Goal: Task Accomplishment & Management: Complete application form

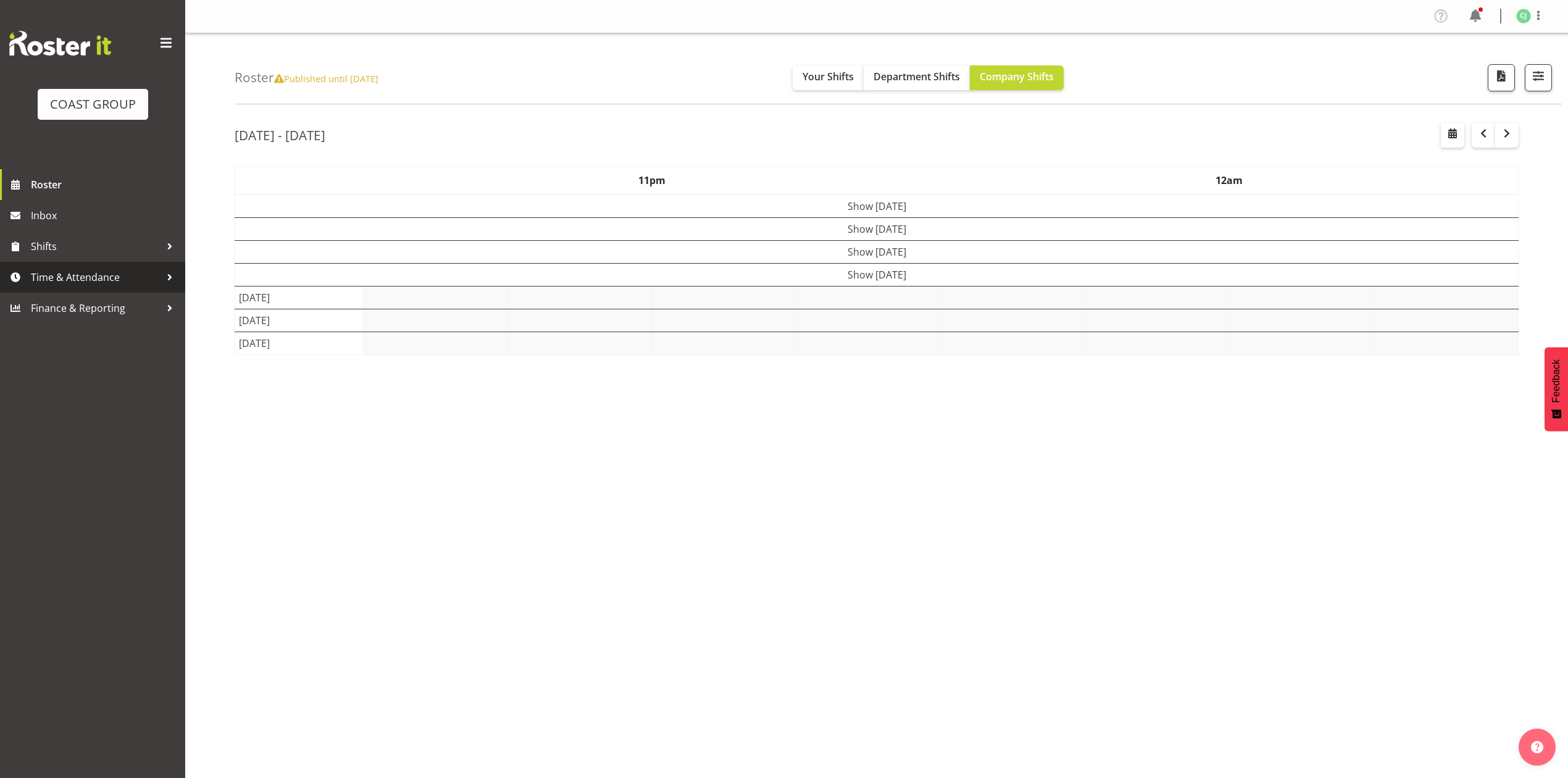
click at [128, 279] on span "Time & Attendance" at bounding box center [96, 277] width 130 height 18
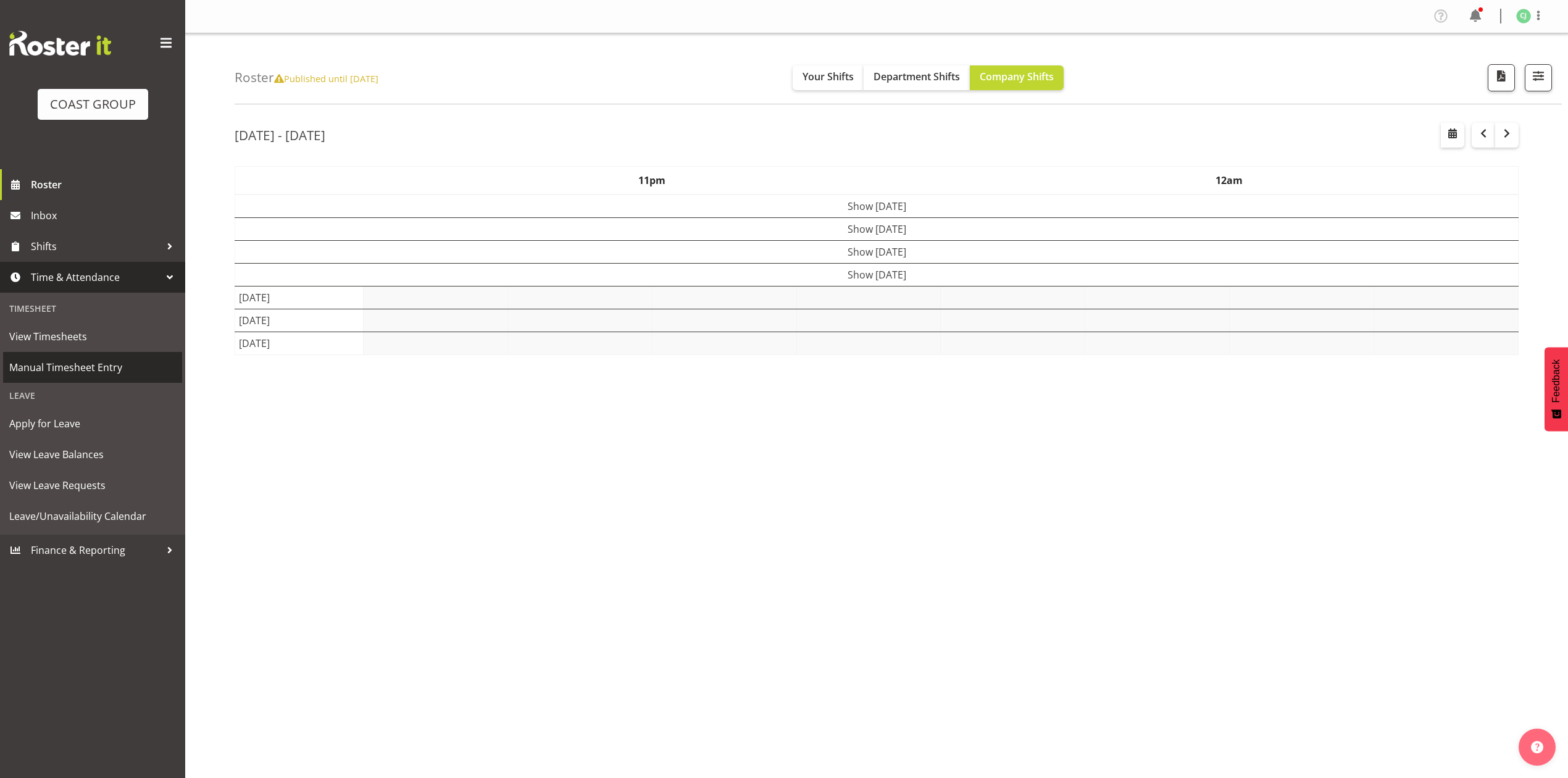
click at [106, 367] on span "Manual Timesheet Entry" at bounding box center [92, 367] width 167 height 18
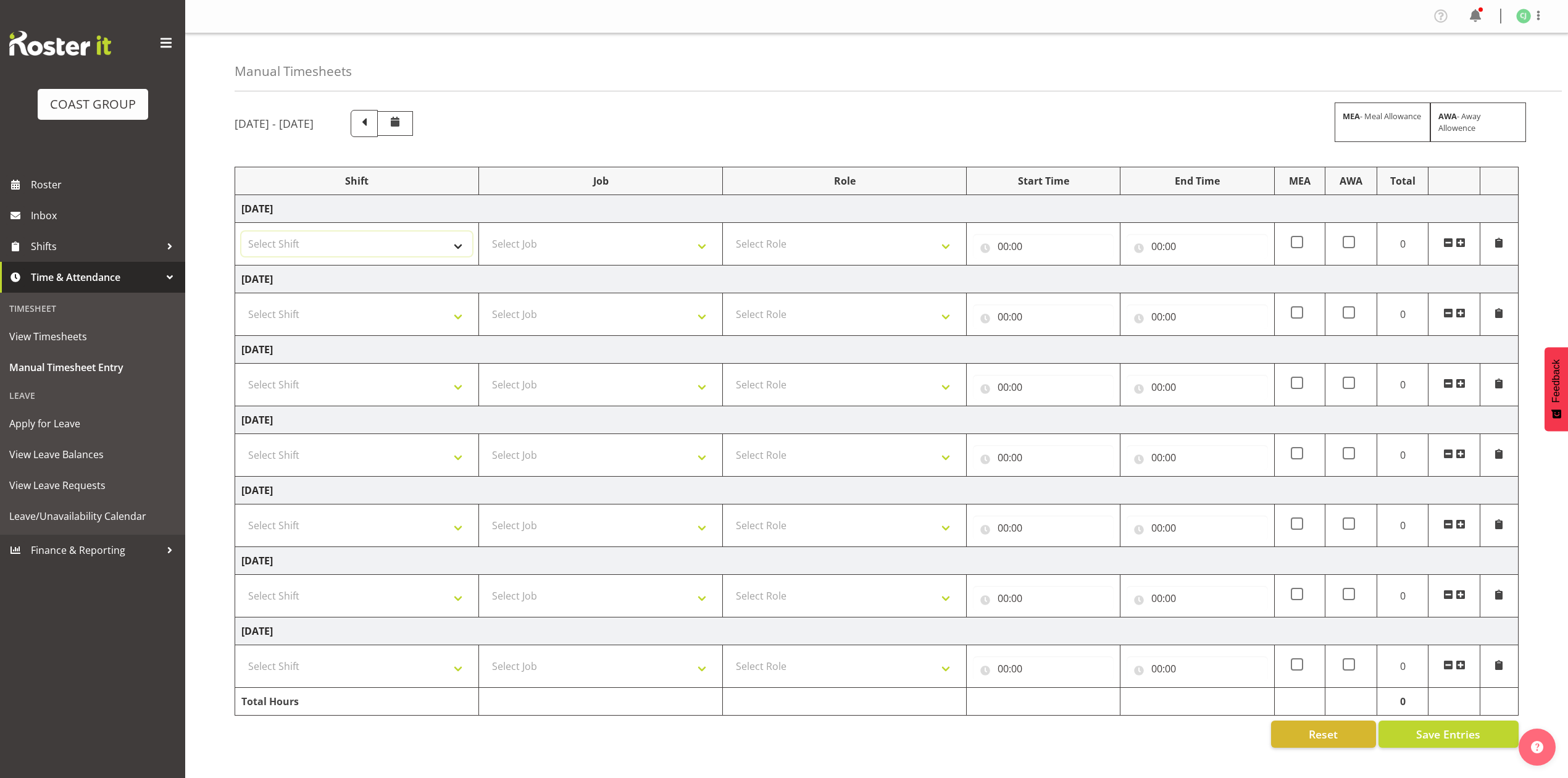
click at [401, 256] on select "Select Shift EHS AKL SALES" at bounding box center [357, 244] width 231 height 25
select select "1327"
click at [241, 233] on select "Select Shift EHS AKL SALES" at bounding box center [357, 244] width 231 height 25
click at [793, 241] on select "Select Role ACCOUNT MANAGER Account Manager" at bounding box center [844, 244] width 231 height 25
select select "197"
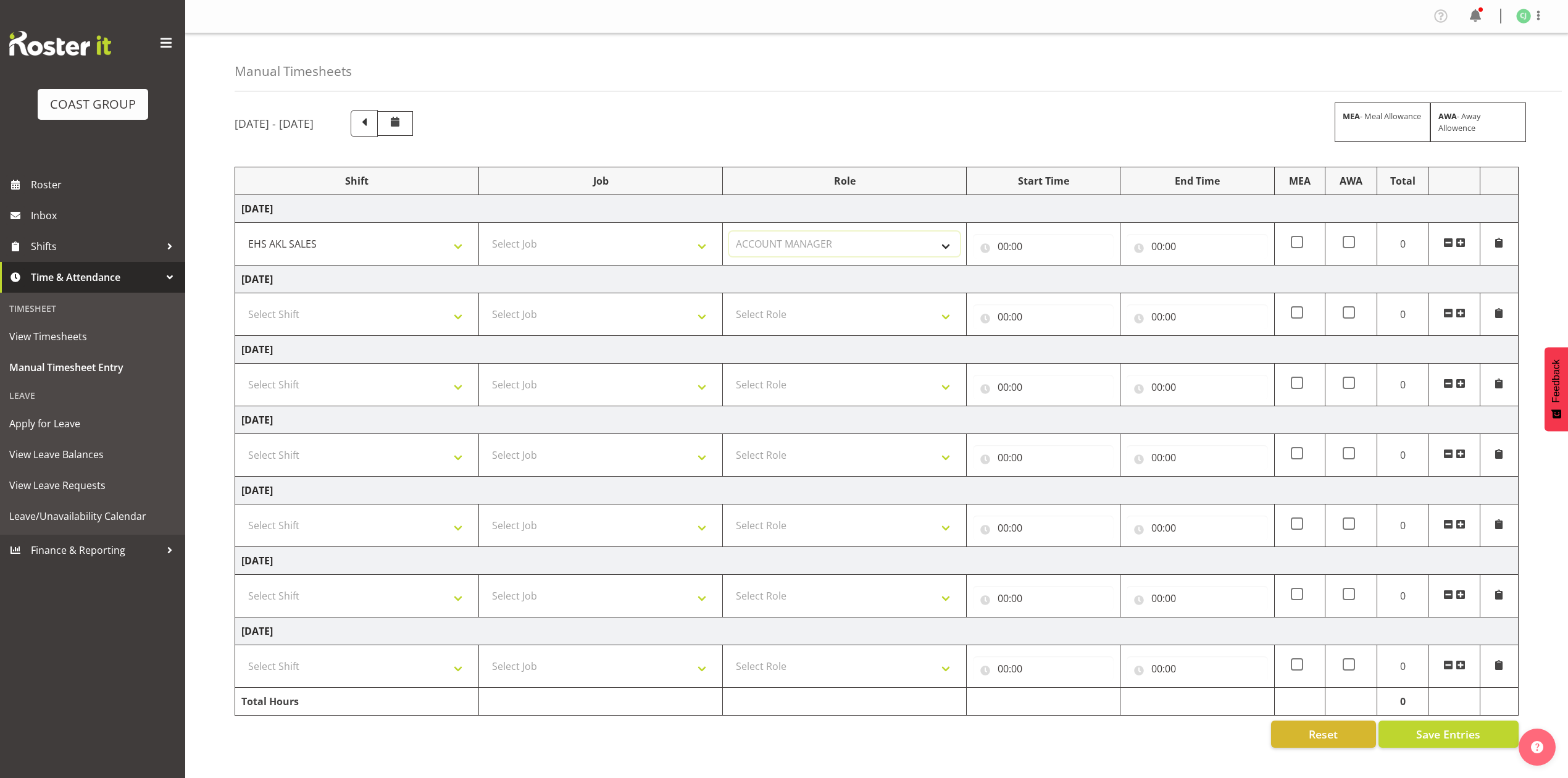
click at [729, 233] on select "Select Role ACCOUNT MANAGER Account Manager" at bounding box center [844, 244] width 231 height 25
drag, startPoint x: 1001, startPoint y: 248, endPoint x: 1015, endPoint y: 260, distance: 18.4
click at [1001, 248] on input "00:00" at bounding box center [1043, 246] width 141 height 25
click at [1051, 280] on select "00 01 02 03 04 05 06 07 08 09 10 11 12 13 14 15 16 17 18 19 20 21 22 23" at bounding box center [1057, 278] width 28 height 25
select select "8"
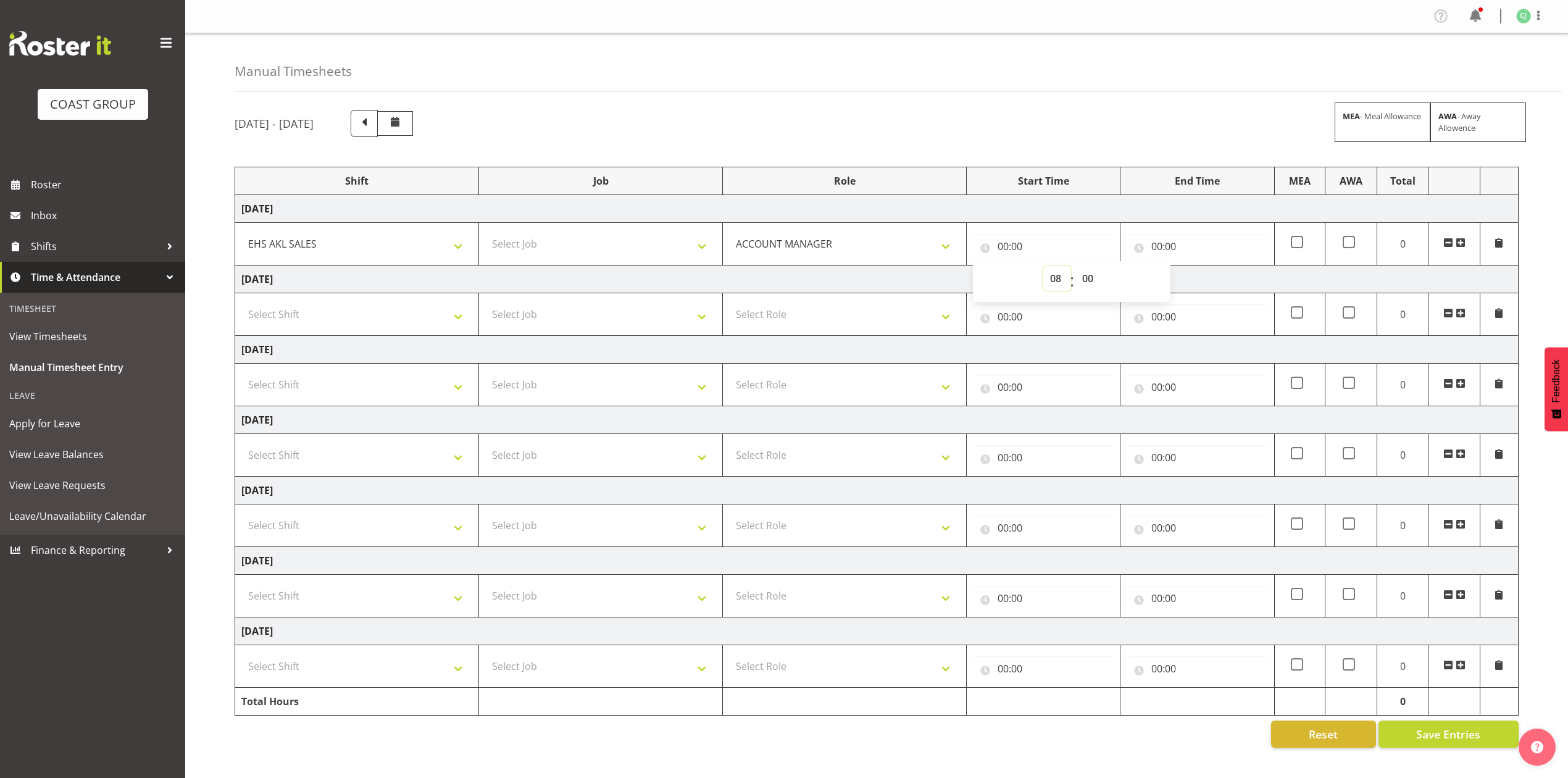
click at [1043, 267] on select "00 01 02 03 04 05 06 07 08 09 10 11 12 13 14 15 16 17 18 19 20 21 22 23" at bounding box center [1057, 278] width 28 height 25
type input "08:00"
click at [1094, 275] on select "00 01 02 03 04 05 06 07 08 09 10 11 12 13 14 15 16 17 18 19 20 21 22 23 24 25 2…" at bounding box center [1089, 278] width 28 height 25
select select "30"
click at [1075, 267] on select "00 01 02 03 04 05 06 07 08 09 10 11 12 13 14 15 16 17 18 19 20 21 22 23 24 25 2…" at bounding box center [1089, 278] width 28 height 25
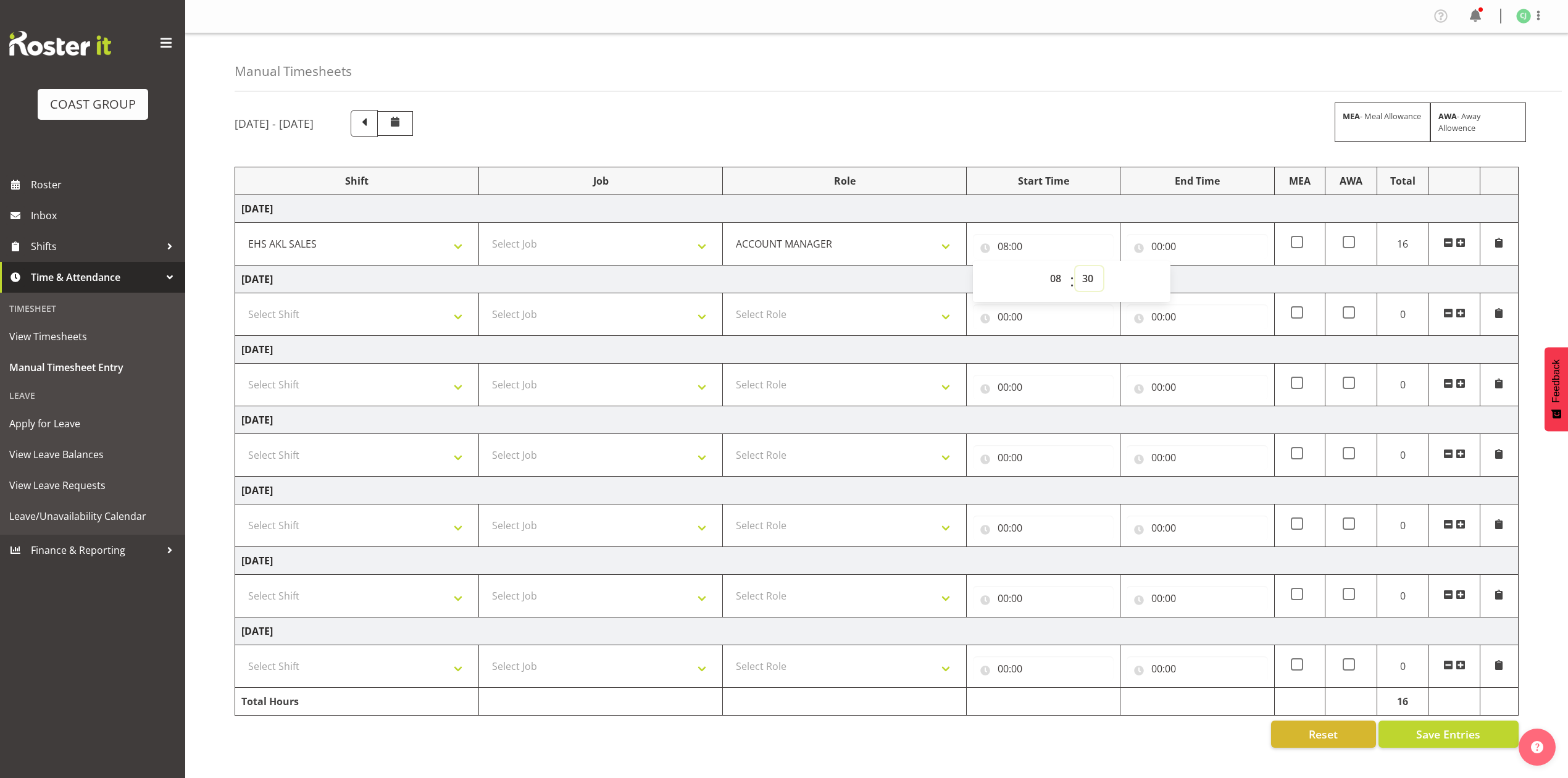
type input "08:30"
click at [1163, 247] on input "00:00" at bounding box center [1197, 246] width 141 height 25
click at [1209, 279] on select "00 01 02 03 04 05 06 07 08 09 10 11 12 13 14 15 16 17 18 19 20 21 22 23" at bounding box center [1211, 278] width 28 height 25
select select "10"
click at [1197, 267] on select "00 01 02 03 04 05 06 07 08 09 10 11 12 13 14 15 16 17 18 19 20 21 22 23" at bounding box center [1211, 278] width 28 height 25
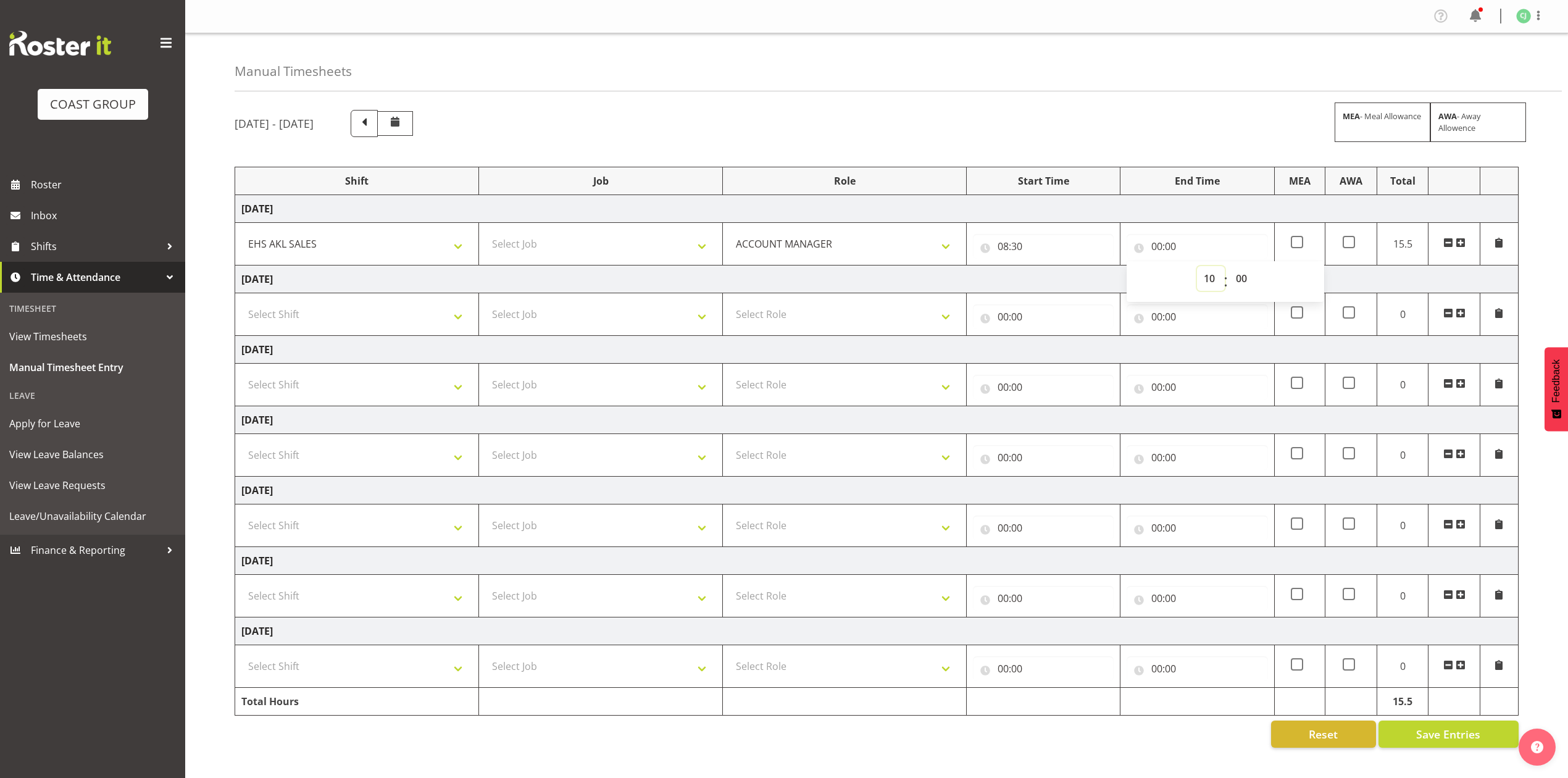
type input "10:00"
click at [1465, 243] on span at bounding box center [1460, 243] width 10 height 10
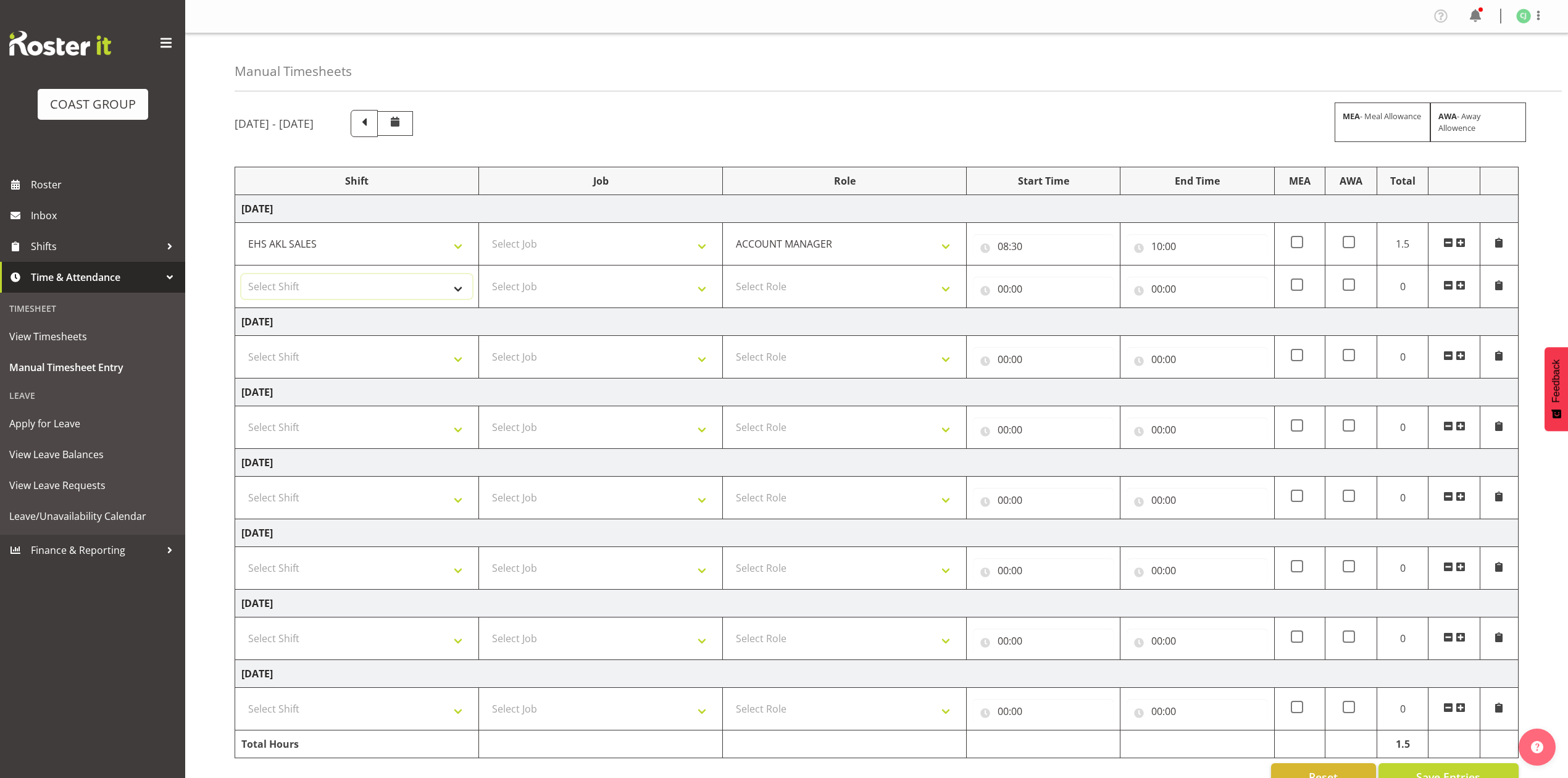
drag, startPoint x: 393, startPoint y: 284, endPoint x: 398, endPoint y: 299, distance: 15.8
click at [393, 284] on select "Select Shift EHS AKL SALES" at bounding box center [357, 287] width 231 height 25
select select "1327"
click at [241, 275] on select "Select Shift EHS AKL SALES" at bounding box center [357, 287] width 231 height 25
click at [658, 282] on select "Select Job 1 Carlton Events 1 [PERSON_NAME][GEOGRAPHIC_DATA] 1 [PERSON_NAME][GE…" at bounding box center [600, 287] width 231 height 25
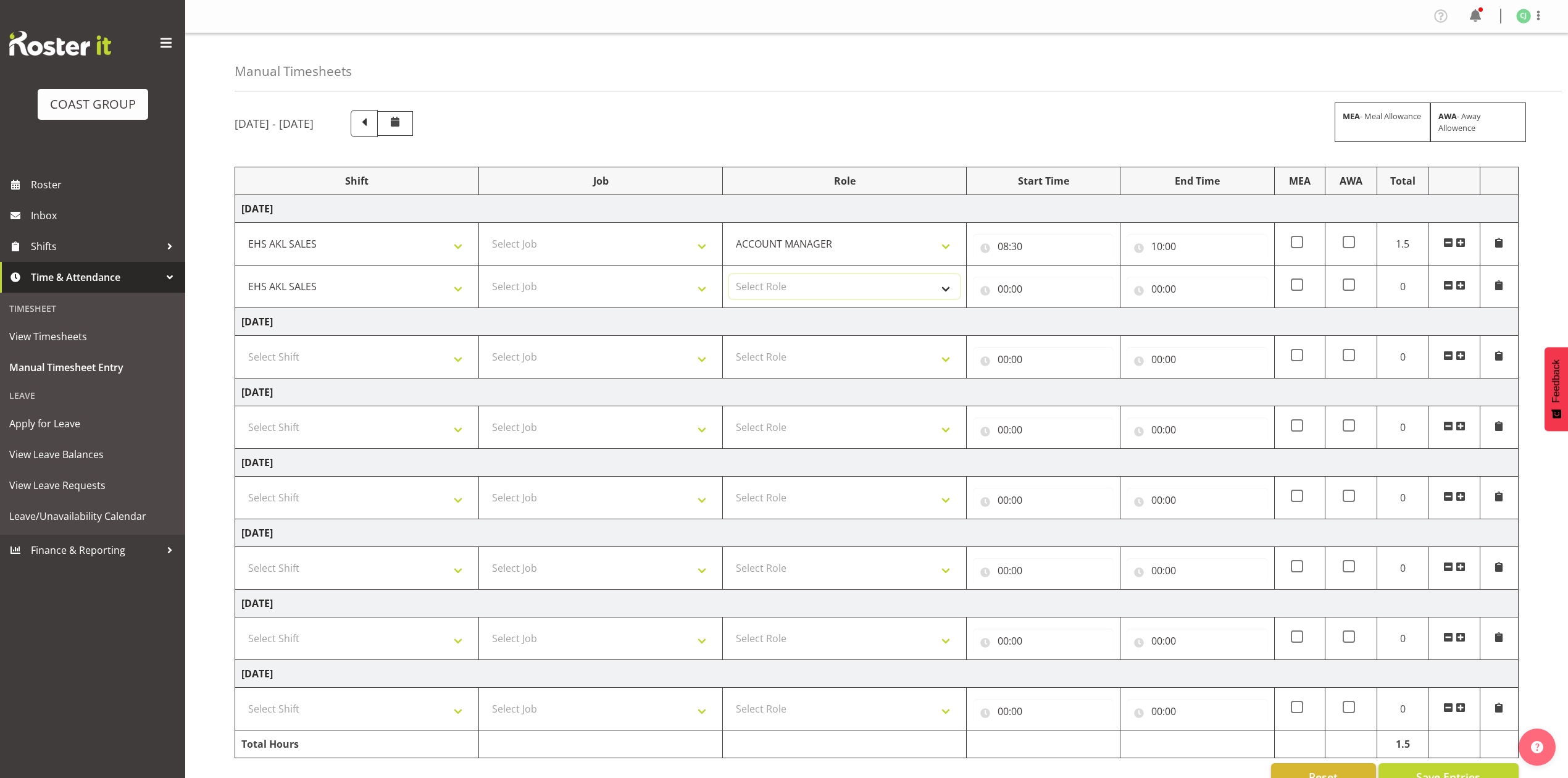
click at [827, 277] on select "Select Role ACCOUNT MANAGER Account Manager" at bounding box center [844, 287] width 231 height 25
select select "197"
click at [729, 275] on select "Select Role ACCOUNT MANAGER Account Manager" at bounding box center [844, 287] width 231 height 25
click at [1009, 287] on input "00:00" at bounding box center [1043, 289] width 141 height 25
click at [1065, 327] on select "00 01 02 03 04 05 06 07 08 09 10 11 12 13 14 15 16 17 18 19 20 21 22 23" at bounding box center [1057, 321] width 28 height 25
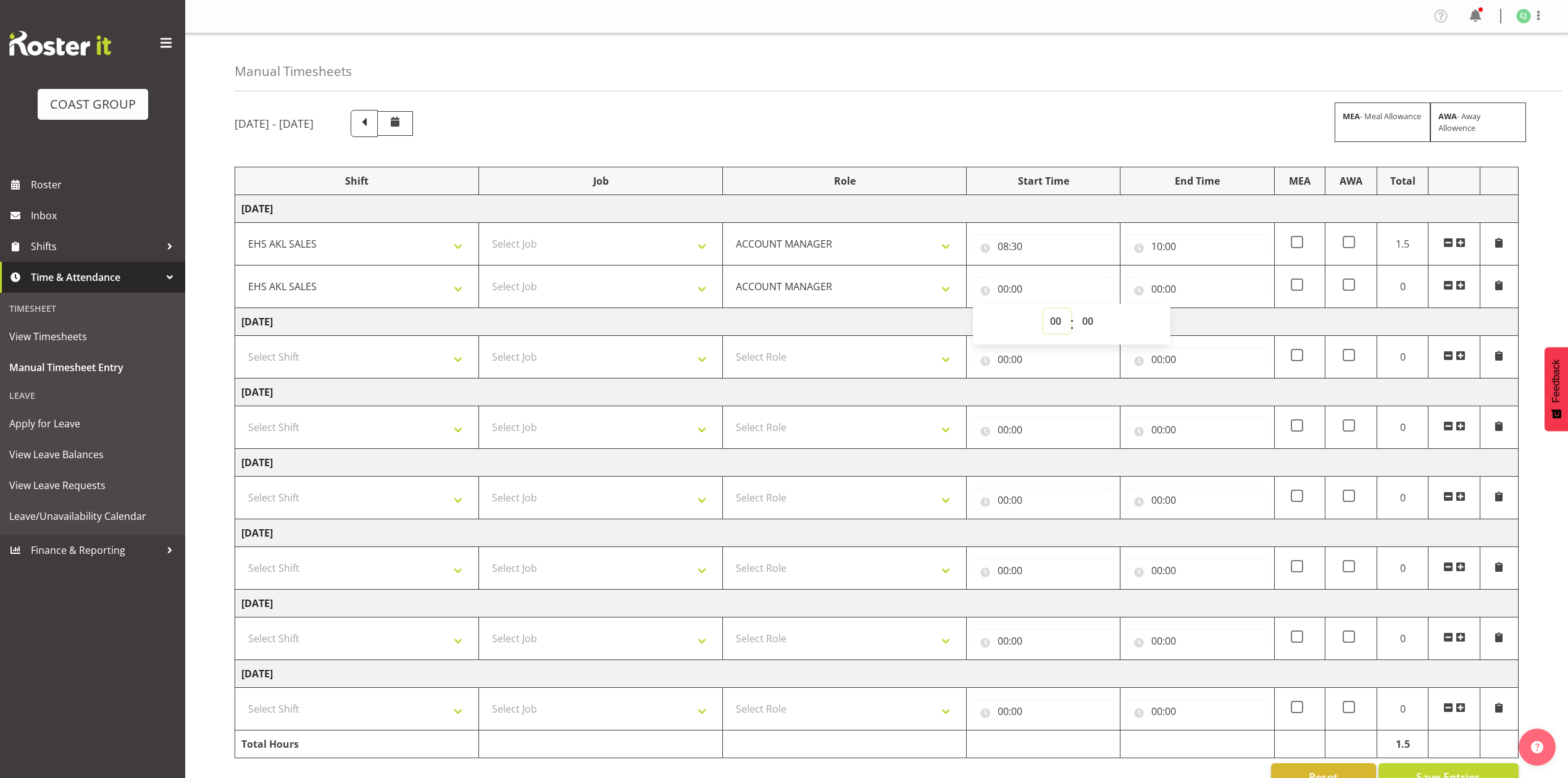
select select "10"
click at [1043, 310] on select "00 01 02 03 04 05 06 07 08 09 10 11 12 13 14 15 16 17 18 19 20 21 22 23" at bounding box center [1057, 321] width 28 height 25
type input "10:00"
click at [1159, 294] on input "00:00" at bounding box center [1197, 289] width 141 height 25
click at [1210, 326] on select "00 01 02 03 04 05 06 07 08 09 10 11 12 13 14 15 16 17 18 19 20 21 22 23" at bounding box center [1211, 321] width 28 height 25
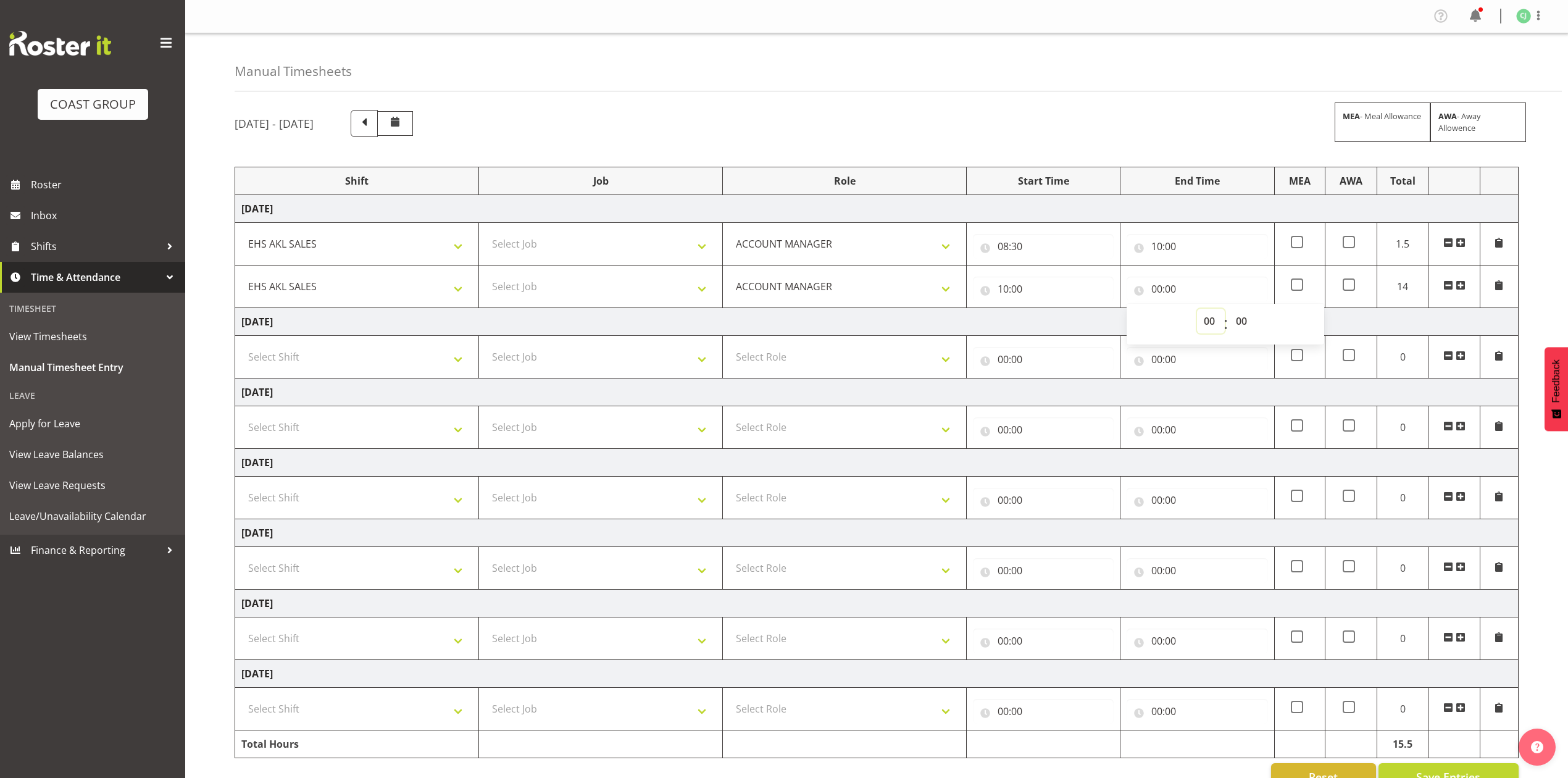
select select "12"
click at [1197, 310] on select "00 01 02 03 04 05 06 07 08 09 10 11 12 13 14 15 16 17 18 19 20 21 22 23" at bounding box center [1211, 321] width 28 height 25
type input "12:00"
click at [1460, 289] on span at bounding box center [1460, 285] width 10 height 10
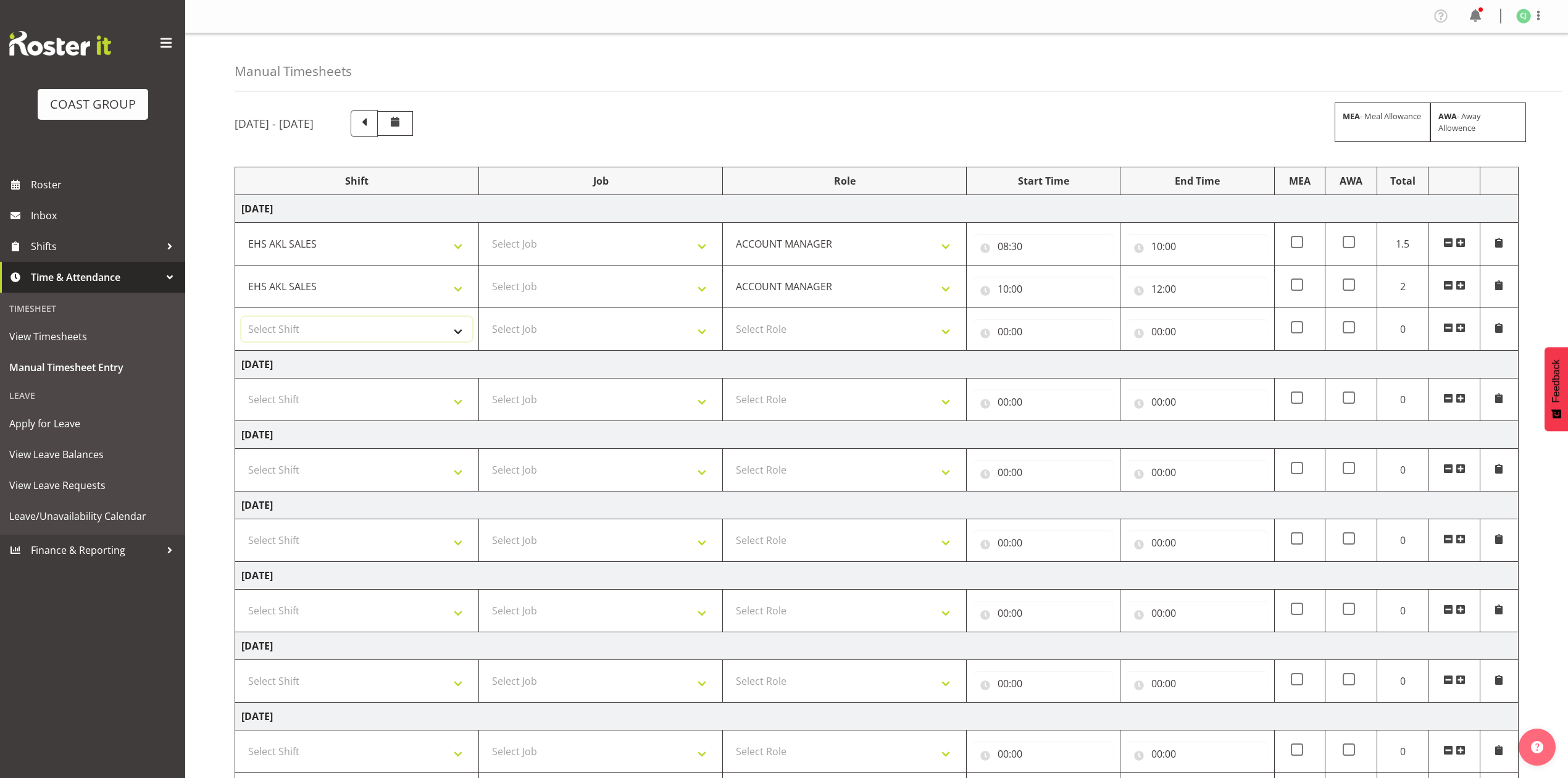
click at [284, 332] on select "Select Shift EHS AKL SALES" at bounding box center [357, 329] width 231 height 25
select select "1327"
click at [241, 318] on select "Select Shift EHS AKL SALES" at bounding box center [357, 329] width 231 height 25
click at [794, 332] on select "Select Role ACCOUNT MANAGER Account Manager" at bounding box center [844, 329] width 231 height 25
select select "197"
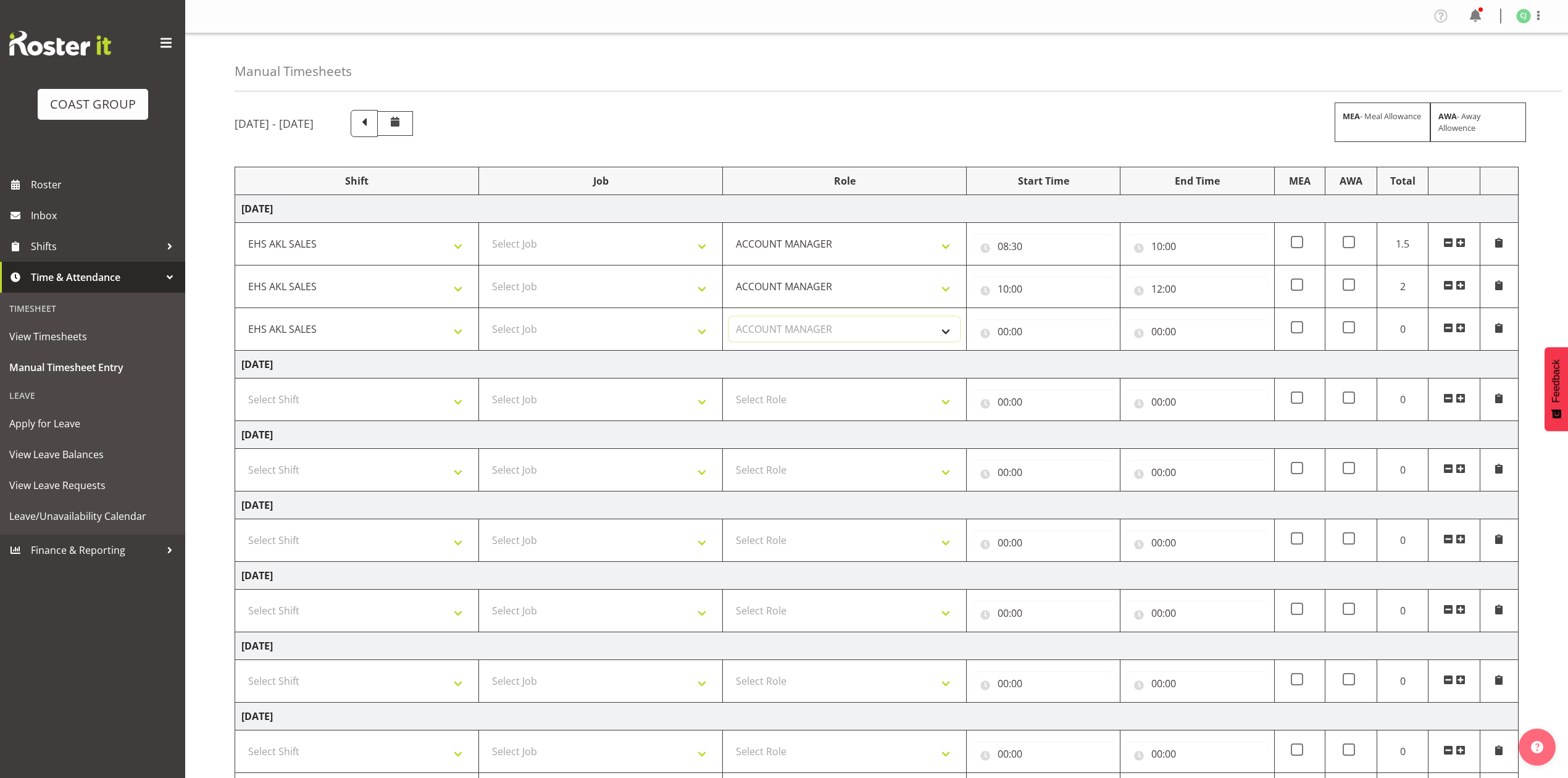
click at [729, 318] on select "Select Role ACCOUNT MANAGER Account Manager" at bounding box center [844, 329] width 231 height 25
click at [1008, 335] on input "00:00" at bounding box center [1043, 331] width 141 height 25
click at [1051, 365] on select "00 01 02 03 04 05 06 07 08 09 10 11 12 13 14 15 16 17 18 19 20 21 22 23" at bounding box center [1057, 363] width 28 height 25
select select "12"
click at [1043, 353] on select "00 01 02 03 04 05 06 07 08 09 10 11 12 13 14 15 16 17 18 19 20 21 22 23" at bounding box center [1057, 363] width 28 height 25
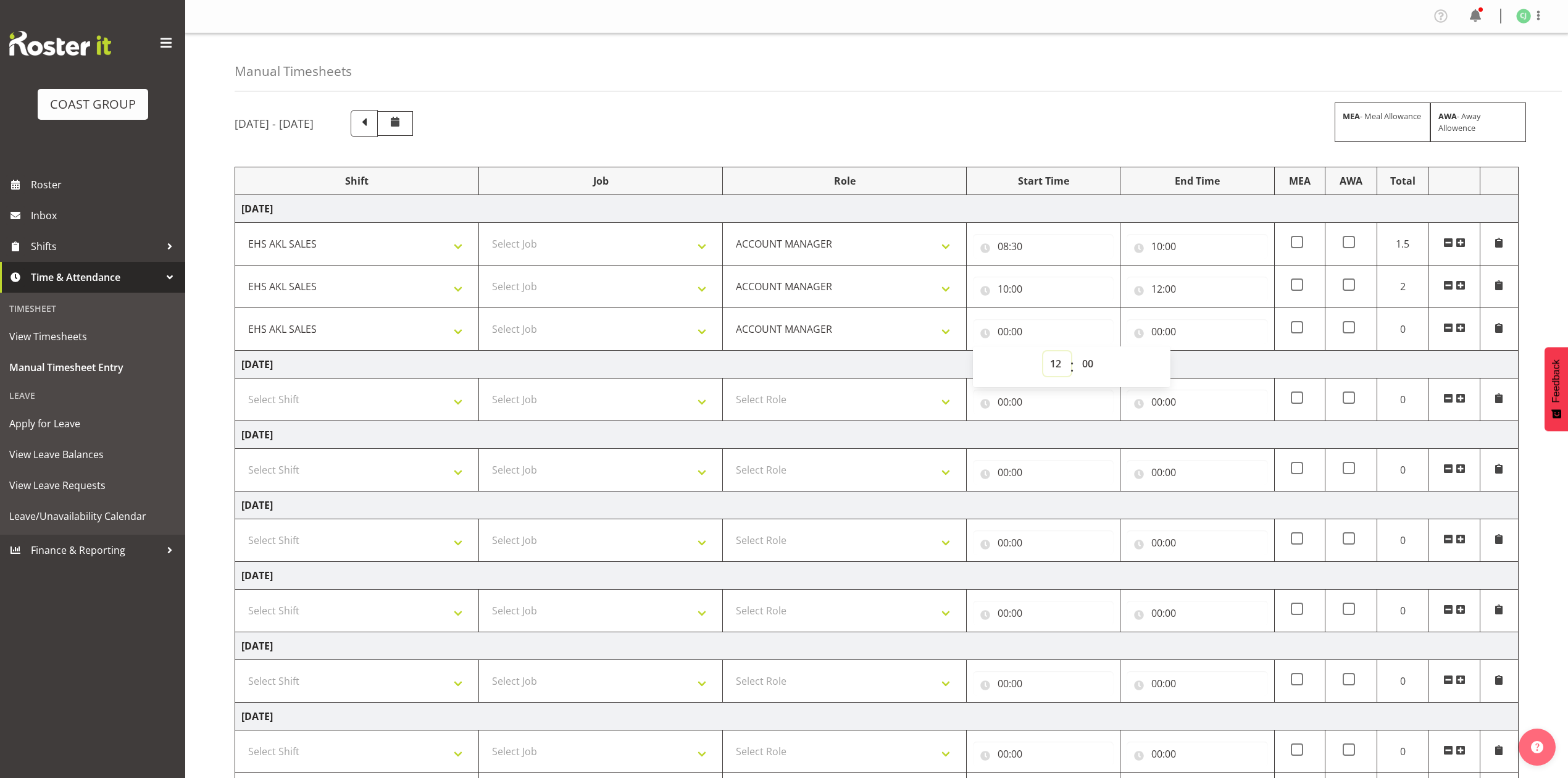
type input "12:00"
click at [1158, 332] on input "00:00" at bounding box center [1197, 331] width 141 height 25
click at [1209, 363] on select "00 01 02 03 04 05 06 07 08 09 10 11 12 13 14 15 16 17 18 19 20 21 22 23" at bounding box center [1211, 363] width 28 height 25
select select "14"
click at [1197, 353] on select "00 01 02 03 04 05 06 07 08 09 10 11 12 13 14 15 16 17 18 19 20 21 22 23" at bounding box center [1211, 363] width 28 height 25
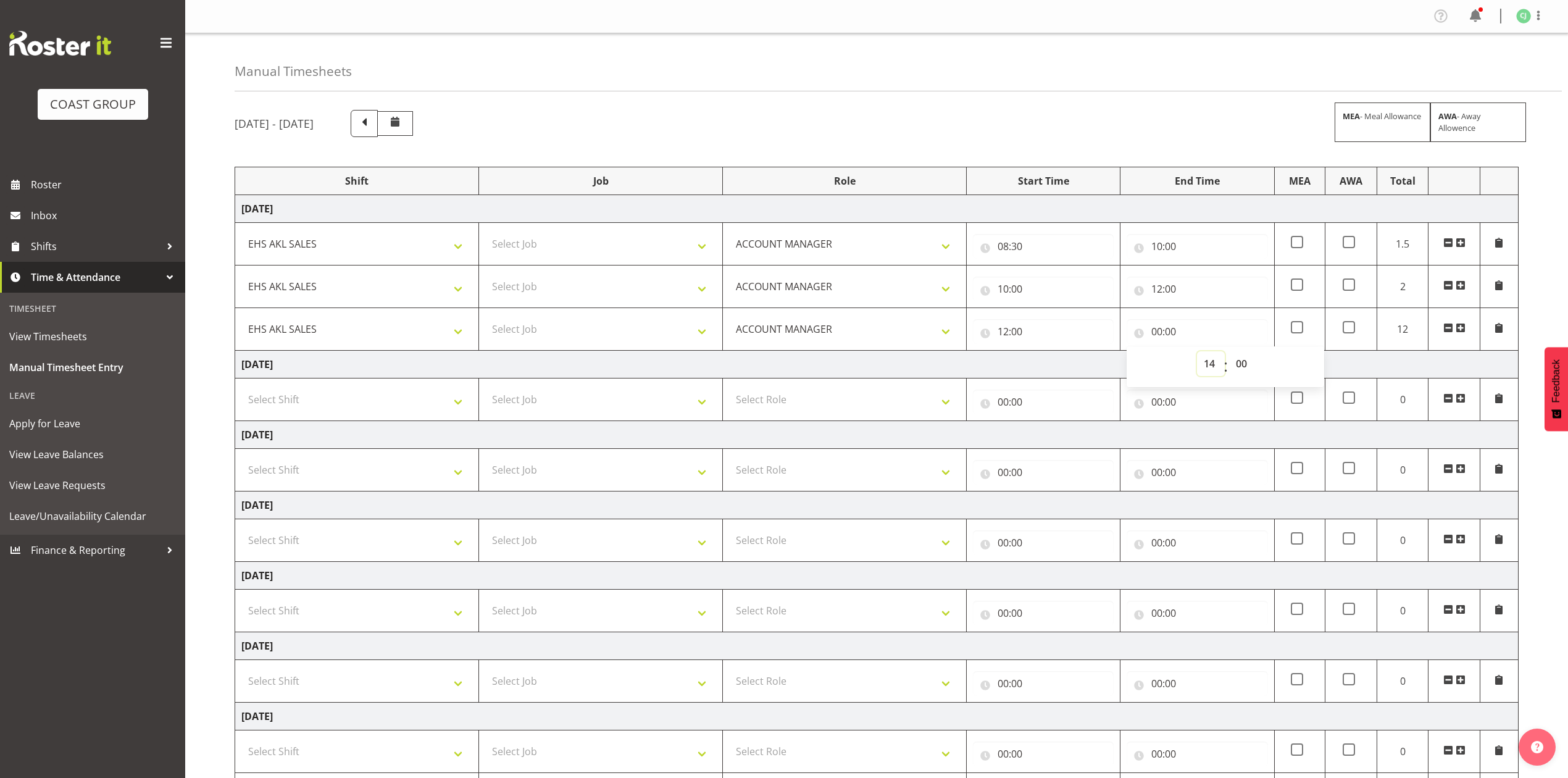
type input "14:00"
click at [1462, 331] on span at bounding box center [1460, 328] width 10 height 10
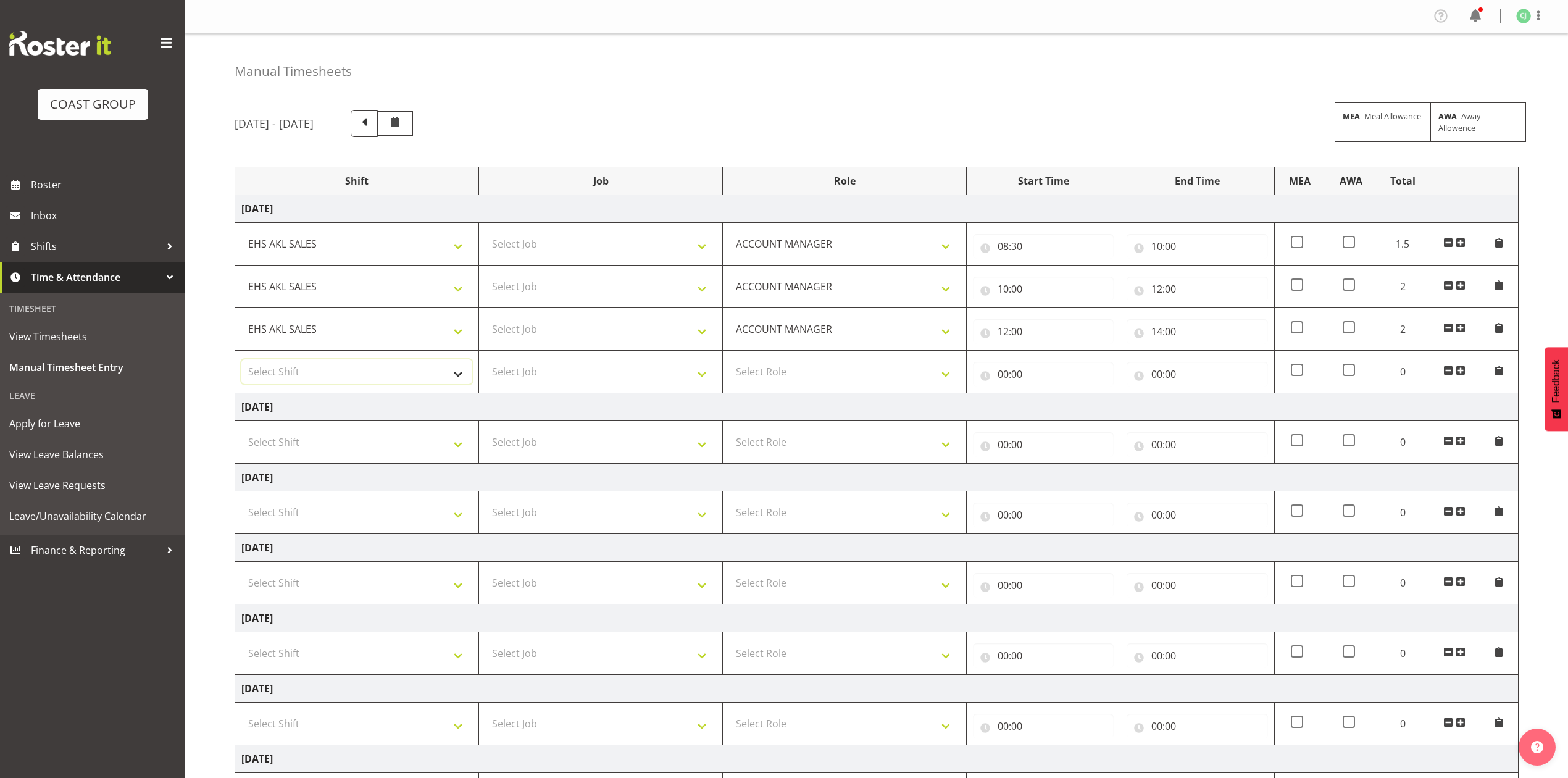
drag, startPoint x: 410, startPoint y: 364, endPoint x: 410, endPoint y: 374, distance: 10.0
click at [410, 366] on select "Select Shift EHS AKL SALES" at bounding box center [357, 372] width 231 height 25
click at [411, 384] on select "Select Shift EHS AKL SALES" at bounding box center [357, 372] width 231 height 25
click at [418, 374] on select "Select Shift EHS AKL SALES" at bounding box center [357, 372] width 231 height 25
select select "1327"
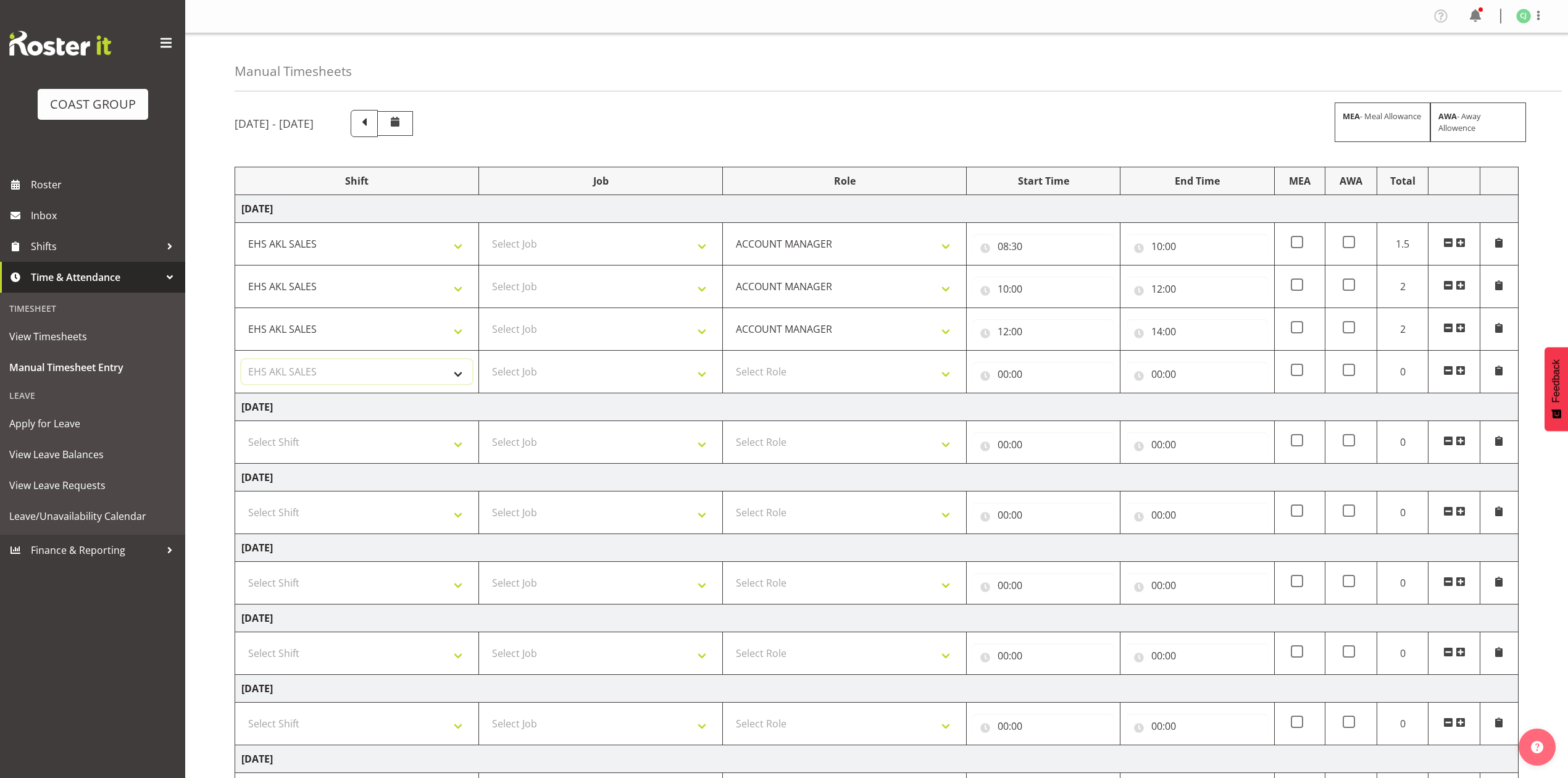
click at [241, 361] on select "Select Shift EHS AKL SALES" at bounding box center [357, 372] width 231 height 25
click at [828, 379] on select "Select Role ACCOUNT MANAGER Account Manager" at bounding box center [844, 372] width 231 height 25
select select "197"
click at [729, 361] on select "Select Role ACCOUNT MANAGER Account Manager" at bounding box center [844, 372] width 231 height 25
click at [1004, 373] on input "00:00" at bounding box center [1043, 374] width 141 height 25
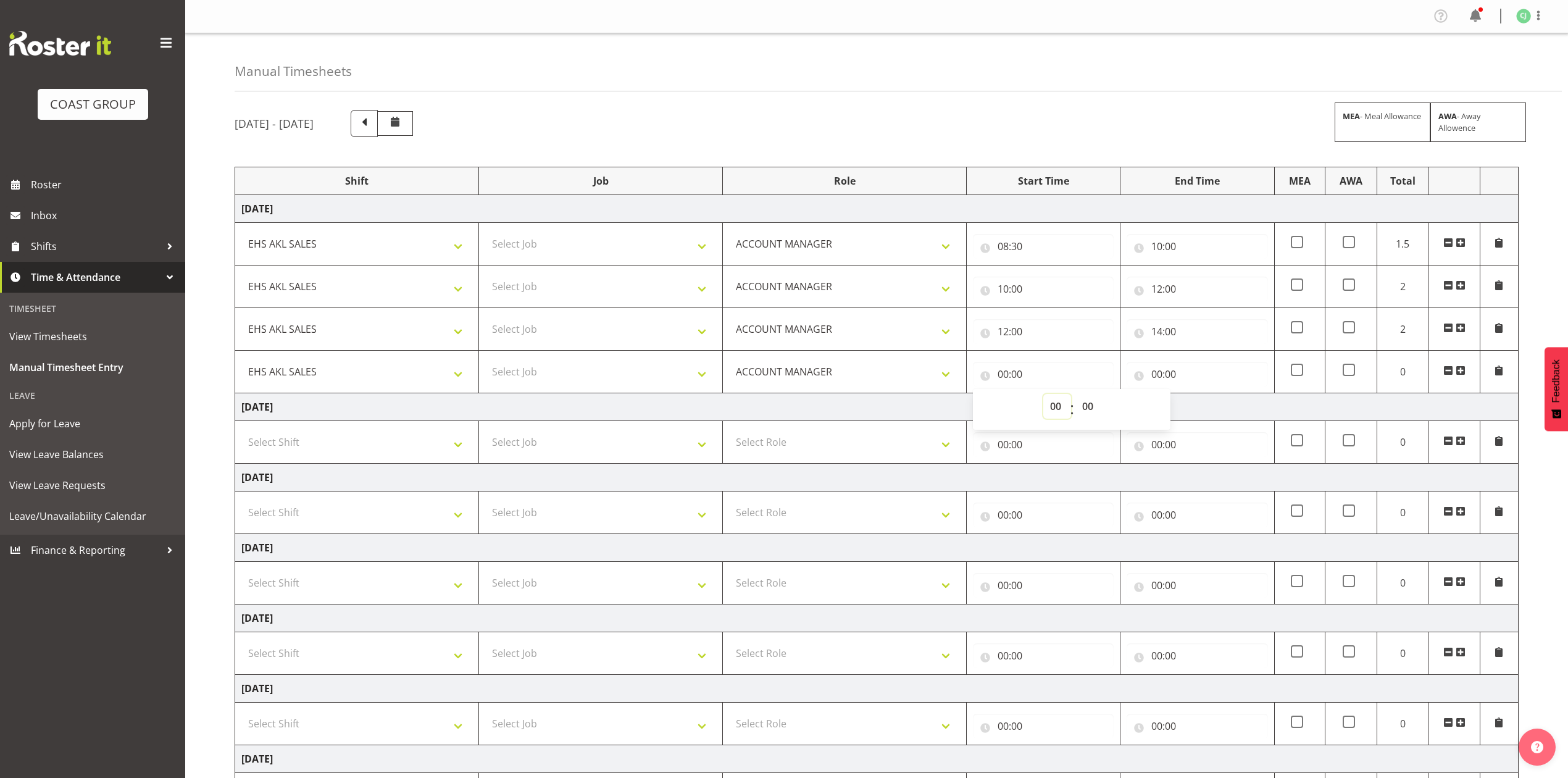
click at [1053, 411] on select "00 01 02 03 04 05 06 07 08 09 10 11 12 13 14 15 16 17 18 19 20 21 22 23" at bounding box center [1057, 406] width 28 height 25
select select "14"
click at [1043, 396] on select "00 01 02 03 04 05 06 07 08 09 10 11 12 13 14 15 16 17 18 19 20 21 22 23" at bounding box center [1057, 406] width 28 height 25
type input "14:00"
drag, startPoint x: 1154, startPoint y: 371, endPoint x: 1160, endPoint y: 375, distance: 7.2
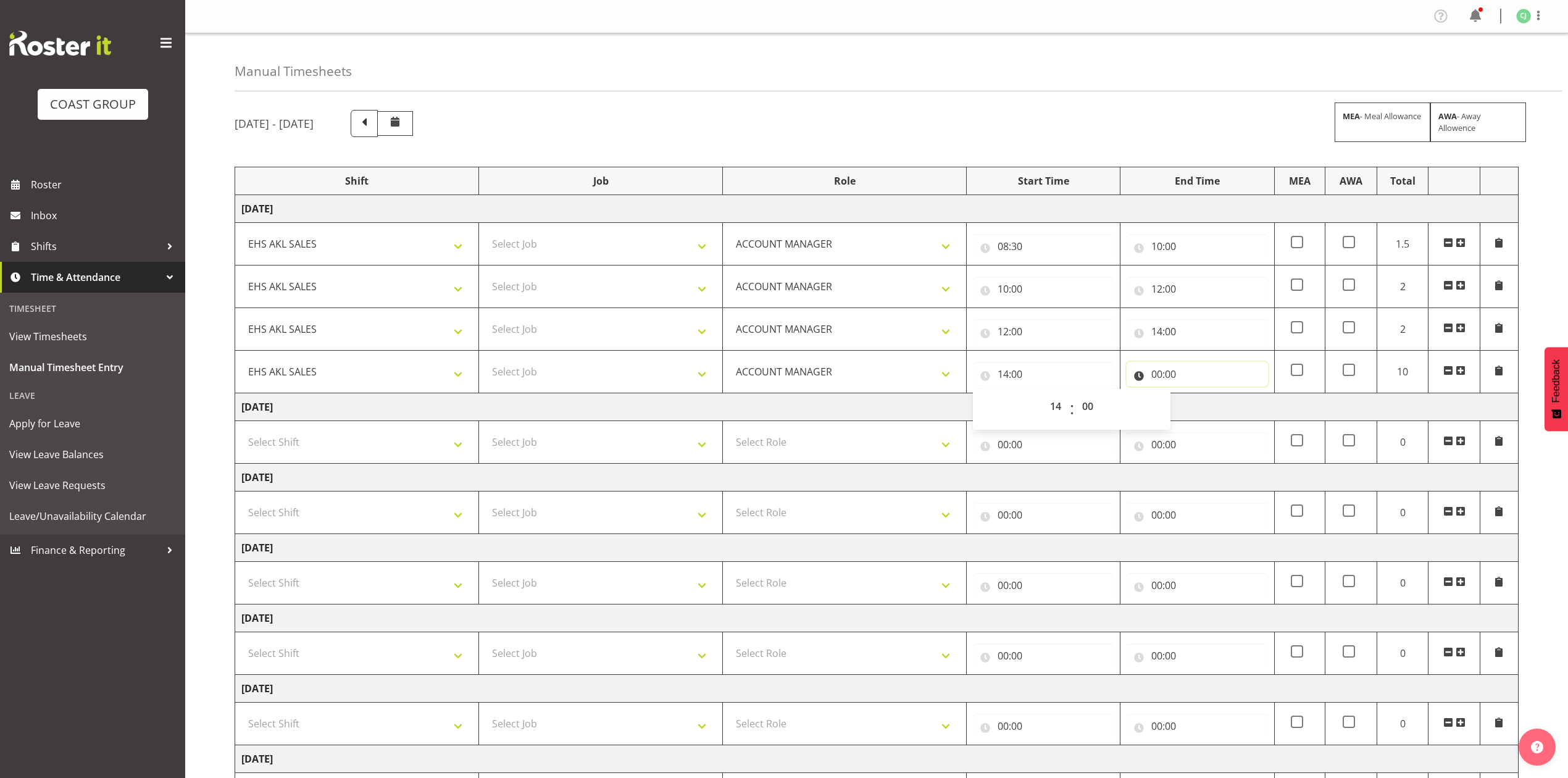
click at [1154, 372] on input "00:00" at bounding box center [1197, 374] width 141 height 25
click at [1207, 409] on select "00 01 02 03 04 05 06 07 08 09 10 11 12 13 14 15 16 17 18 19 20 21 22 23" at bounding box center [1211, 406] width 28 height 25
select select "15"
click at [1197, 396] on select "00 01 02 03 04 05 06 07 08 09 10 11 12 13 14 15 16 17 18 19 20 21 22 23" at bounding box center [1211, 406] width 28 height 25
type input "15:00"
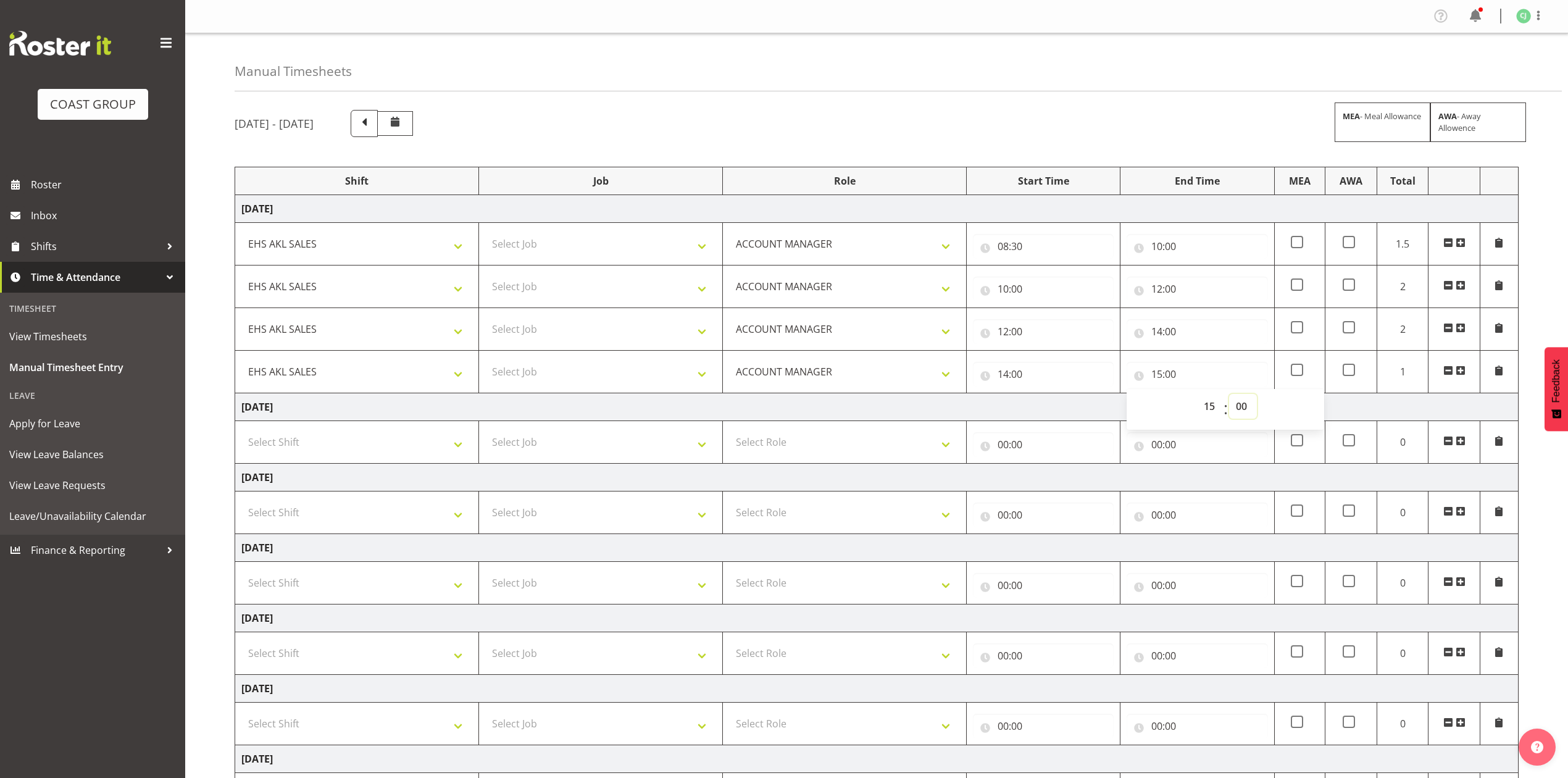
drag, startPoint x: 1248, startPoint y: 413, endPoint x: 1250, endPoint y: 401, distance: 12.2
click at [1248, 413] on select "00 01 02 03 04 05 06 07 08 09 10 11 12 13 14 15 16 17 18 19 20 21 22 23 24 25 2…" at bounding box center [1243, 406] width 28 height 25
select select "30"
click at [1229, 396] on select "00 01 02 03 04 05 06 07 08 09 10 11 12 13 14 15 16 17 18 19 20 21 22 23 24 25 2…" at bounding box center [1243, 406] width 28 height 25
type input "15:30"
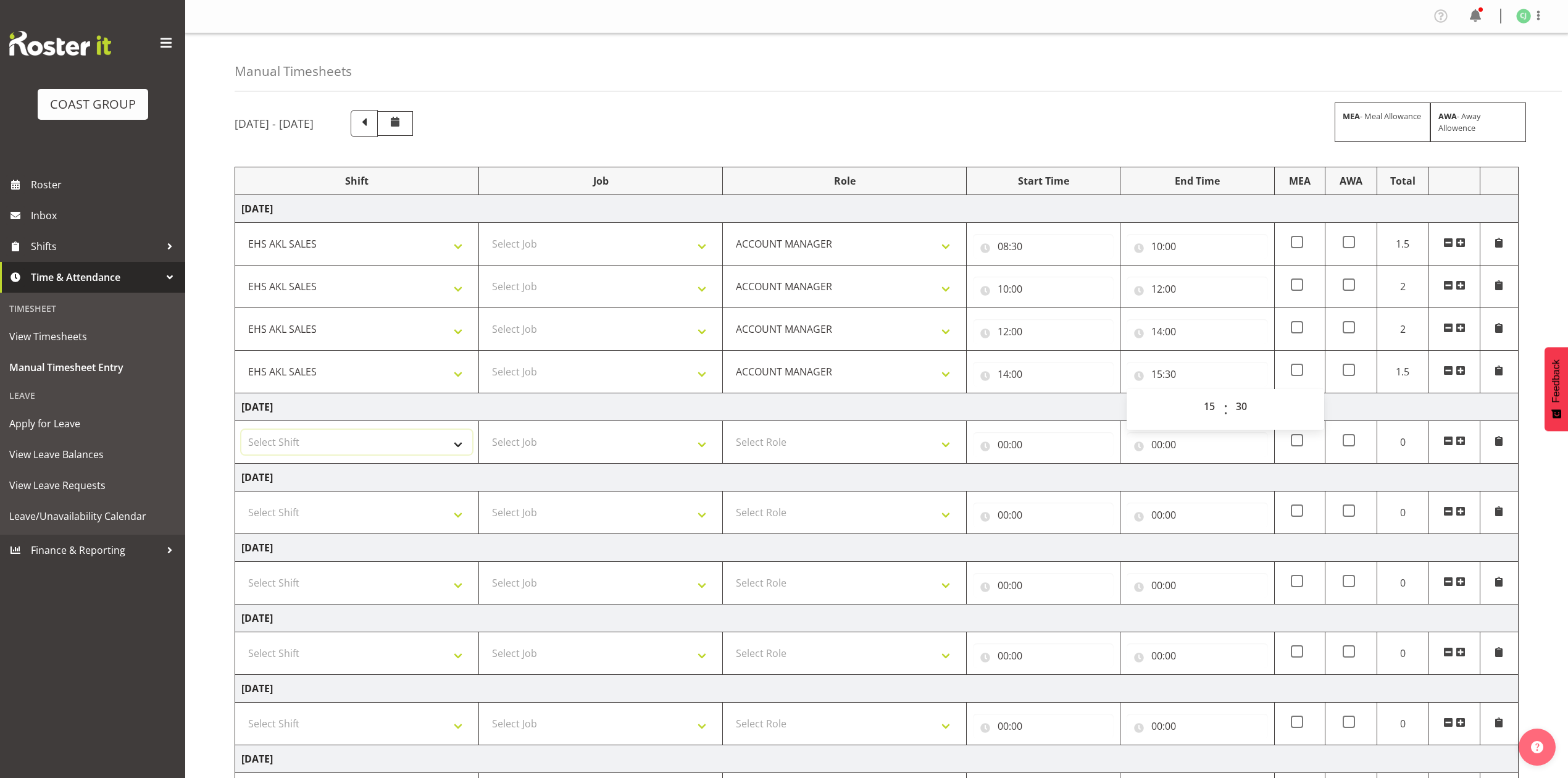
click at [352, 453] on select "Select Shift EHS AKL SALES" at bounding box center [357, 442] width 231 height 25
select select "1327"
click at [241, 433] on select "Select Shift EHS AKL SALES" at bounding box center [357, 442] width 231 height 25
drag, startPoint x: 798, startPoint y: 443, endPoint x: 802, endPoint y: 448, distance: 6.4
click at [798, 443] on select "Select Role ACCOUNT MANAGER Account Manager" at bounding box center [844, 442] width 231 height 25
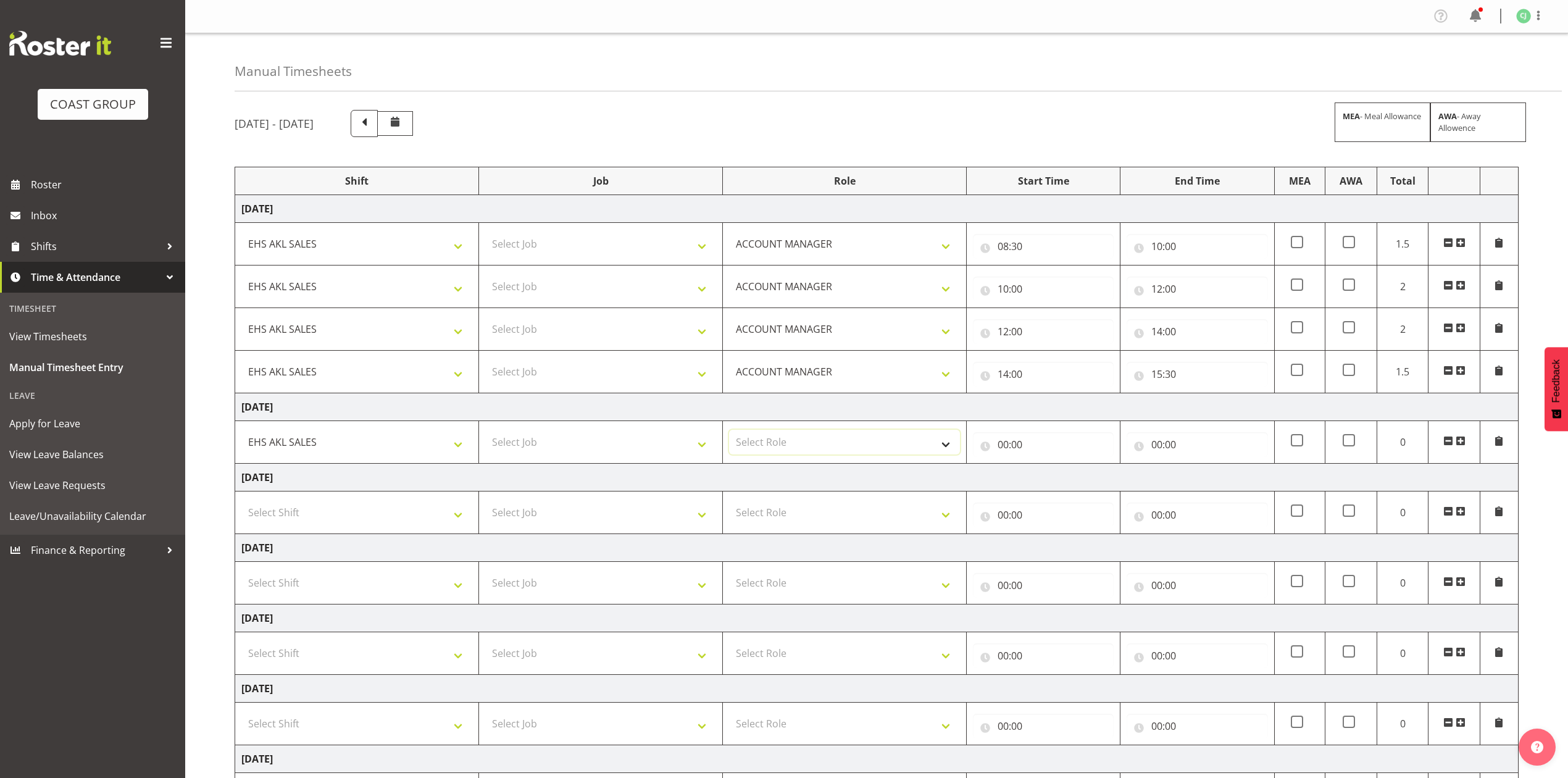
select select "197"
click at [729, 433] on select "Select Role ACCOUNT MANAGER Account Manager" at bounding box center [844, 442] width 231 height 25
drag, startPoint x: 996, startPoint y: 447, endPoint x: 1014, endPoint y: 455, distance: 19.7
click at [1000, 450] on input "00:00" at bounding box center [1043, 445] width 141 height 25
click at [1045, 483] on select "00 01 02 03 04 05 06 07 08 09 10 11 12 13 14 15 16 17 18 19 20 21 22 23" at bounding box center [1057, 477] width 28 height 25
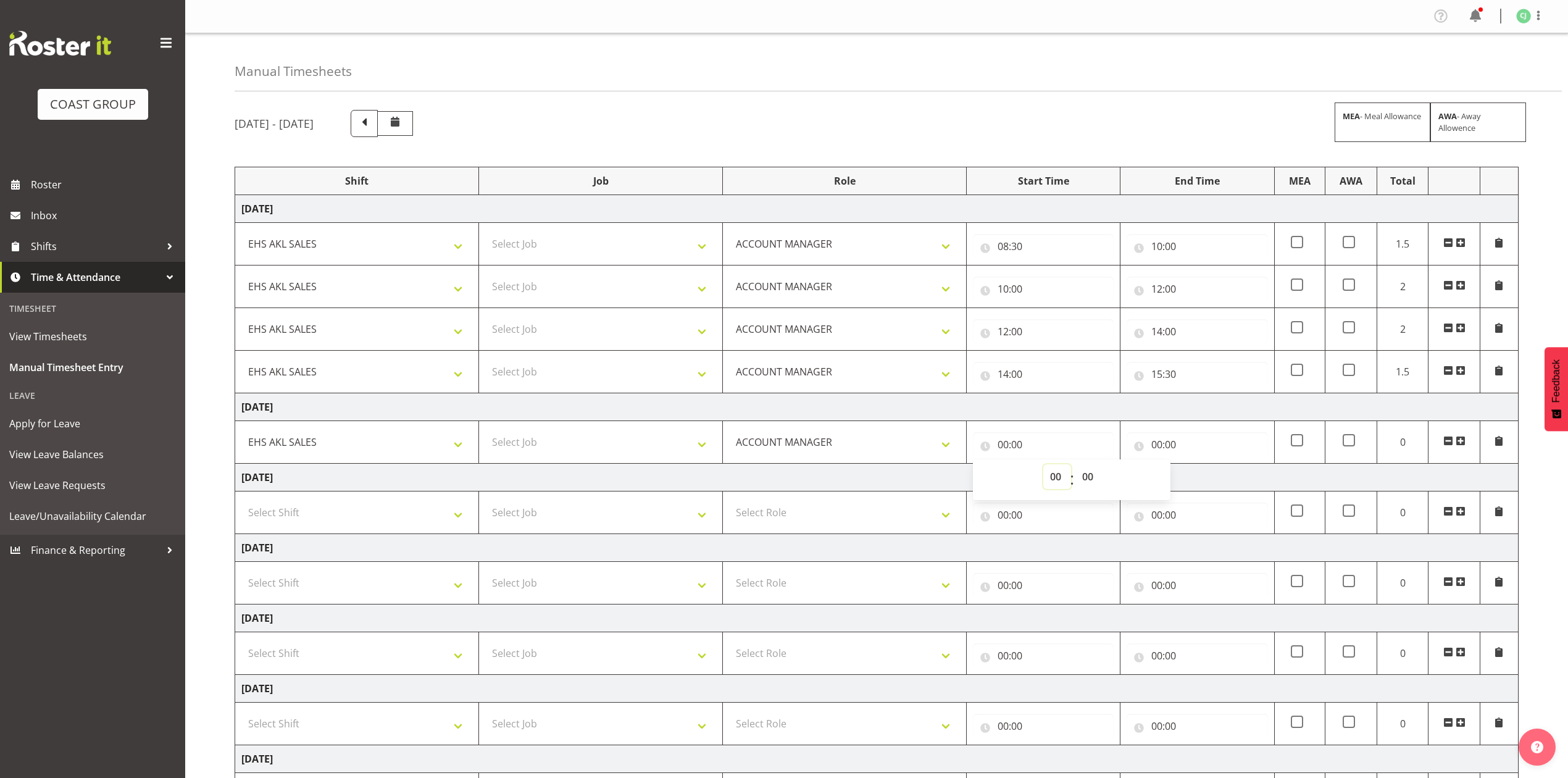
select select "8"
click at [1043, 467] on select "00 01 02 03 04 05 06 07 08 09 10 11 12 13 14 15 16 17 18 19 20 21 22 23" at bounding box center [1057, 477] width 28 height 25
type input "08:00"
drag, startPoint x: 1092, startPoint y: 475, endPoint x: 1094, endPoint y: 467, distance: 8.2
click at [1094, 475] on select "00 01 02 03 04 05 06 07 08 09 10 11 12 13 14 15 16 17 18 19 20 21 22 23 24 25 2…" at bounding box center [1089, 477] width 28 height 25
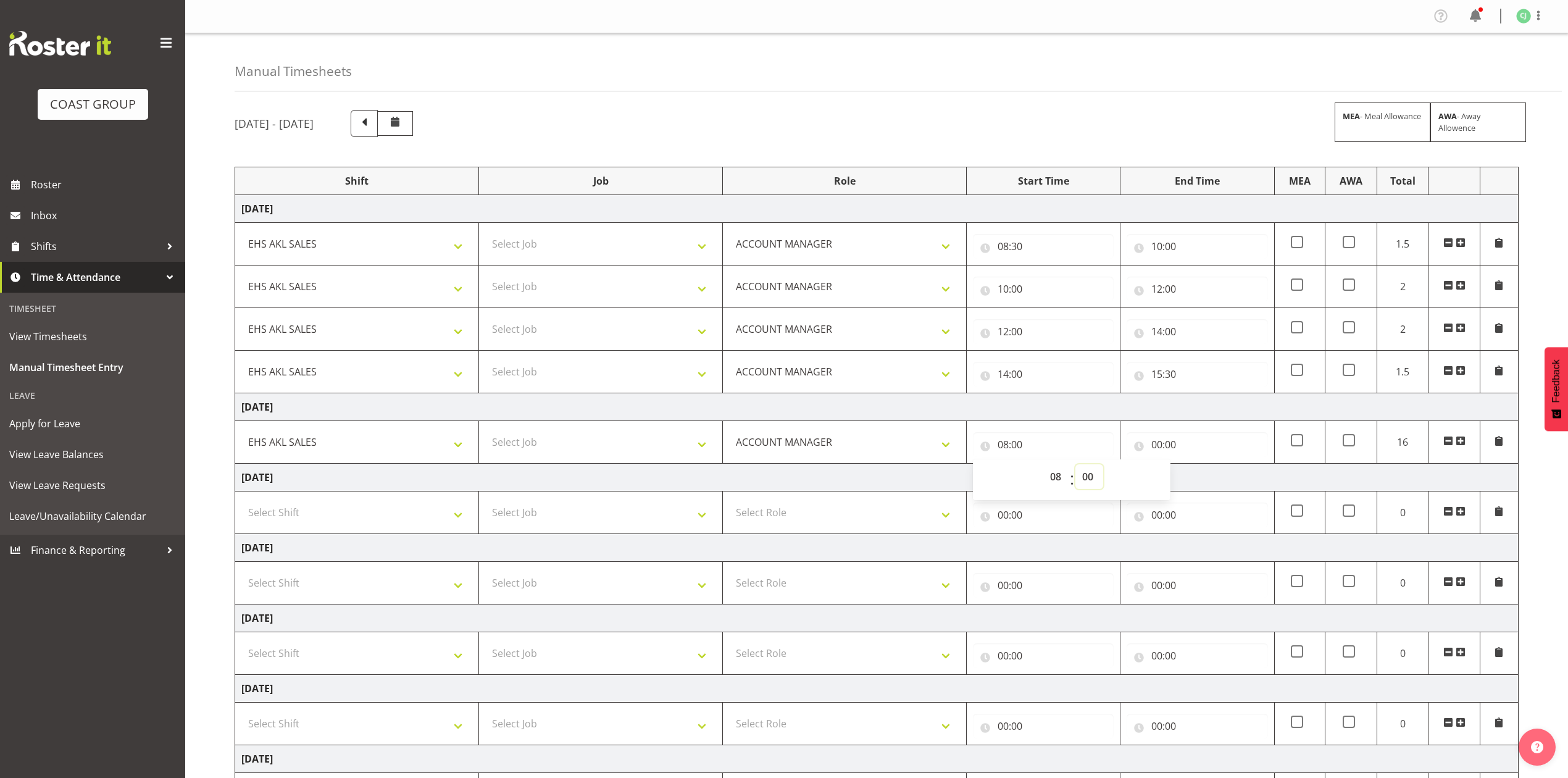
select select "30"
click at [1075, 467] on select "00 01 02 03 04 05 06 07 08 09 10 11 12 13 14 15 16 17 18 19 20 21 22 23 24 25 2…" at bounding box center [1089, 477] width 28 height 25
type input "08:30"
drag, startPoint x: 1156, startPoint y: 448, endPoint x: 1202, endPoint y: 469, distance: 50.6
click at [1158, 448] on input "00:00" at bounding box center [1197, 445] width 141 height 25
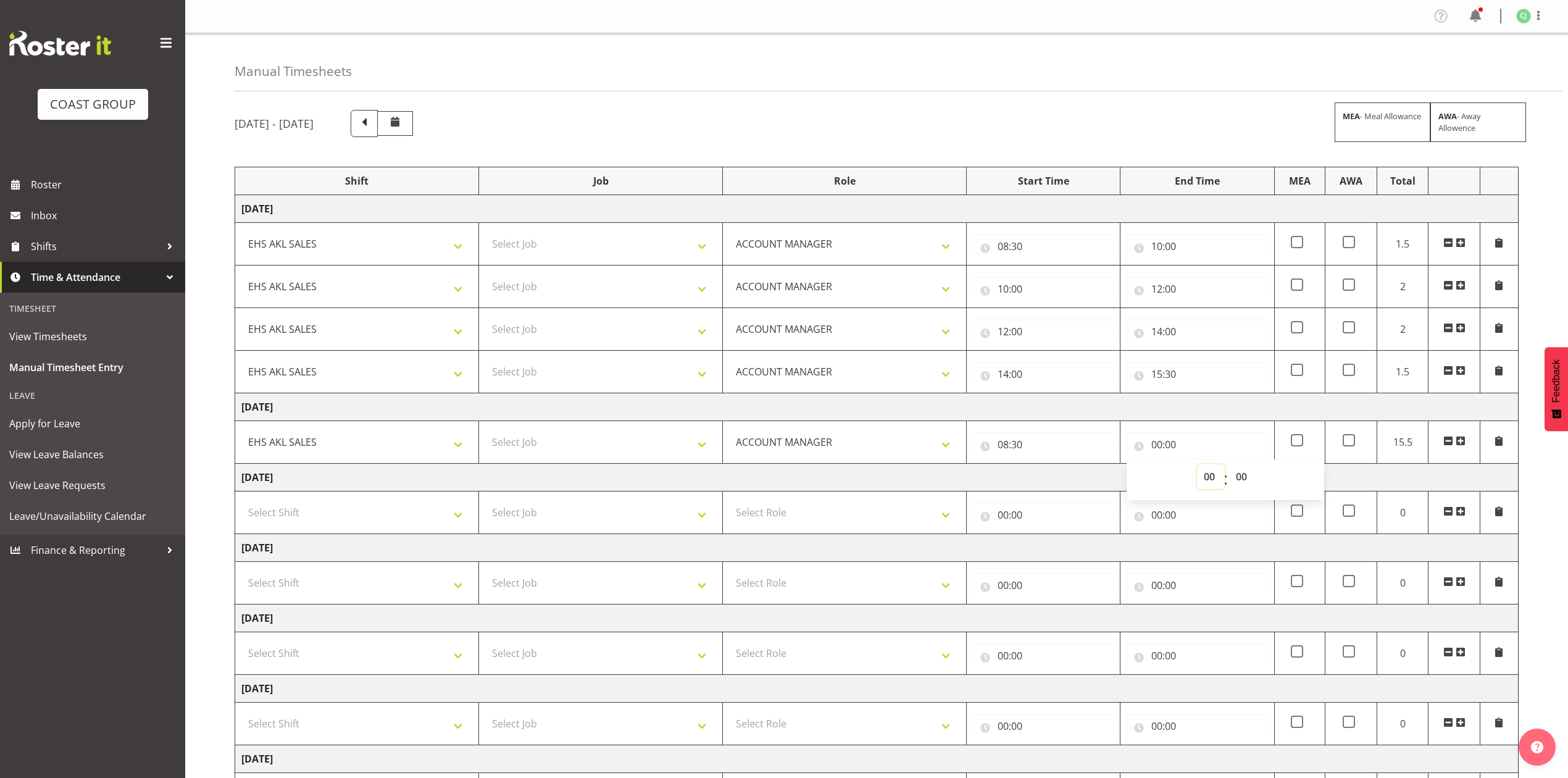
click at [1214, 478] on select "00 01 02 03 04 05 06 07 08 09 10 11 12 13 14 15 16 17 18 19 20 21 22 23" at bounding box center [1211, 477] width 28 height 25
select select "10"
click at [1197, 467] on select "00 01 02 03 04 05 06 07 08 09 10 11 12 13 14 15 16 17 18 19 20 21 22 23" at bounding box center [1211, 477] width 28 height 25
type input "10:00"
click at [1463, 440] on span at bounding box center [1460, 441] width 10 height 10
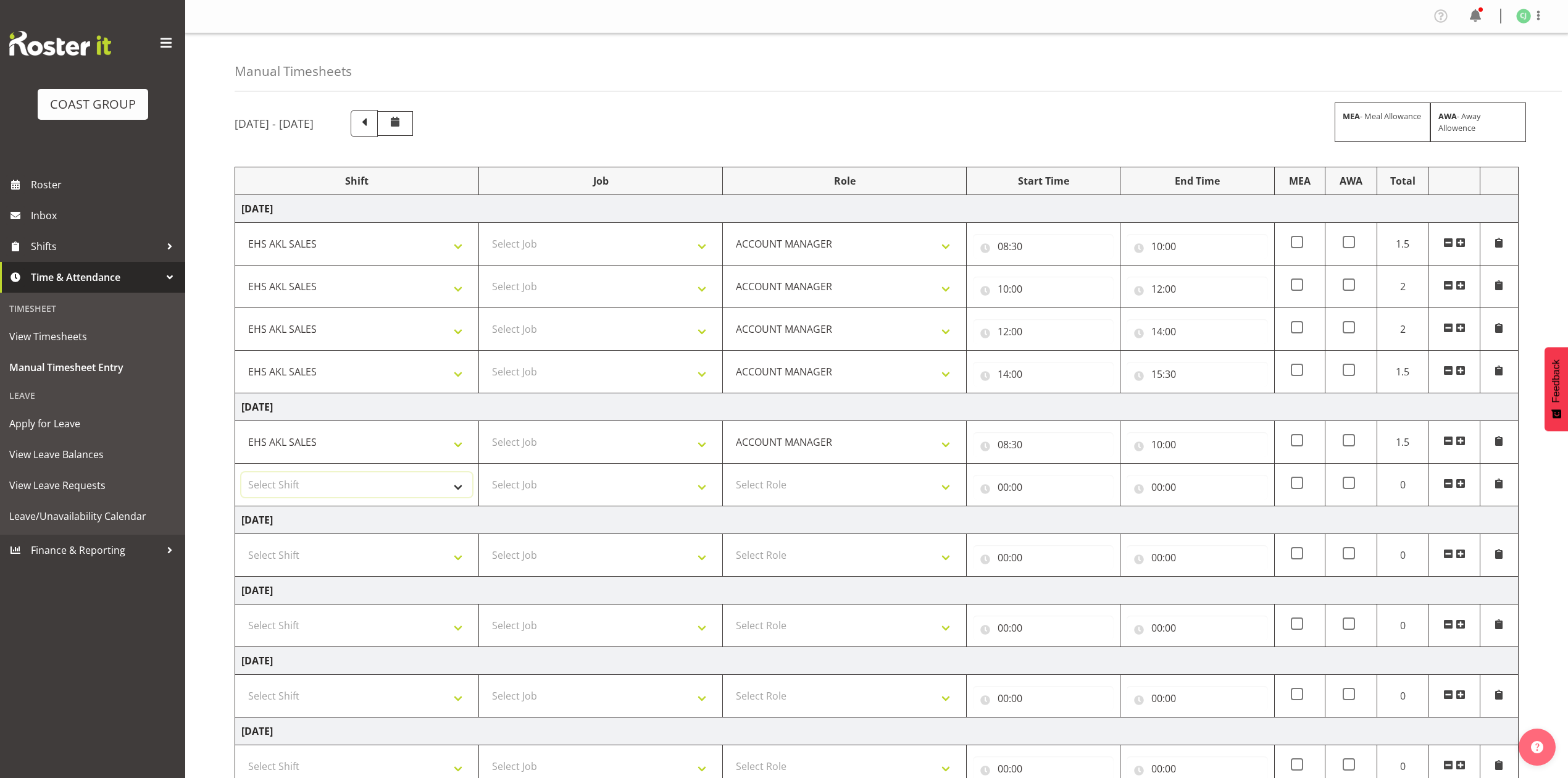
click at [371, 485] on select "Select Shift EHS AKL SALES" at bounding box center [357, 484] width 231 height 25
select select "1327"
click at [241, 475] on select "Select Shift EHS AKL SALES" at bounding box center [357, 484] width 231 height 25
click at [753, 496] on select "Select Role ACCOUNT MANAGER Account Manager" at bounding box center [844, 484] width 231 height 25
select select "197"
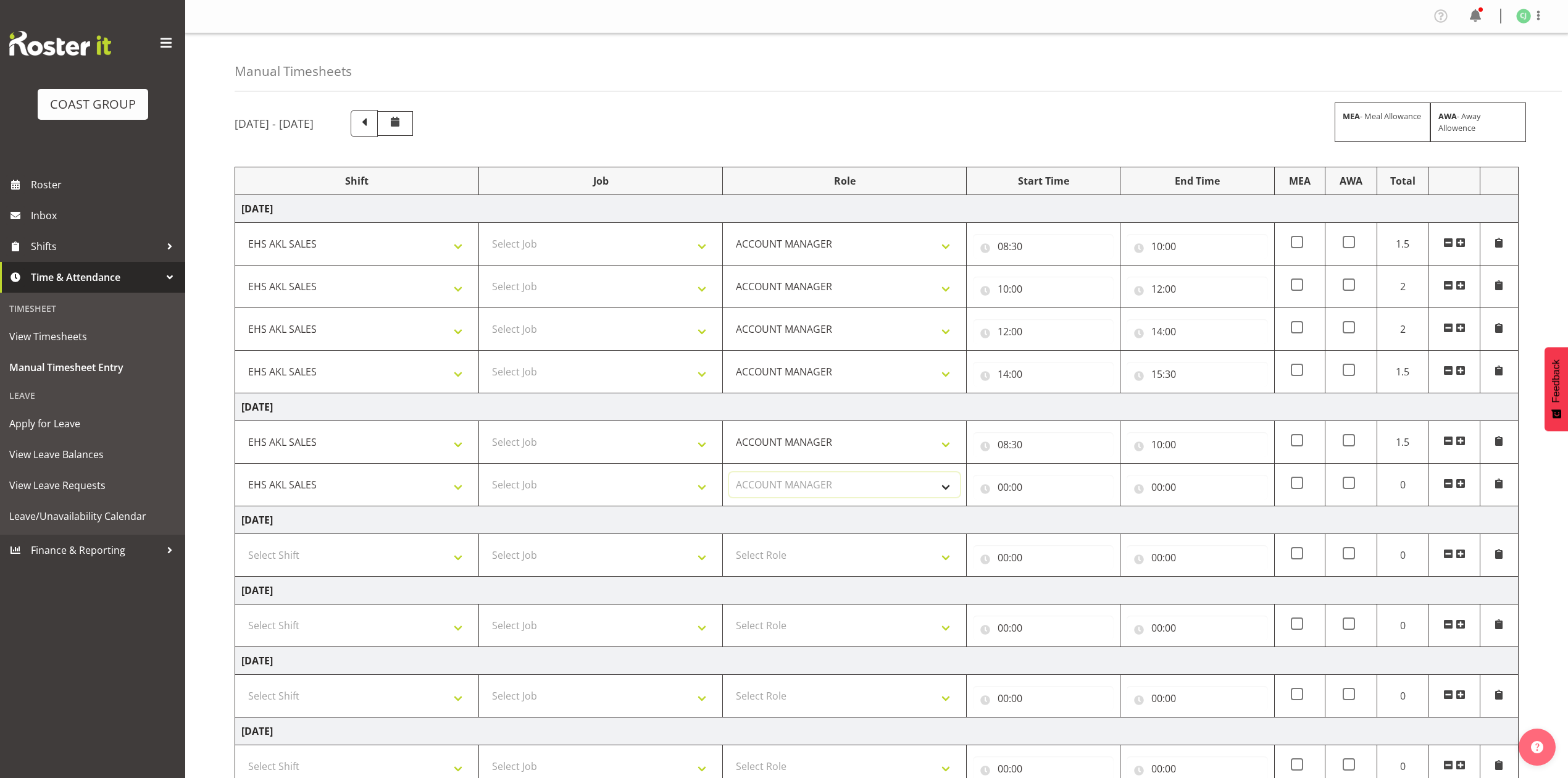
click at [729, 475] on select "Select Role ACCOUNT MANAGER Account Manager" at bounding box center [844, 484] width 231 height 25
click at [999, 487] on input "00:00" at bounding box center [1043, 487] width 141 height 25
click at [1054, 532] on select "00 01 02 03 04 05 06 07 08 09 10 11 12 13 14 15 16 17 18 19 20 21 22 23" at bounding box center [1057, 519] width 28 height 25
select select "10"
click at [1043, 509] on select "00 01 02 03 04 05 06 07 08 09 10 11 12 13 14 15 16 17 18 19 20 21 22 23" at bounding box center [1057, 519] width 28 height 25
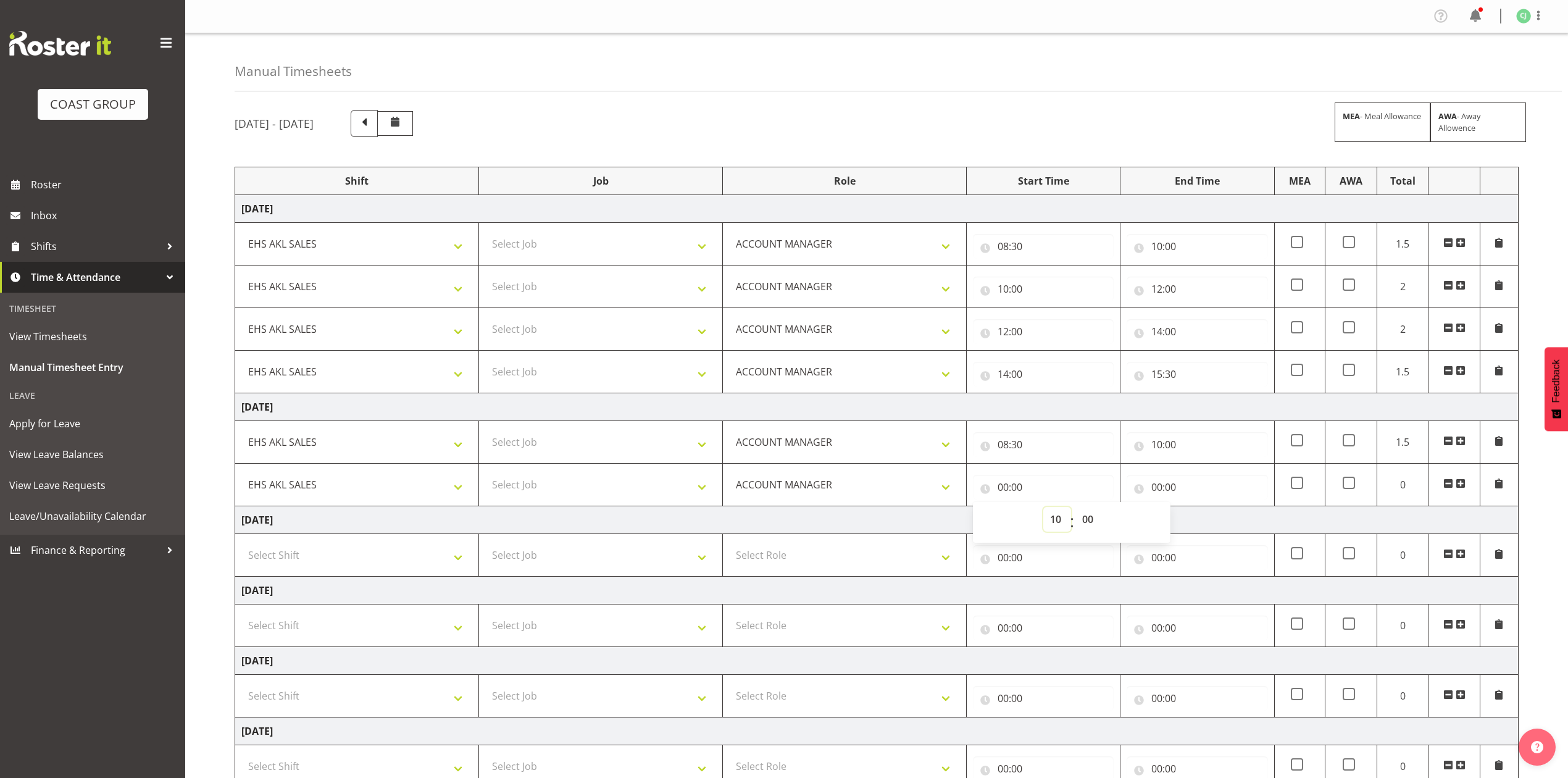
type input "10:00"
click at [1159, 488] on input "00:00" at bounding box center [1197, 487] width 141 height 25
click at [1202, 518] on select "00 01 02 03 04 05 06 07 08 09 10 11 12 13 14 15 16 17 18 19 20 21 22 23" at bounding box center [1211, 519] width 28 height 25
select select "12"
click at [1197, 509] on select "00 01 02 03 04 05 06 07 08 09 10 11 12 13 14 15 16 17 18 19 20 21 22 23" at bounding box center [1211, 519] width 28 height 25
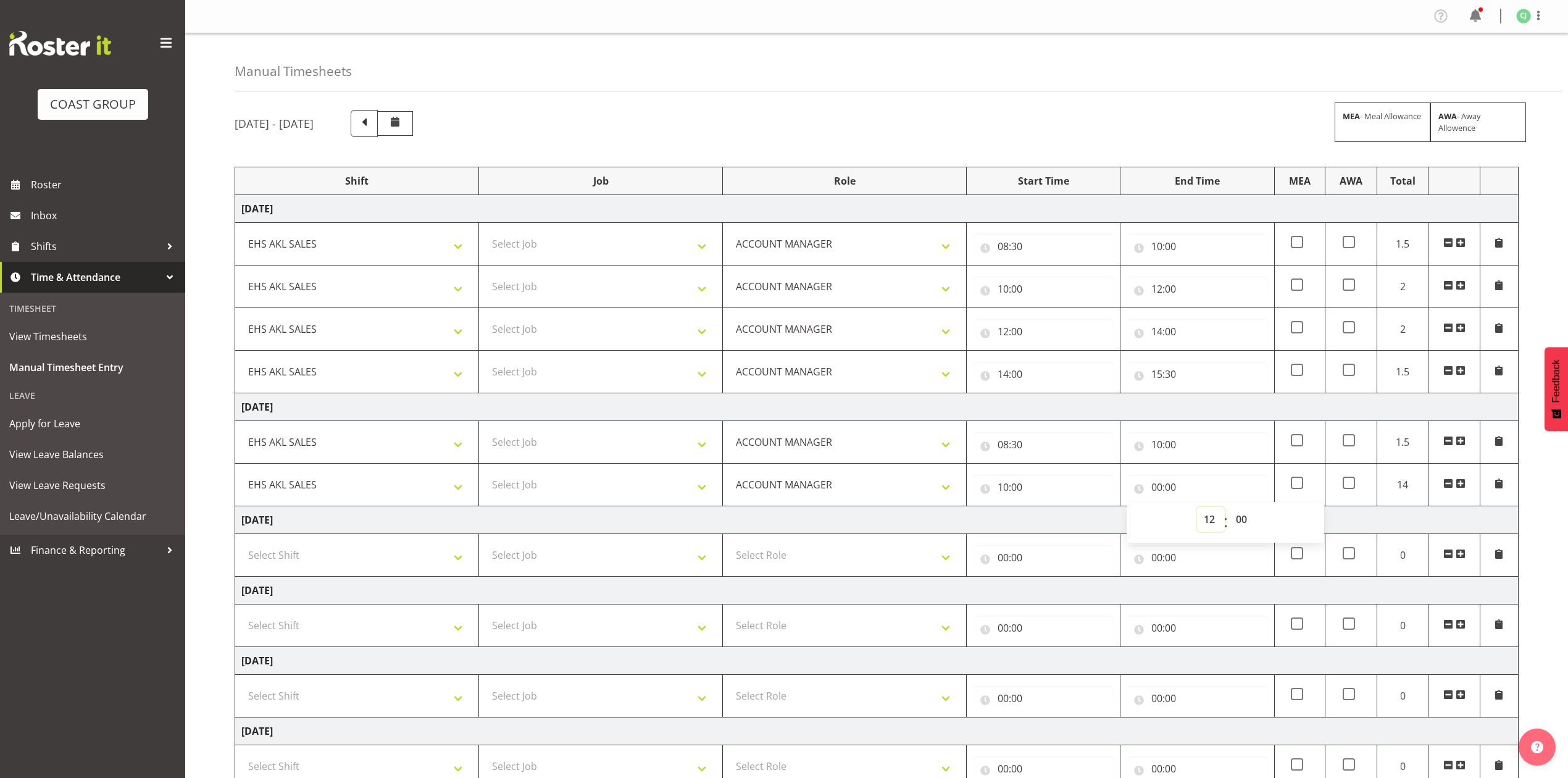
type input "12:00"
click at [1467, 489] on td at bounding box center [1454, 485] width 51 height 43
click at [433, 474] on td "EHS AKL SALES" at bounding box center [357, 485] width 244 height 43
click at [433, 530] on td "[DATE]" at bounding box center [877, 520] width 1283 height 28
click at [1462, 485] on span at bounding box center [1460, 484] width 10 height 10
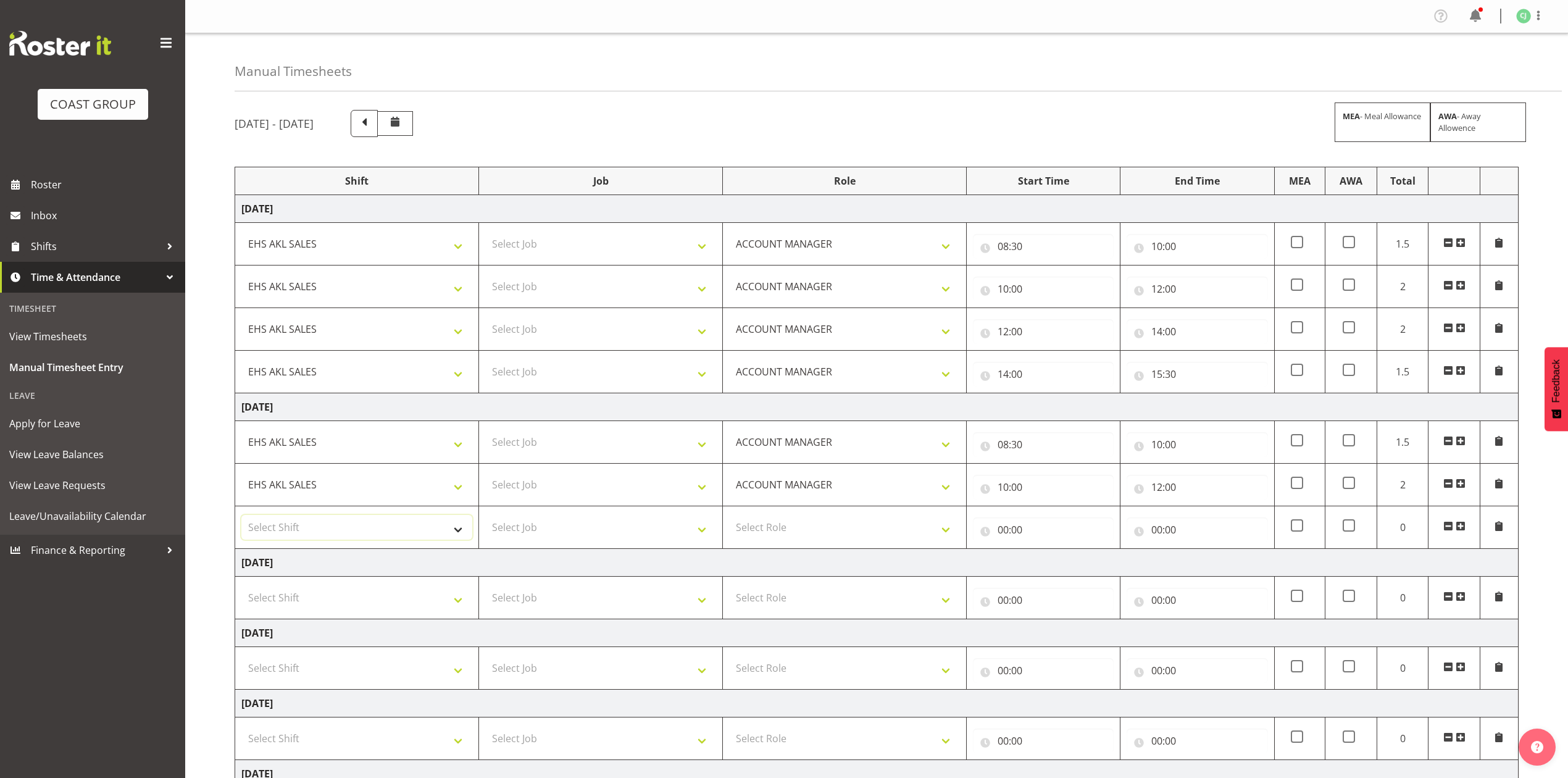
click at [351, 533] on select "Select Shift EHS AKL SALES" at bounding box center [357, 527] width 231 height 25
select select "1327"
click at [241, 518] on select "Select Shift EHS AKL SALES" at bounding box center [357, 527] width 231 height 25
click at [835, 527] on select "Select Role ACCOUNT MANAGER Account Manager" at bounding box center [844, 527] width 231 height 25
select select "197"
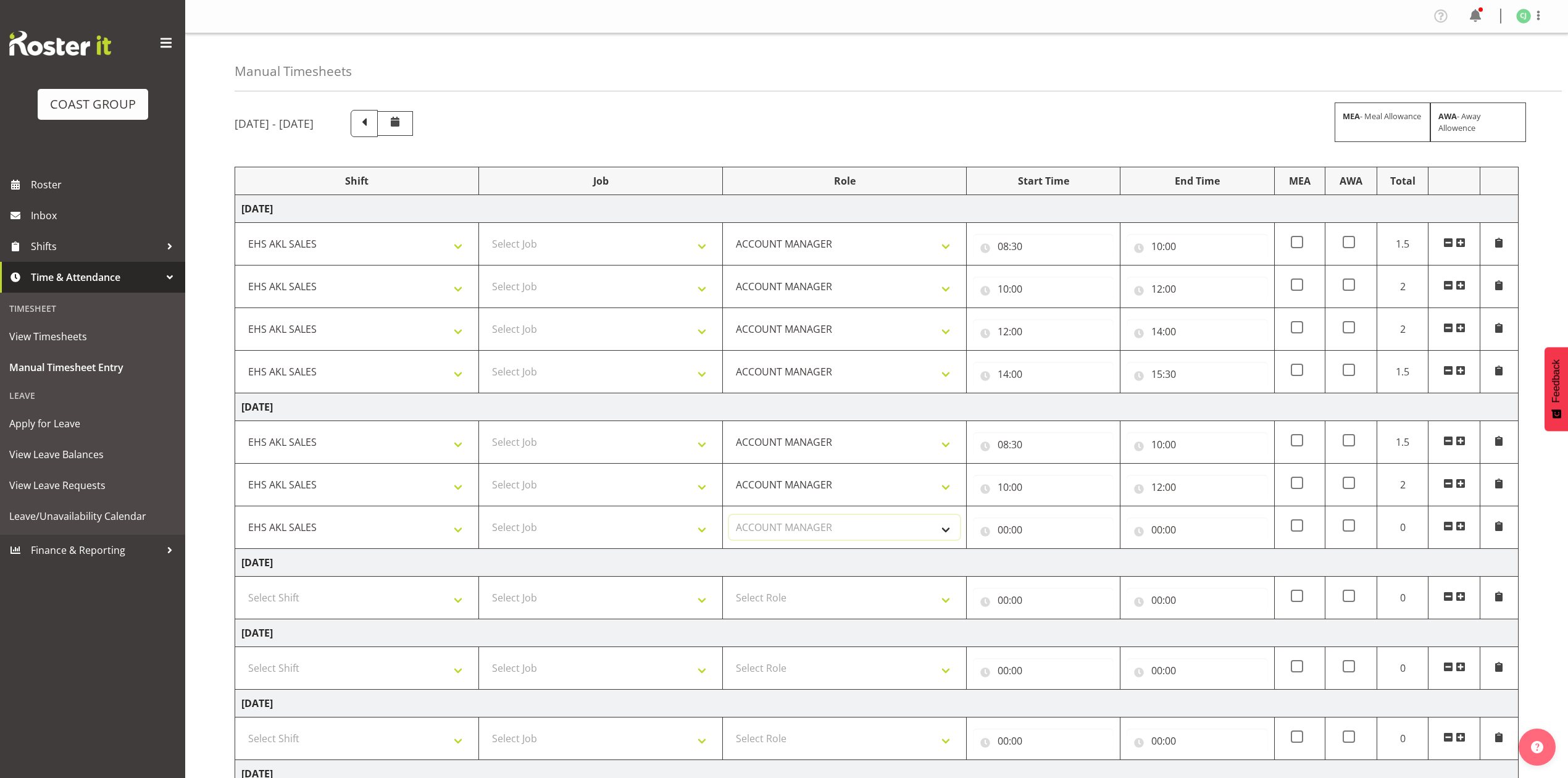
click at [729, 518] on select "Select Role ACCOUNT MANAGER Account Manager" at bounding box center [844, 527] width 231 height 25
click at [1003, 532] on input "00:00" at bounding box center [1043, 530] width 141 height 25
drag, startPoint x: 1055, startPoint y: 565, endPoint x: 1055, endPoint y: 554, distance: 11.0
click at [1057, 565] on select "00 01 02 03 04 05 06 07 08 09 10 11 12 13 14 15 16 17 18 19 20 21 22 23" at bounding box center [1057, 562] width 28 height 25
select select "12"
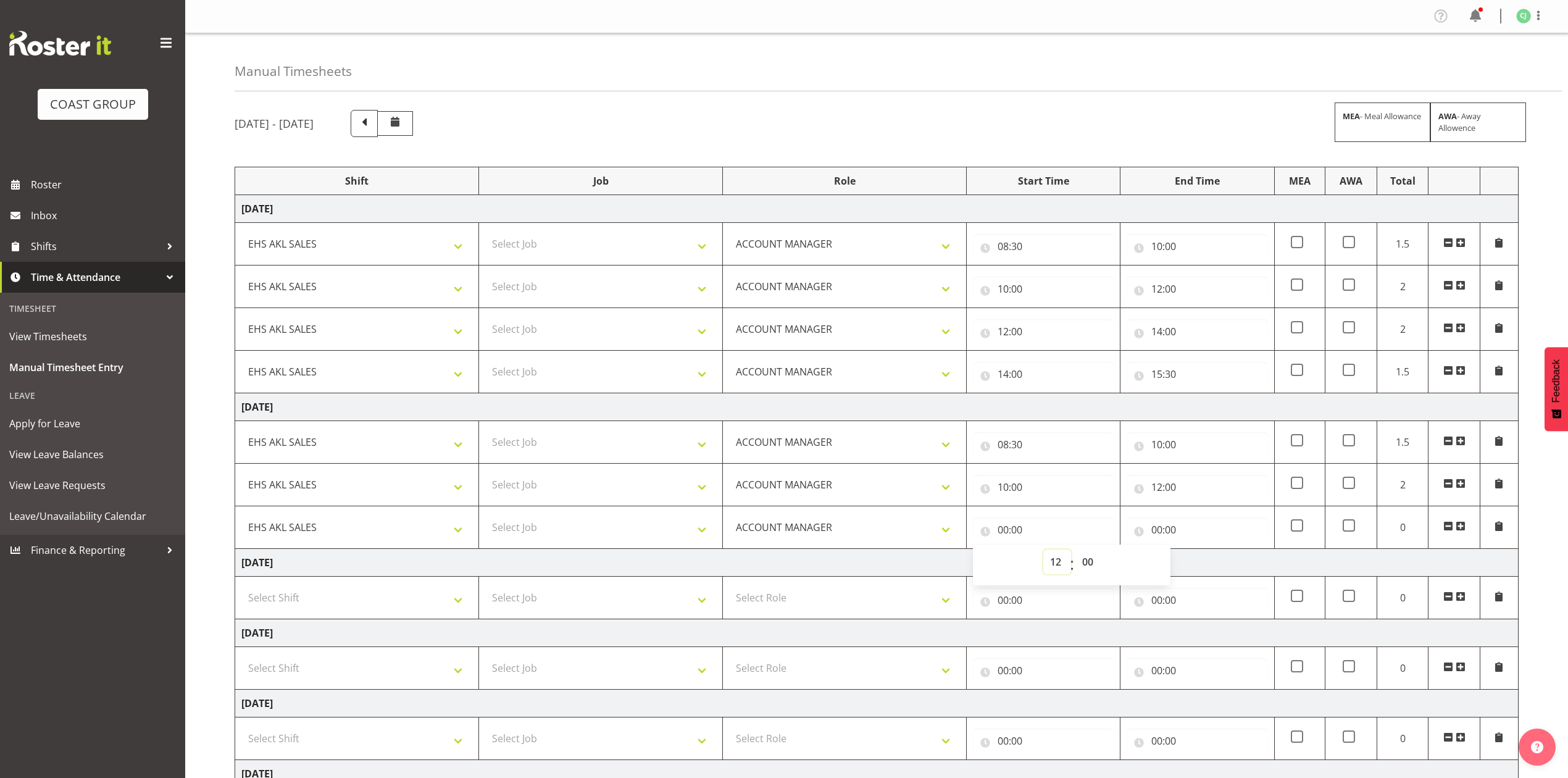
click at [1043, 552] on select "00 01 02 03 04 05 06 07 08 09 10 11 12 13 14 15 16 17 18 19 20 21 22 23" at bounding box center [1057, 562] width 28 height 25
type input "12:00"
click at [1156, 533] on input "00:00" at bounding box center [1197, 530] width 141 height 25
drag, startPoint x: 1206, startPoint y: 566, endPoint x: 1206, endPoint y: 555, distance: 11.0
click at [1206, 559] on select "00 01 02 03 04 05 06 07 08 09 10 11 12 13 14 15 16 17 18 19 20 21 22 23" at bounding box center [1211, 562] width 28 height 25
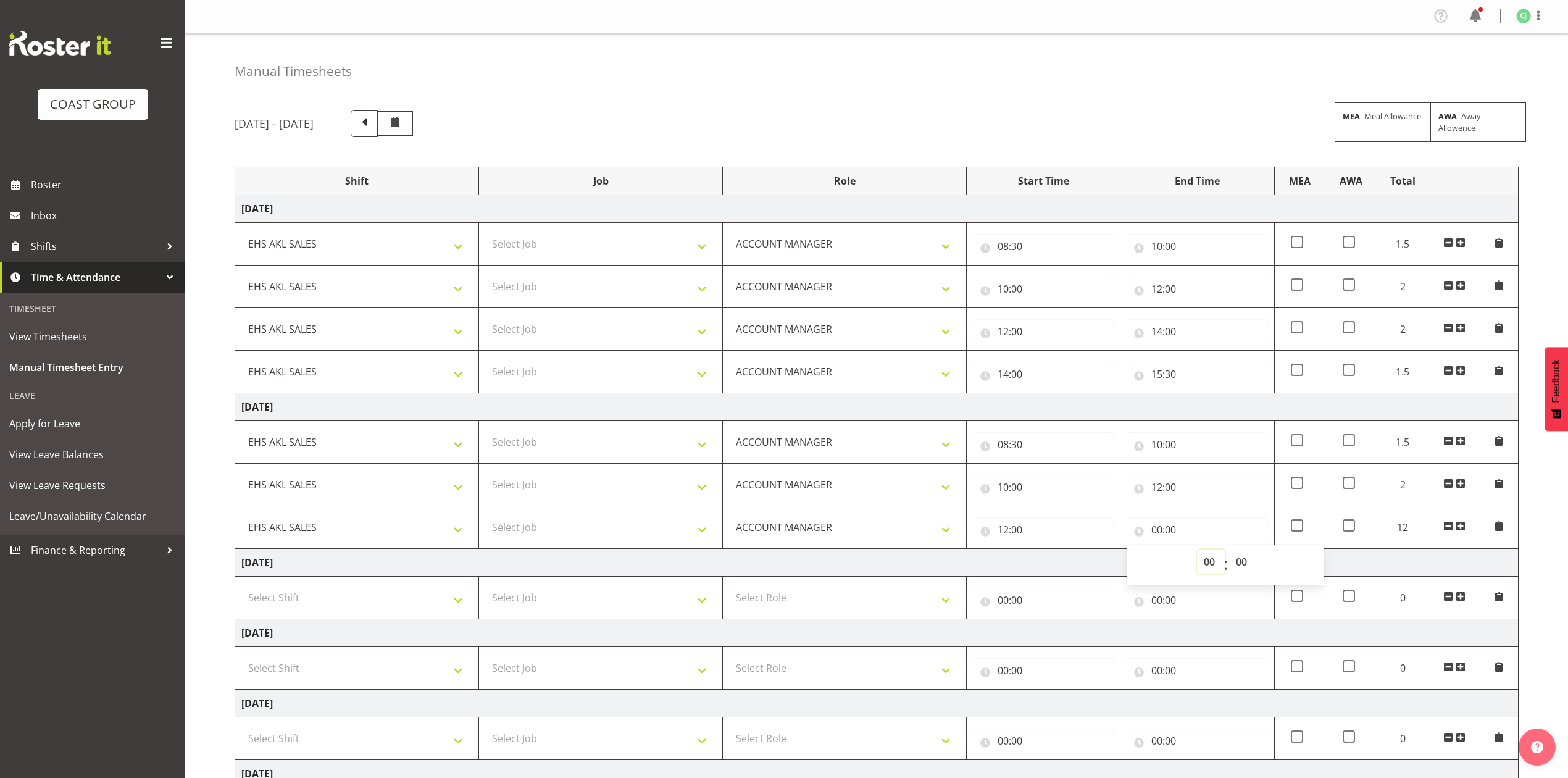
select select "13"
click at [1197, 552] on select "00 01 02 03 04 05 06 07 08 09 10 11 12 13 14 15 16 17 18 19 20 21 22 23" at bounding box center [1211, 562] width 28 height 25
type input "13:00"
click at [1462, 528] on span at bounding box center [1460, 526] width 10 height 10
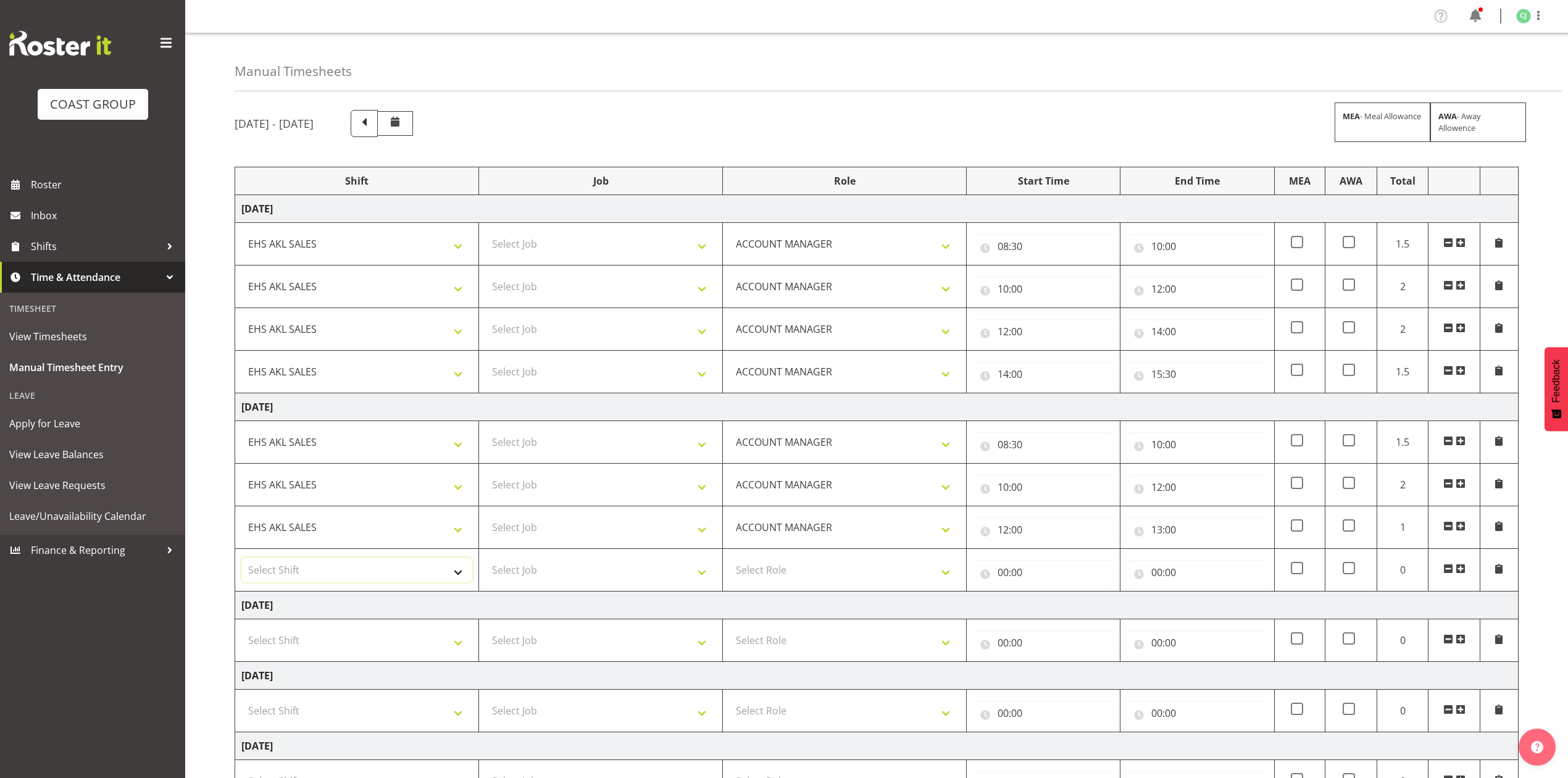
click at [348, 572] on select "Select Shift EHS AKL SALES" at bounding box center [357, 569] width 231 height 25
select select "1327"
click at [241, 561] on select "Select Shift EHS AKL SALES" at bounding box center [357, 569] width 231 height 25
click at [852, 565] on select "Select Role ACCOUNT MANAGER Account Manager" at bounding box center [844, 569] width 231 height 25
select select "197"
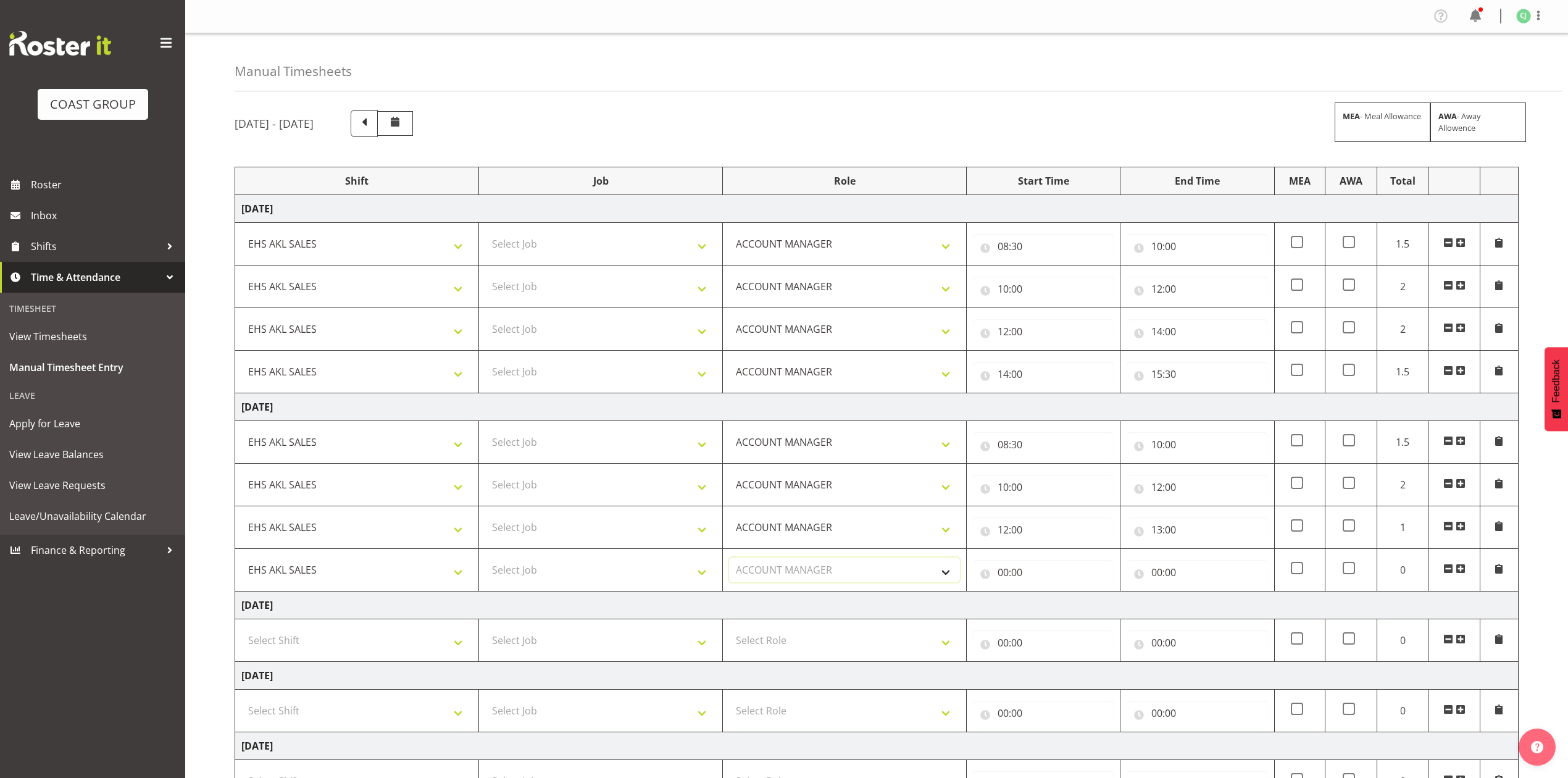
click at [729, 561] on select "Select Role ACCOUNT MANAGER Account Manager" at bounding box center [844, 569] width 231 height 25
click at [1006, 573] on input "00:00" at bounding box center [1043, 572] width 141 height 25
click at [1053, 608] on select "00 01 02 03 04 05 06 07 08 09 10 11 12 13 14 15 16 17 18 19 20 21 22 23" at bounding box center [1057, 604] width 28 height 25
select select "13"
click at [1043, 595] on select "00 01 02 03 04 05 06 07 08 09 10 11 12 13 14 15 16 17 18 19 20 21 22 23" at bounding box center [1057, 604] width 28 height 25
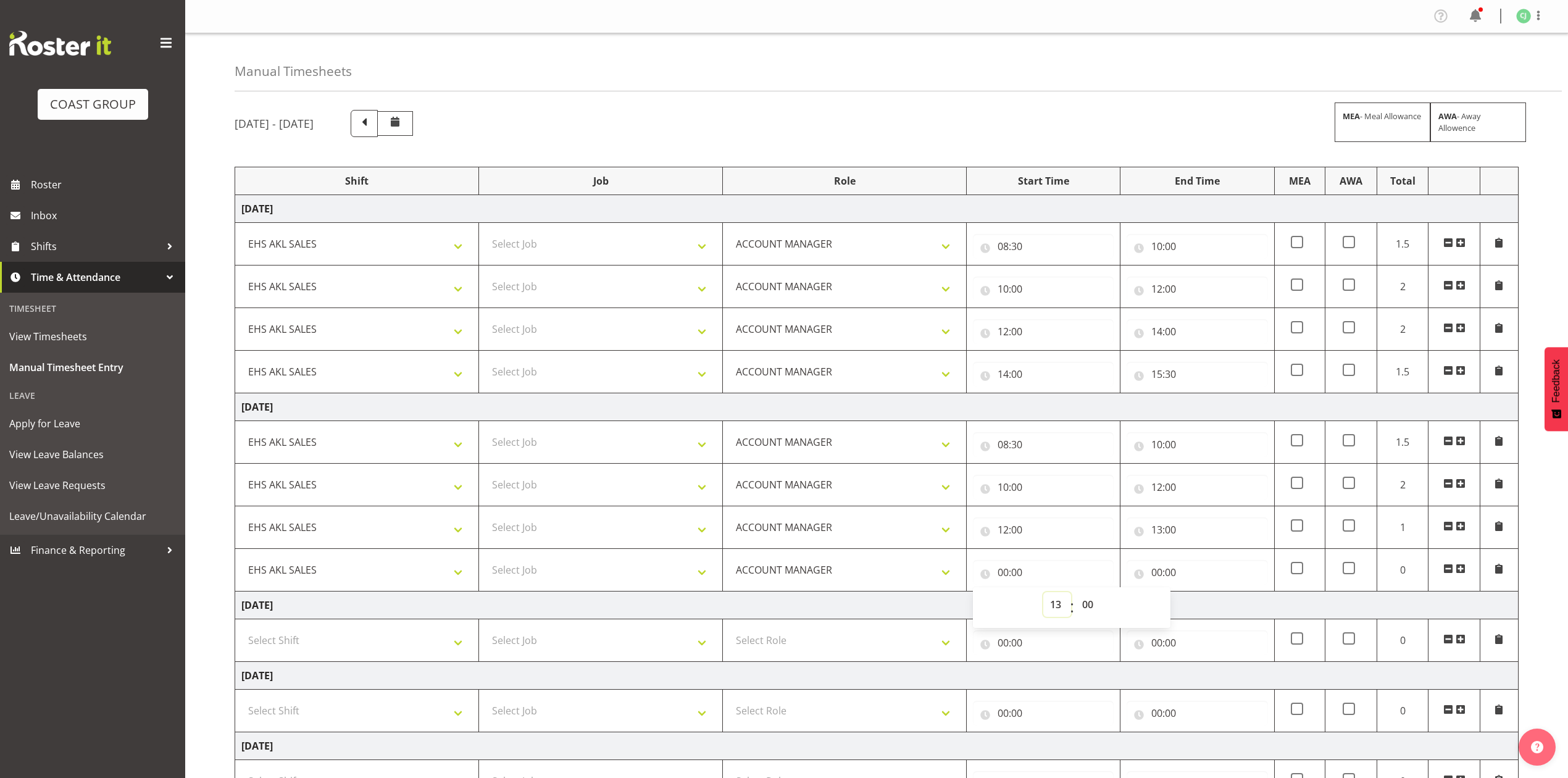
type input "13:00"
click at [1155, 576] on input "00:00" at bounding box center [1197, 572] width 141 height 25
drag, startPoint x: 1204, startPoint y: 608, endPoint x: 1207, endPoint y: 595, distance: 13.3
click at [1203, 604] on select "00 01 02 03 04 05 06 07 08 09 10 11 12 13 14 15 16 17 18 19 20 21 22 23" at bounding box center [1211, 604] width 28 height 25
select select "14"
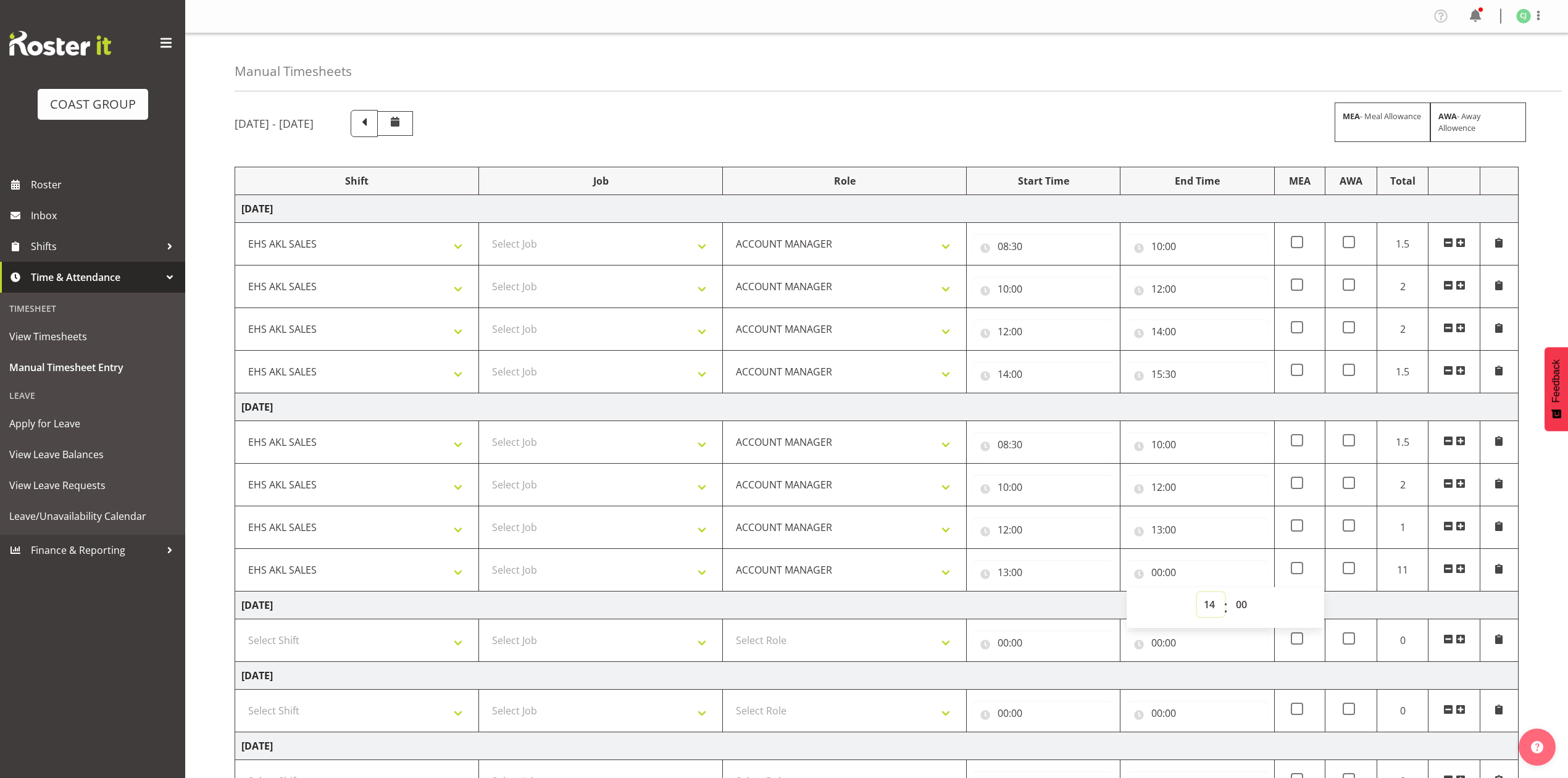
click at [1197, 595] on select "00 01 02 03 04 05 06 07 08 09 10 11 12 13 14 15 16 17 18 19 20 21 22 23" at bounding box center [1211, 604] width 28 height 25
type input "14:00"
click at [1458, 573] on span at bounding box center [1460, 569] width 10 height 10
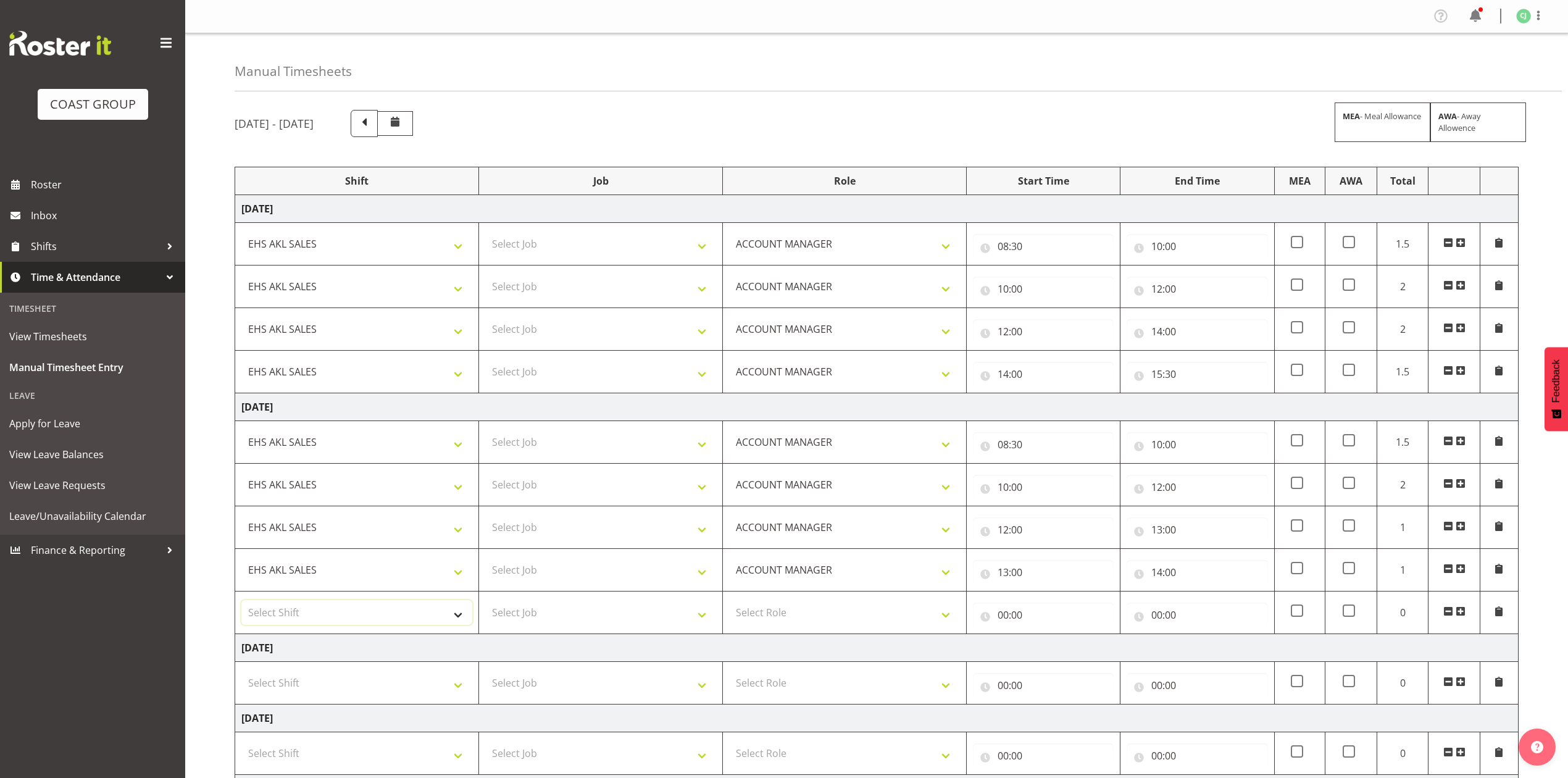
drag, startPoint x: 396, startPoint y: 615, endPoint x: 394, endPoint y: 625, distance: 10.2
click at [396, 615] on select "Select Shift EHS AKL SALES" at bounding box center [357, 612] width 231 height 25
select select "1327"
click at [241, 604] on select "Select Shift EHS AKL SALES" at bounding box center [357, 612] width 231 height 25
drag, startPoint x: 779, startPoint y: 606, endPoint x: 786, endPoint y: 614, distance: 10.6
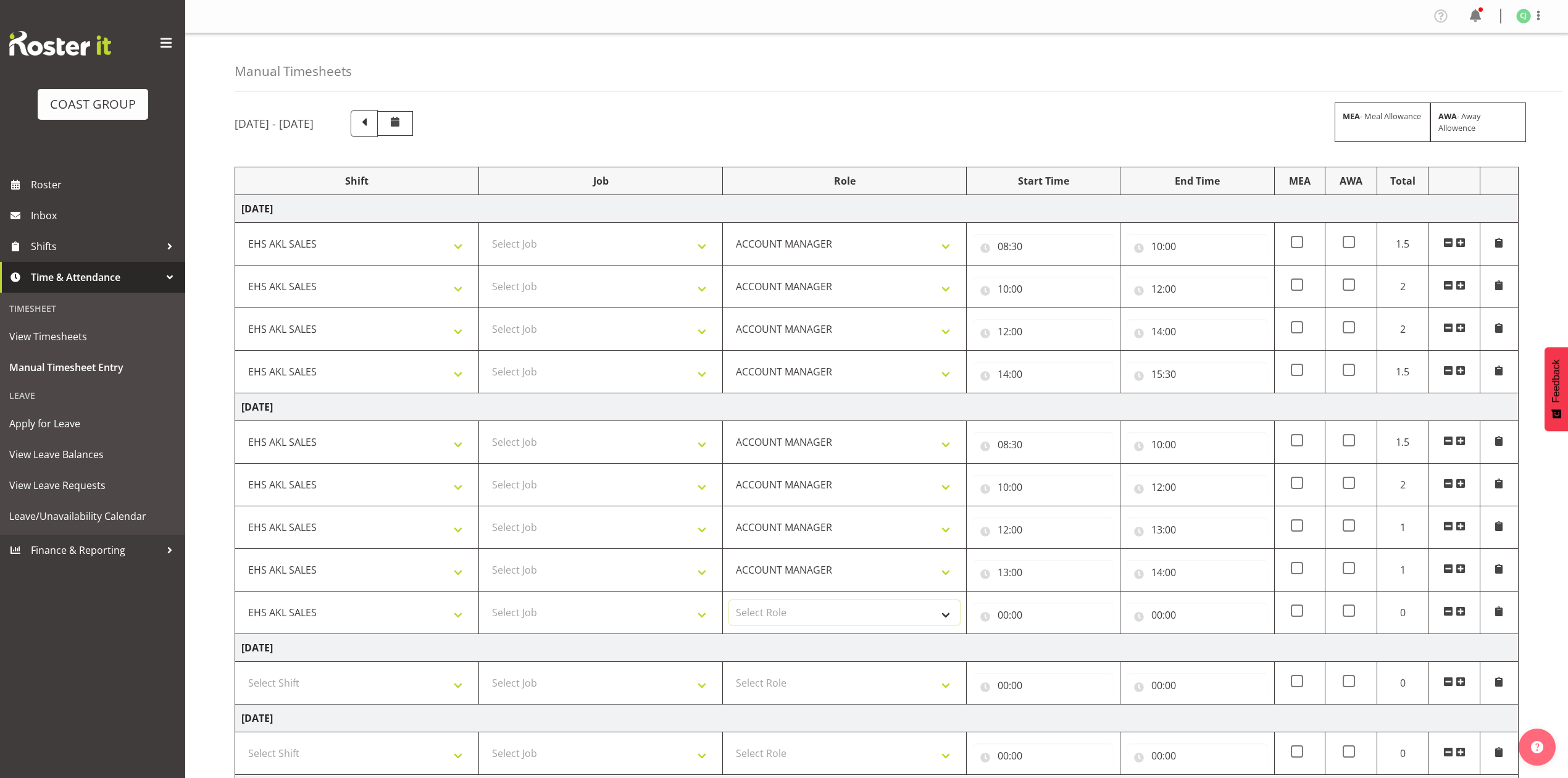
click at [781, 608] on select "Select Role ACCOUNT MANAGER Account Manager" at bounding box center [844, 612] width 231 height 25
select select "197"
click at [729, 604] on select "Select Role ACCOUNT MANAGER Account Manager" at bounding box center [844, 612] width 231 height 25
click at [1002, 618] on input "00:00" at bounding box center [1043, 615] width 141 height 25
drag, startPoint x: 1051, startPoint y: 648, endPoint x: 1053, endPoint y: 638, distance: 10.2
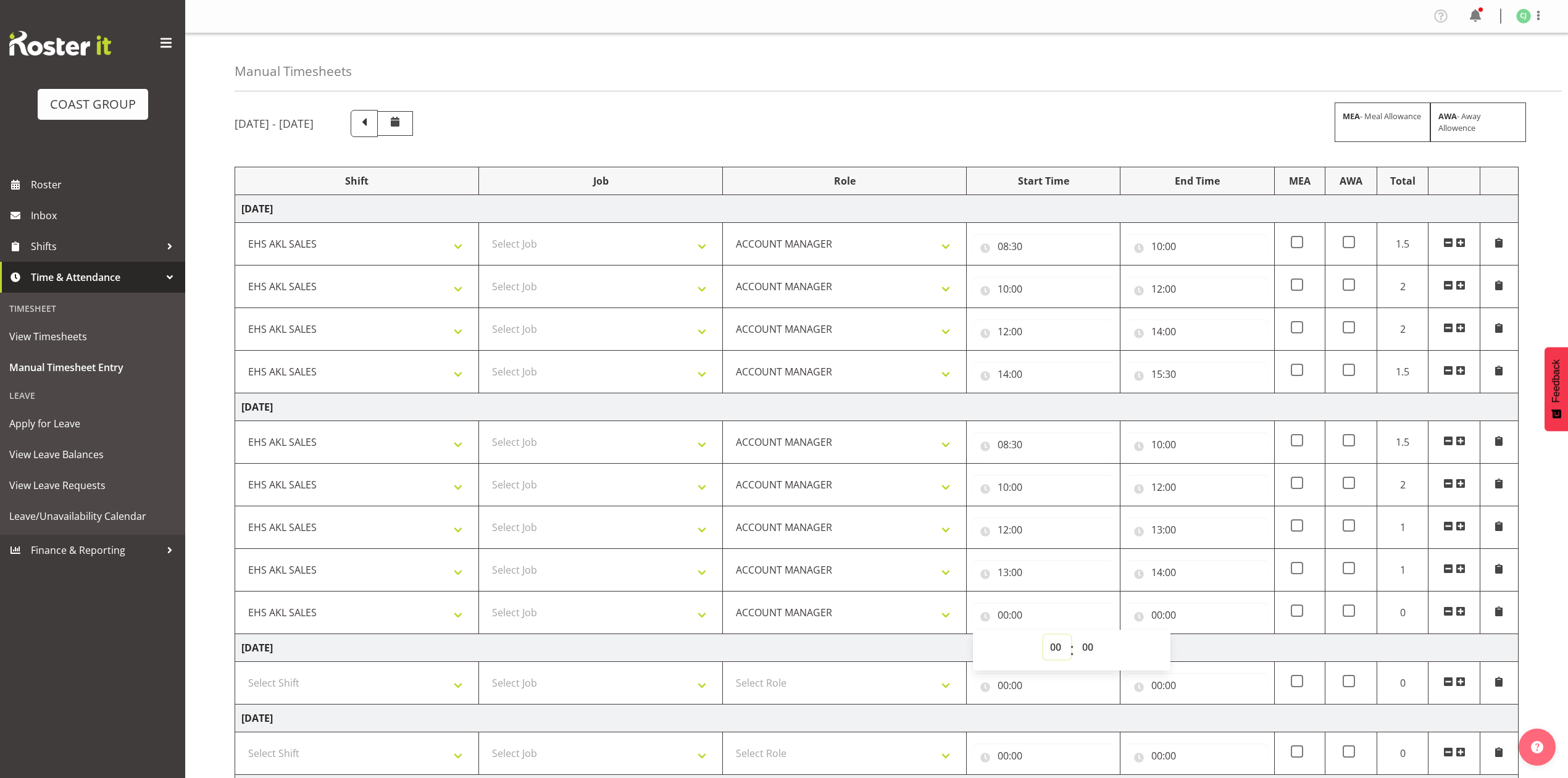
click at [1053, 640] on select "00 01 02 03 04 05 06 07 08 09 10 11 12 13 14 15 16 17 18 19 20 21 22 23" at bounding box center [1057, 647] width 28 height 25
select select "14"
click at [1043, 638] on select "00 01 02 03 04 05 06 07 08 09 10 11 12 13 14 15 16 17 18 19 20 21 22 23" at bounding box center [1057, 647] width 28 height 25
type input "14:00"
drag, startPoint x: 1159, startPoint y: 618, endPoint x: 1217, endPoint y: 638, distance: 61.4
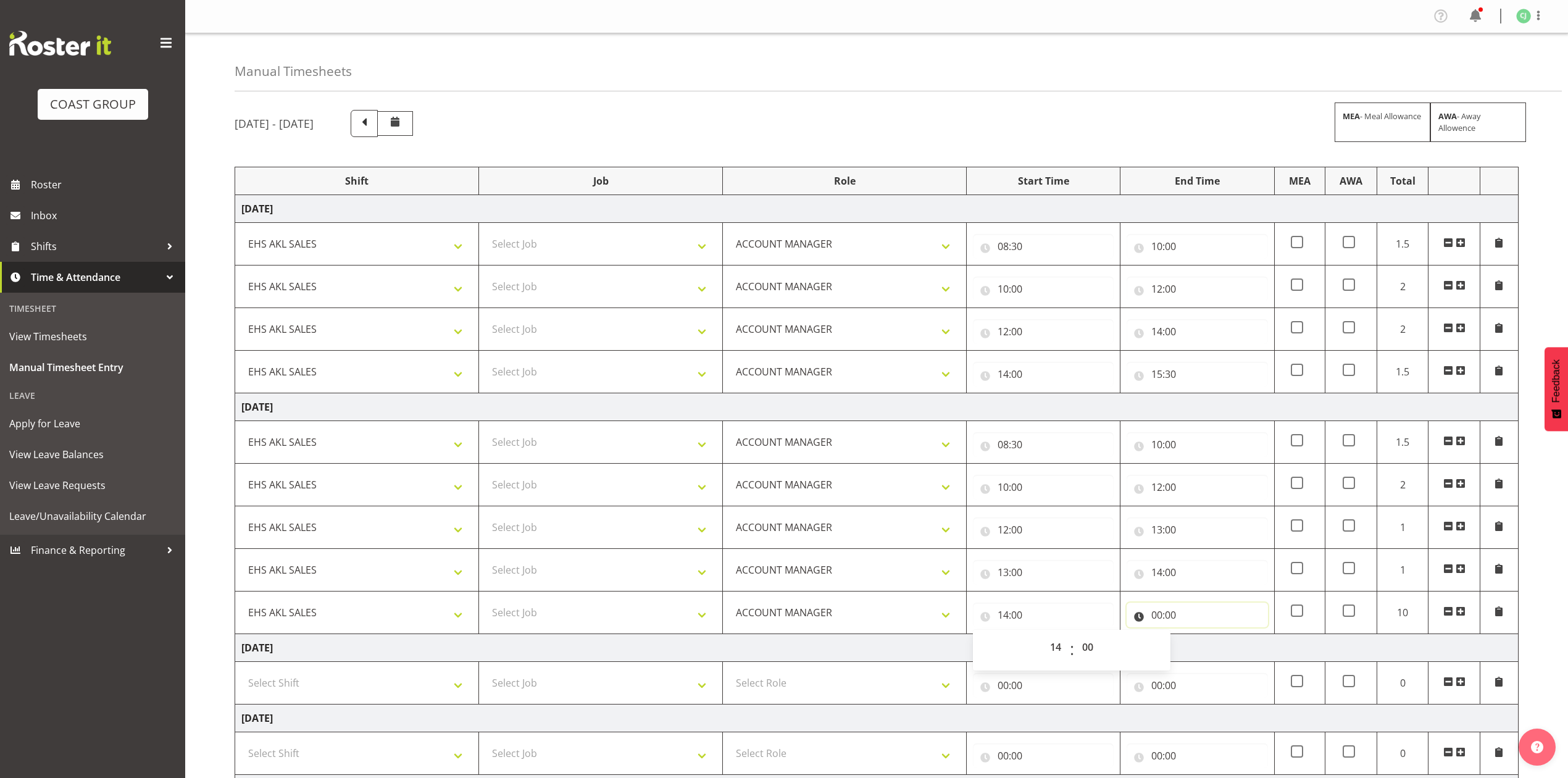
click at [1160, 618] on input "00:00" at bounding box center [1197, 615] width 141 height 25
drag, startPoint x: 1216, startPoint y: 650, endPoint x: 1211, endPoint y: 638, distance: 13.0
click at [1216, 648] on select "00 01 02 03 04 05 06 07 08 09 10 11 12 13 14 15 16 17 18 19 20 21 22 23" at bounding box center [1211, 647] width 28 height 25
select select "15"
click at [1197, 638] on select "00 01 02 03 04 05 06 07 08 09 10 11 12 13 14 15 16 17 18 19 20 21 22 23" at bounding box center [1211, 647] width 28 height 25
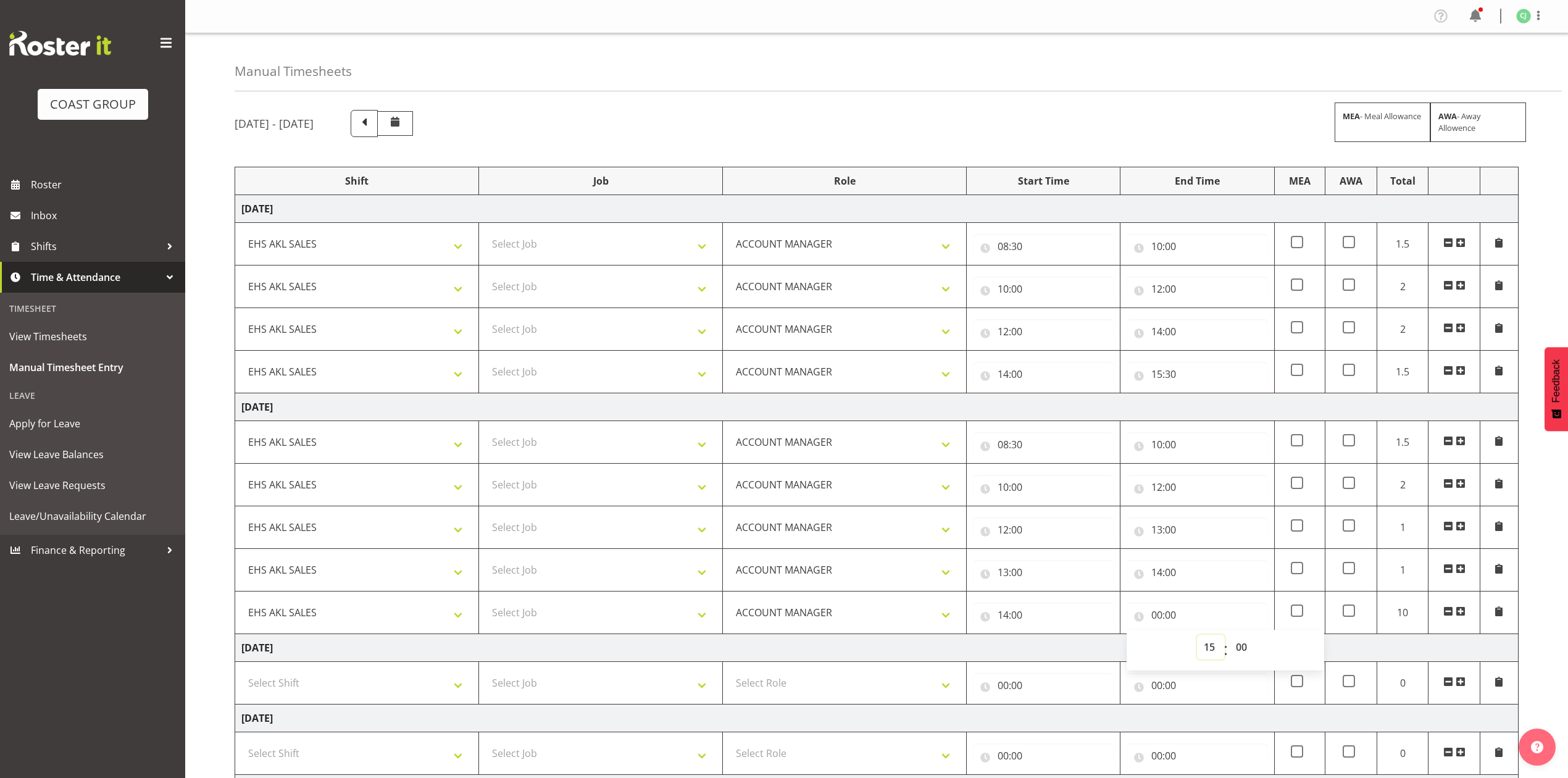
type input "15:00"
drag, startPoint x: 1245, startPoint y: 648, endPoint x: 1245, endPoint y: 640, distance: 8.0
click at [1245, 645] on select "00 01 02 03 04 05 06 07 08 09 10 11 12 13 14 15 16 17 18 19 20 21 22 23 24 25 2…" at bounding box center [1243, 647] width 28 height 25
select select "30"
click at [1229, 638] on select "00 01 02 03 04 05 06 07 08 09 10 11 12 13 14 15 16 17 18 19 20 21 22 23 24 25 2…" at bounding box center [1243, 647] width 28 height 25
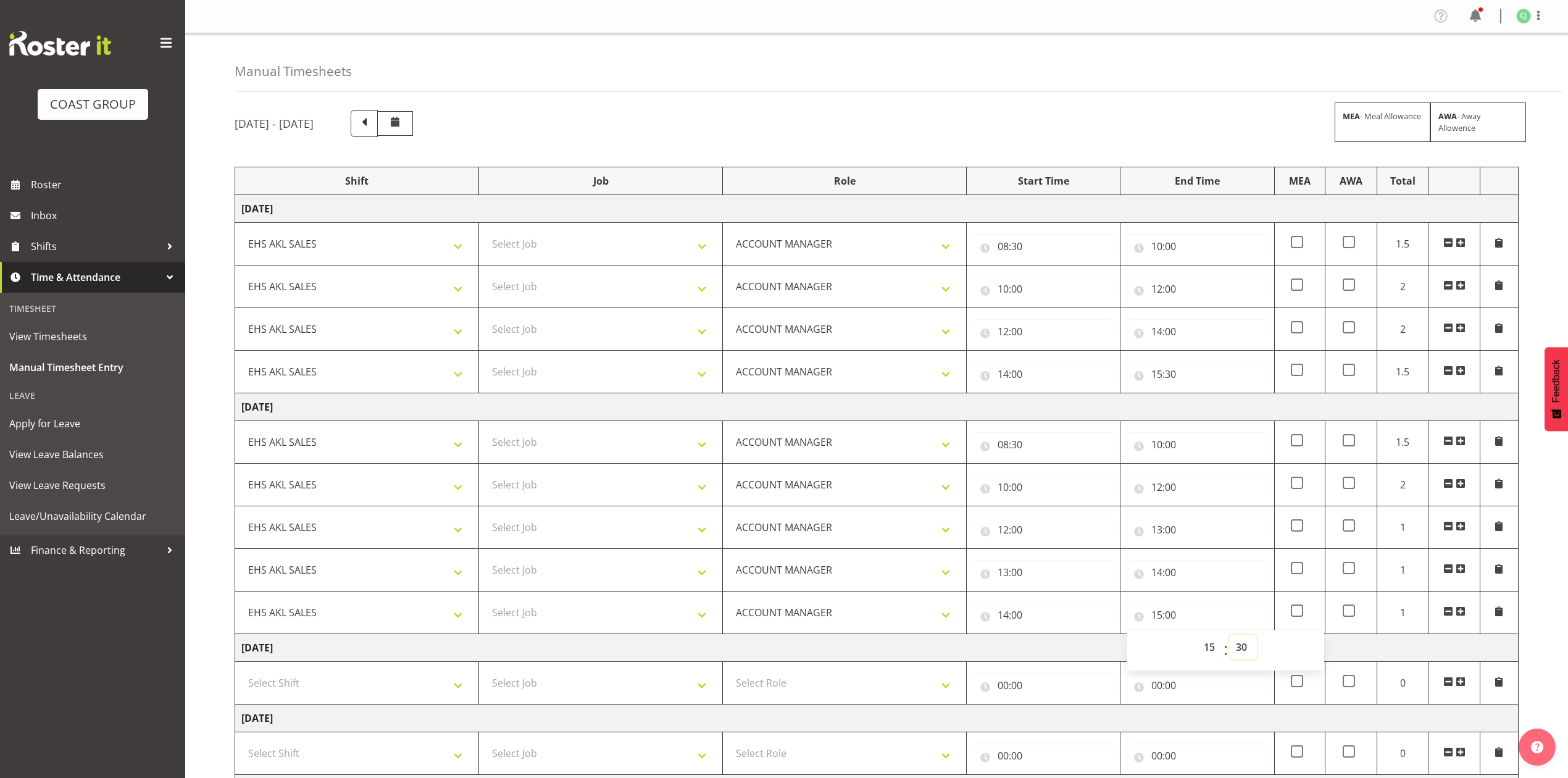
type input "15:30"
click at [1116, 658] on td "[DATE]" at bounding box center [877, 648] width 1283 height 28
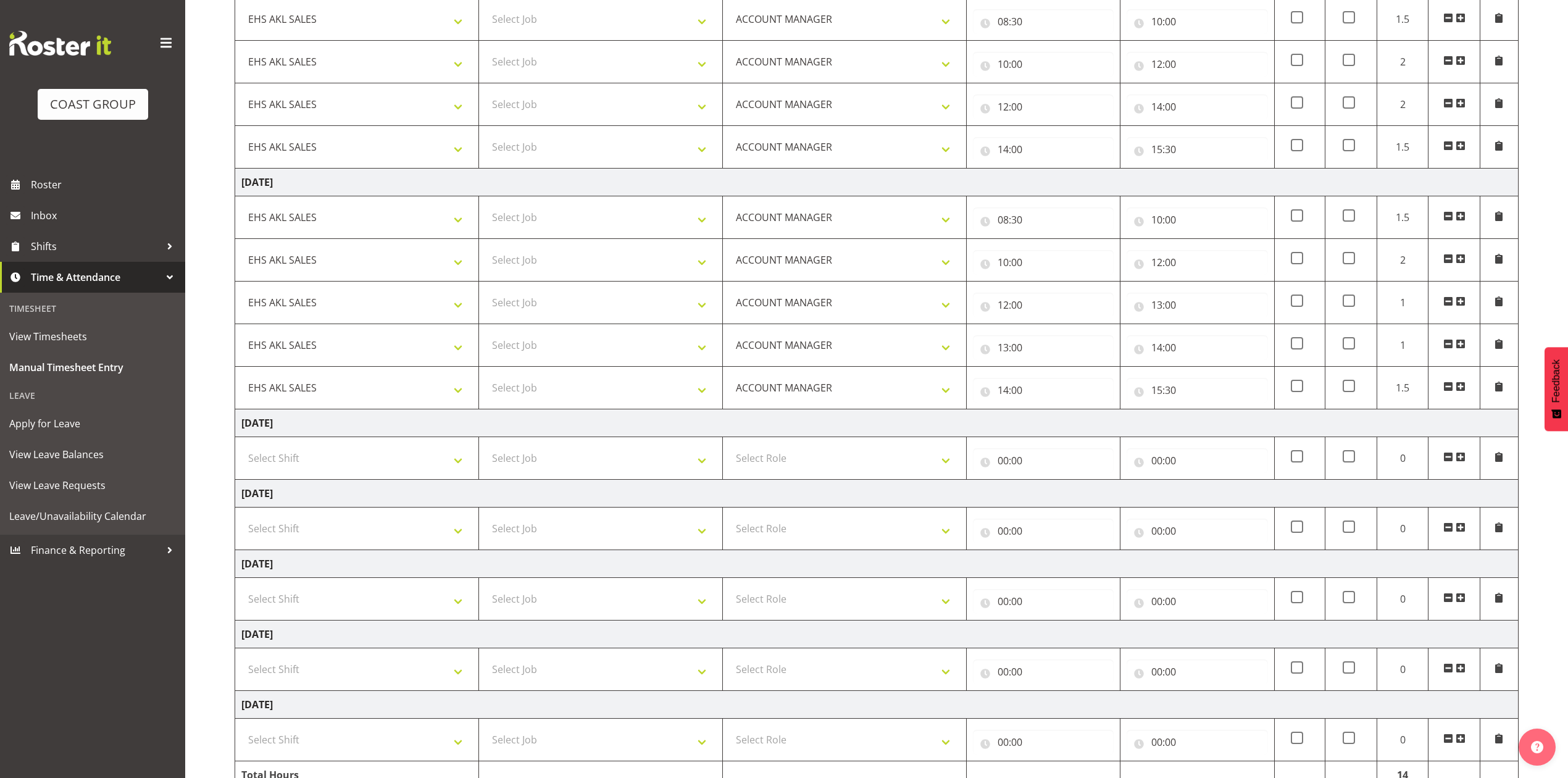
scroll to position [247, 0]
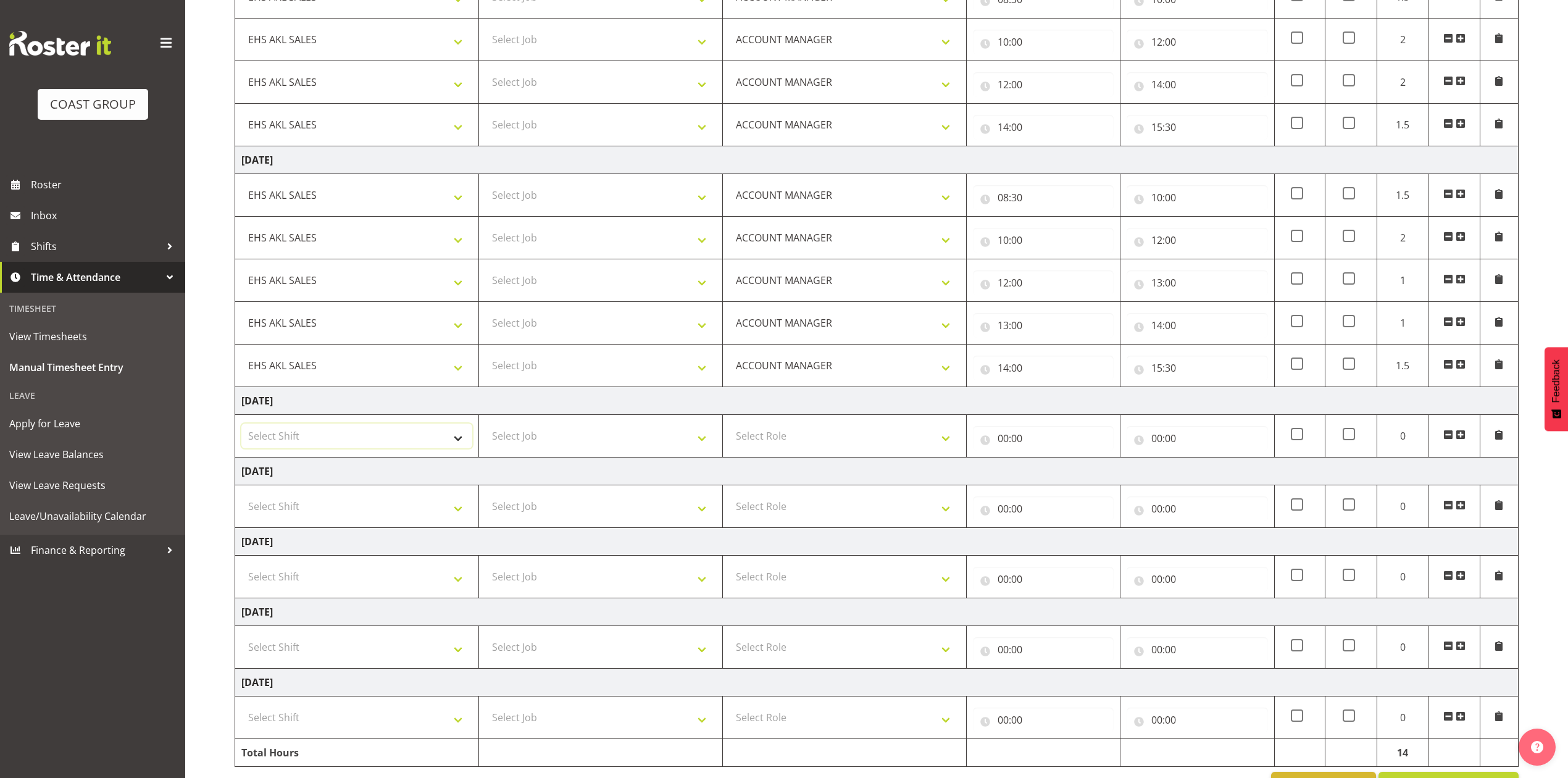
click at [306, 446] on select "Select Shift EHS AKL SALES" at bounding box center [357, 435] width 231 height 25
select select "1327"
click at [241, 428] on select "Select Shift EHS AKL SALES" at bounding box center [357, 435] width 231 height 25
drag, startPoint x: 793, startPoint y: 433, endPoint x: 798, endPoint y: 438, distance: 7.1
click at [793, 433] on select "Select Role ACCOUNT MANAGER Account Manager" at bounding box center [844, 435] width 231 height 25
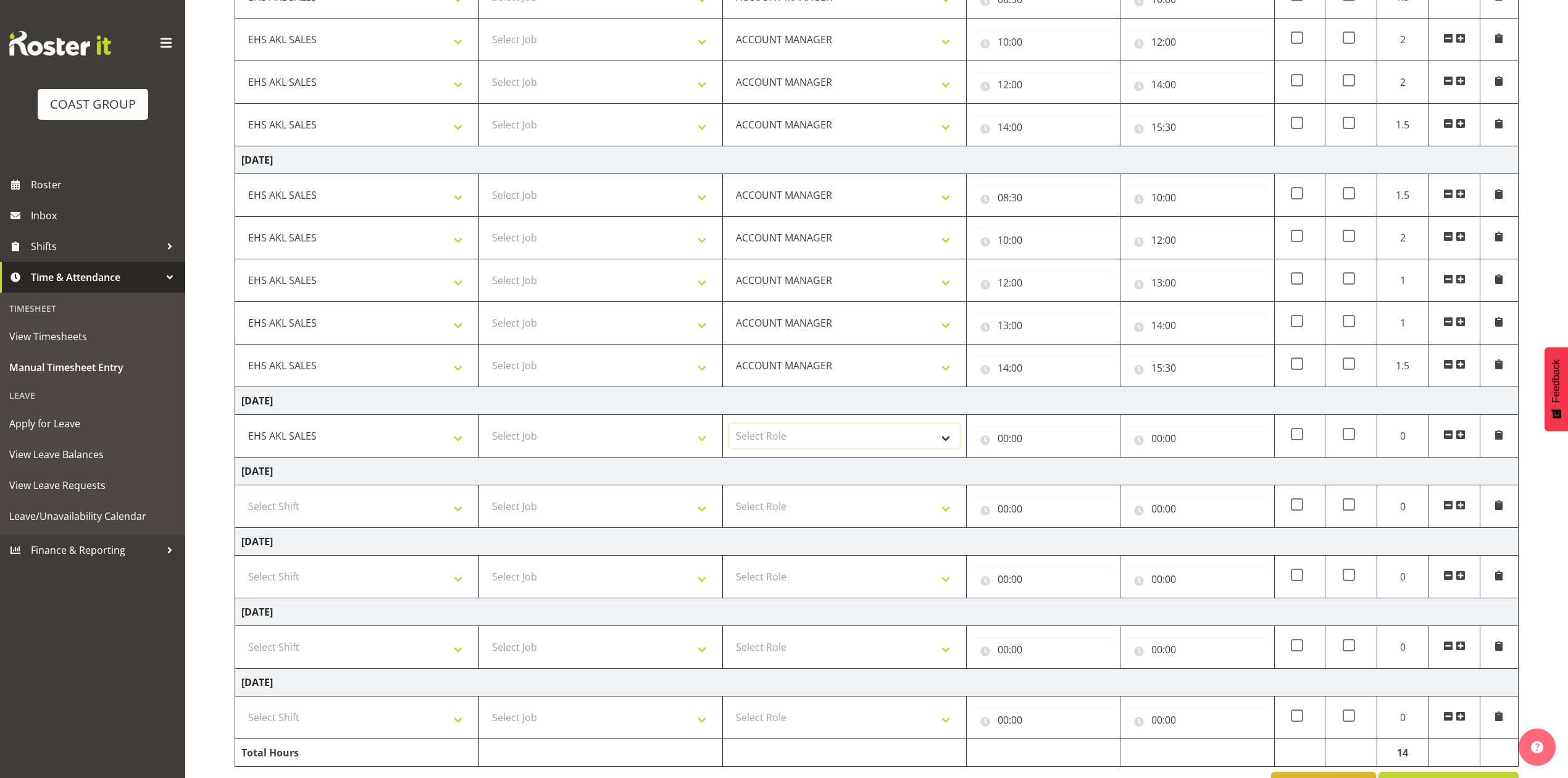
select select "197"
click at [729, 428] on select "Select Role ACCOUNT MANAGER Account Manager" at bounding box center [844, 435] width 231 height 25
click at [1001, 436] on input "00:00" at bounding box center [1043, 438] width 141 height 25
click at [1055, 475] on select "00 01 02 03 04 05 06 07 08 09 10 11 12 13 14 15 16 17 18 19 20 21 22 23" at bounding box center [1057, 470] width 28 height 25
select select "8"
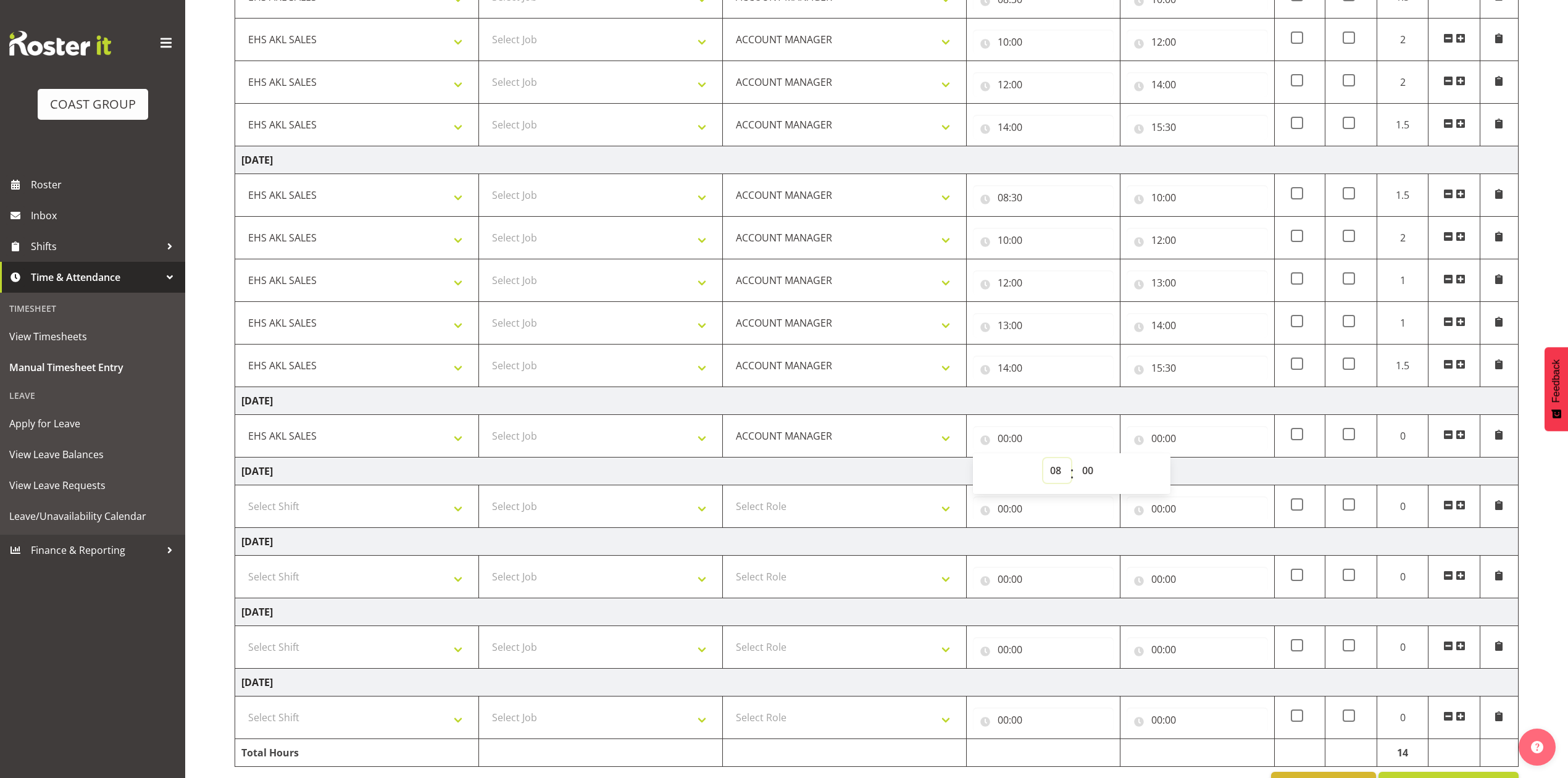
click at [1043, 462] on select "00 01 02 03 04 05 06 07 08 09 10 11 12 13 14 15 16 17 18 19 20 21 22 23" at bounding box center [1057, 470] width 28 height 25
type input "08:00"
drag, startPoint x: 1092, startPoint y: 473, endPoint x: 1092, endPoint y: 465, distance: 8.0
click at [1092, 472] on select "00 01 02 03 04 05 06 07 08 09 10 11 12 13 14 15 16 17 18 19 20 21 22 23 24 25 2…" at bounding box center [1089, 470] width 28 height 25
select select "30"
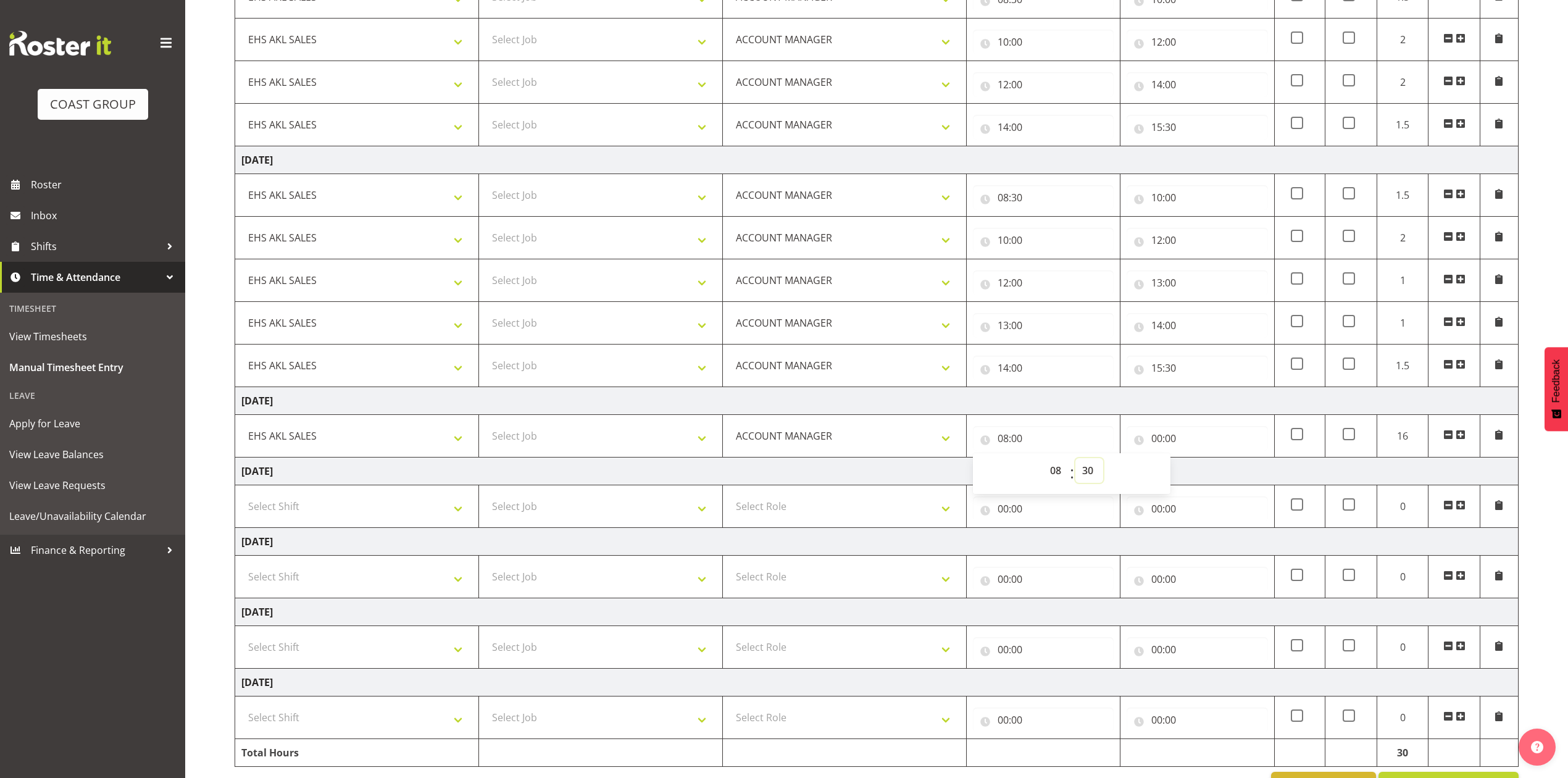
click at [1075, 462] on select "00 01 02 03 04 05 06 07 08 09 10 11 12 13 14 15 16 17 18 19 20 21 22 23 24 25 2…" at bounding box center [1089, 470] width 28 height 25
type input "08:30"
click at [1154, 443] on input "00:00" at bounding box center [1197, 438] width 141 height 25
click at [1212, 476] on select "00 01 02 03 04 05 06 07 08 09 10 11 12 13 14 15 16 17 18 19 20 21 22 23" at bounding box center [1211, 470] width 28 height 25
select select "10"
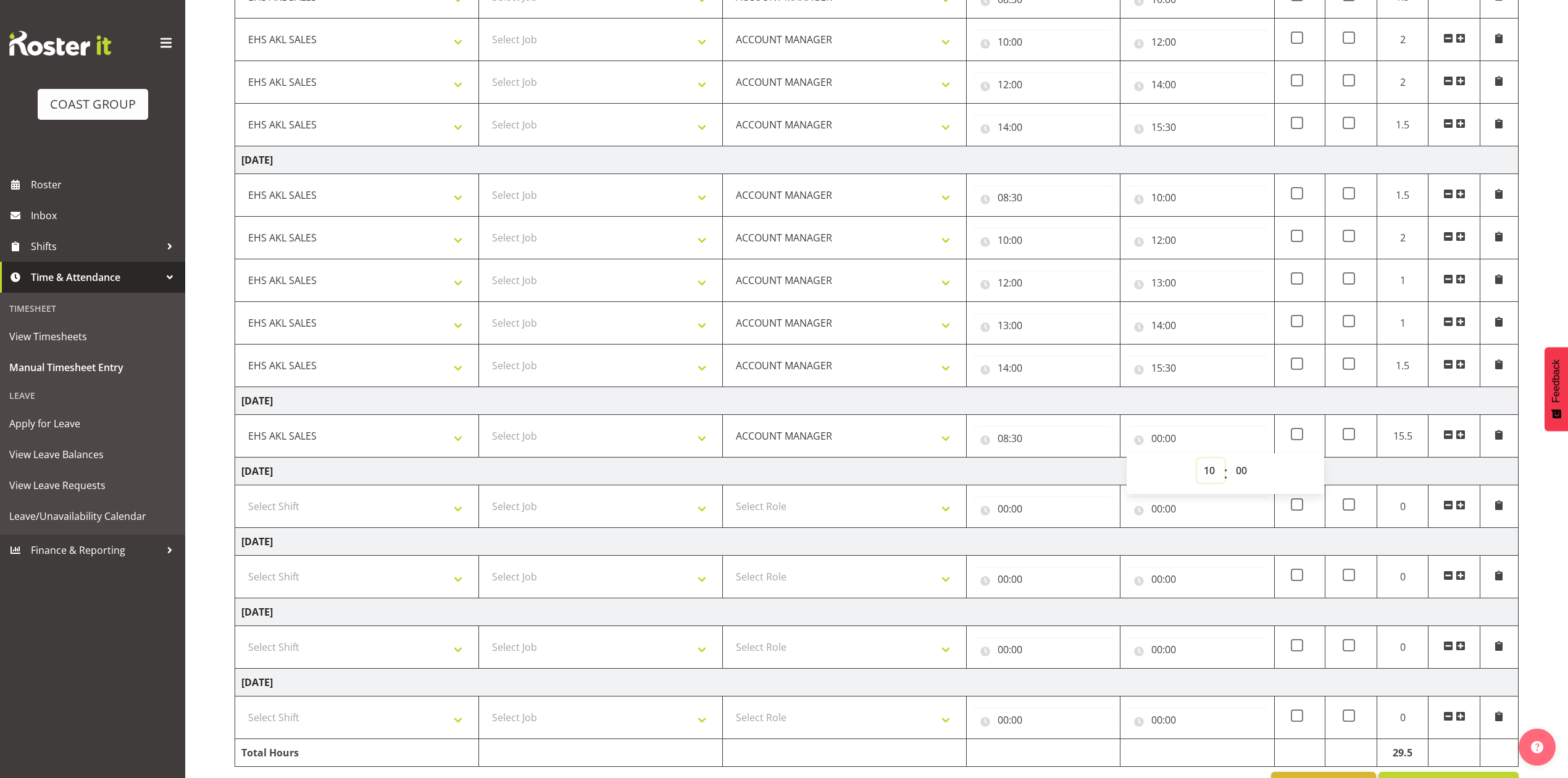
click at [1197, 462] on select "00 01 02 03 04 05 06 07 08 09 10 11 12 13 14 15 16 17 18 19 20 21 22 23" at bounding box center [1211, 470] width 28 height 25
type input "10:00"
click at [1458, 435] on span at bounding box center [1460, 435] width 10 height 10
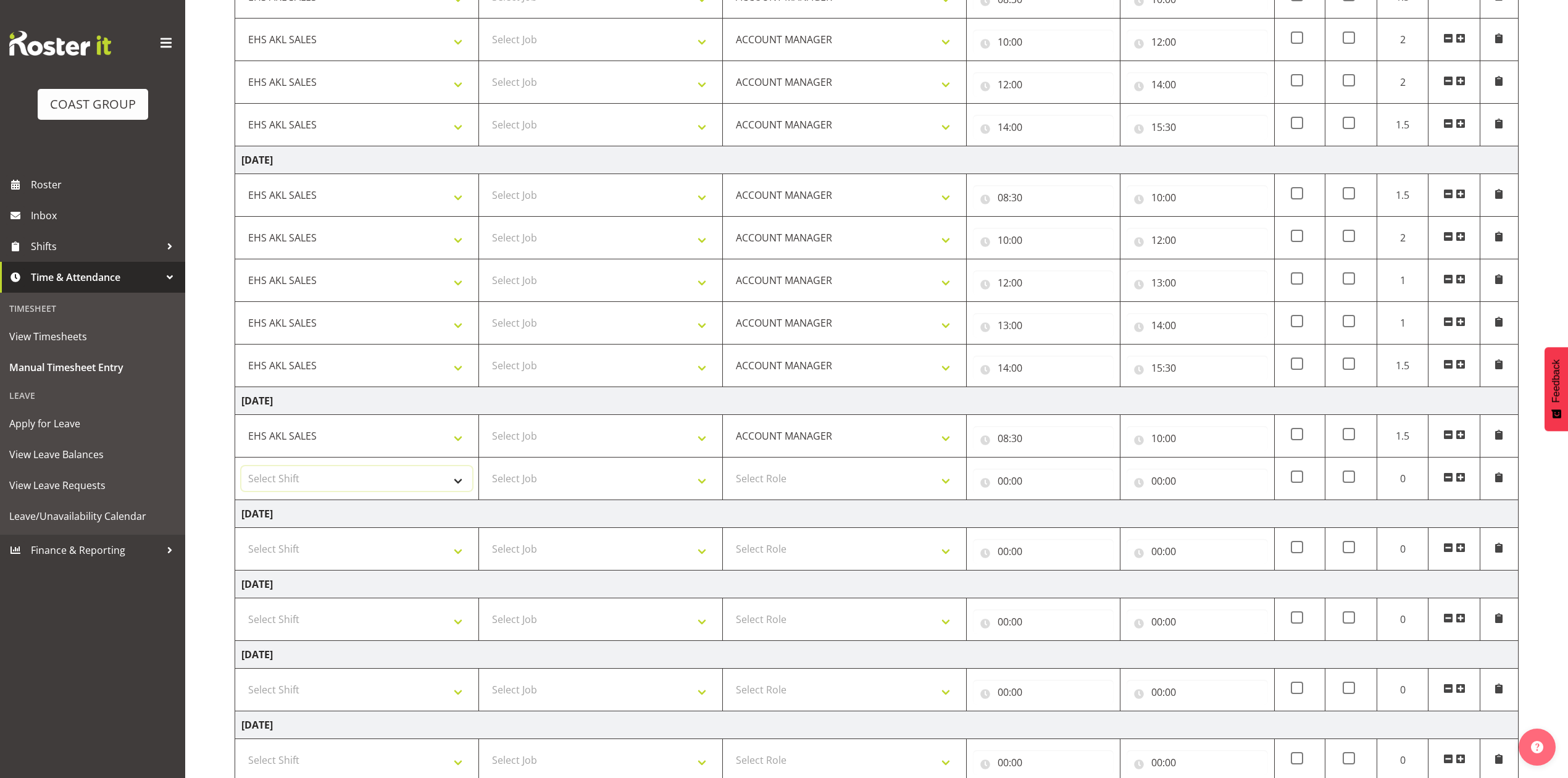
click at [425, 482] on select "Select Shift EHS AKL SALES" at bounding box center [357, 478] width 231 height 25
select select "1327"
click at [241, 470] on select "Select Shift EHS AKL SALES" at bounding box center [357, 478] width 231 height 25
click at [788, 491] on select "Select Role ACCOUNT MANAGER Account Manager" at bounding box center [844, 478] width 231 height 25
select select "197"
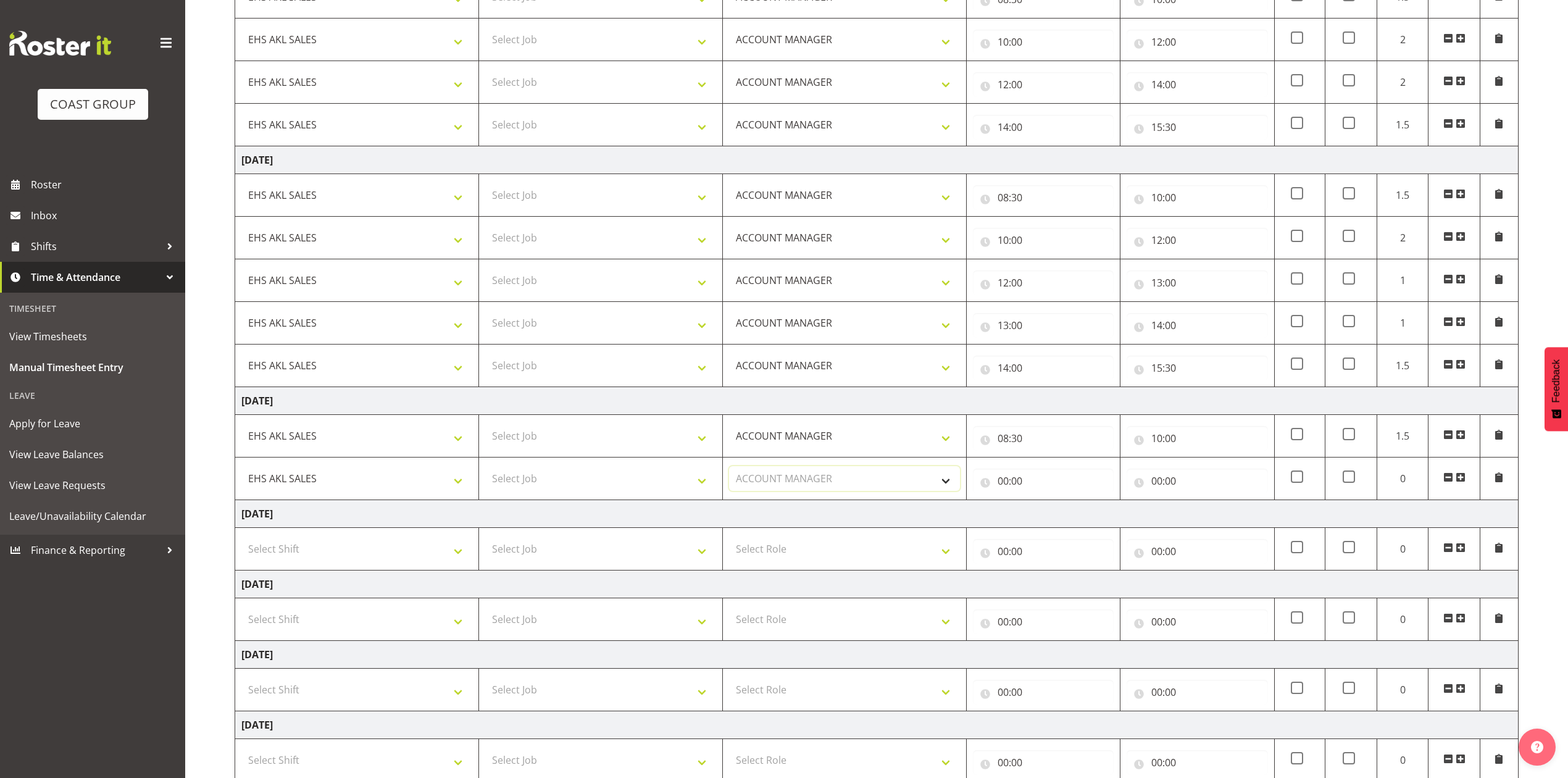
click at [729, 470] on select "Select Role ACCOUNT MANAGER Account Manager" at bounding box center [844, 478] width 231 height 25
drag, startPoint x: 1007, startPoint y: 487, endPoint x: 1032, endPoint y: 500, distance: 28.2
click at [1009, 487] on input "00:00" at bounding box center [1043, 481] width 141 height 25
click at [1058, 518] on select "00 01 02 03 04 05 06 07 08 09 10 11 12 13 14 15 16 17 18 19 20 21 22 23" at bounding box center [1057, 513] width 28 height 25
select select "10"
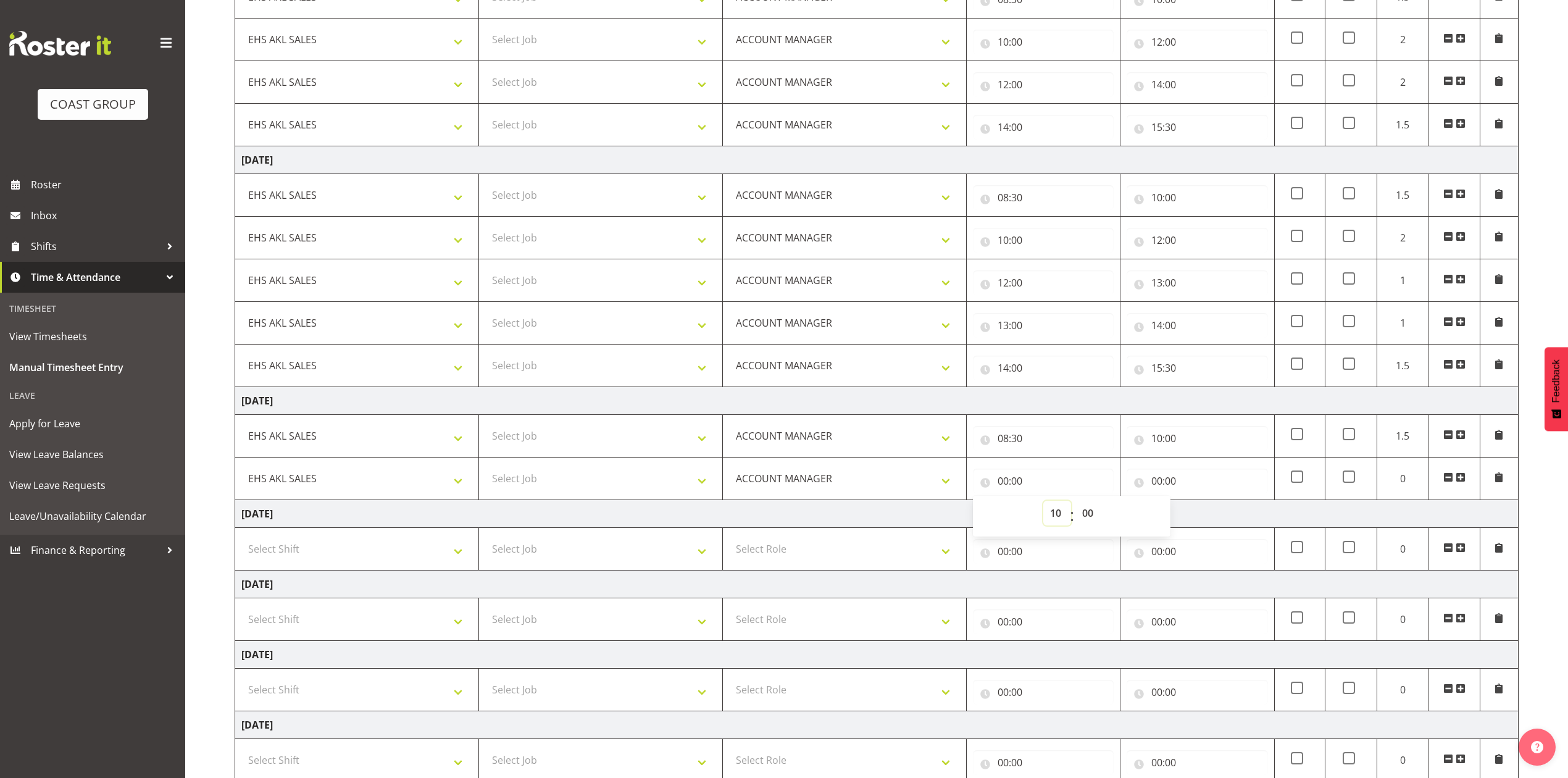
click at [1043, 504] on select "00 01 02 03 04 05 06 07 08 09 10 11 12 13 14 15 16 17 18 19 20 21 22 23" at bounding box center [1057, 513] width 28 height 25
type input "10:00"
click at [1155, 484] on input "00:00" at bounding box center [1197, 481] width 141 height 25
click at [1203, 517] on select "00 01 02 03 04 05 06 07 08 09 10 11 12 13 14 15 16 17 18 19 20 21 22 23" at bounding box center [1211, 513] width 28 height 25
select select "11"
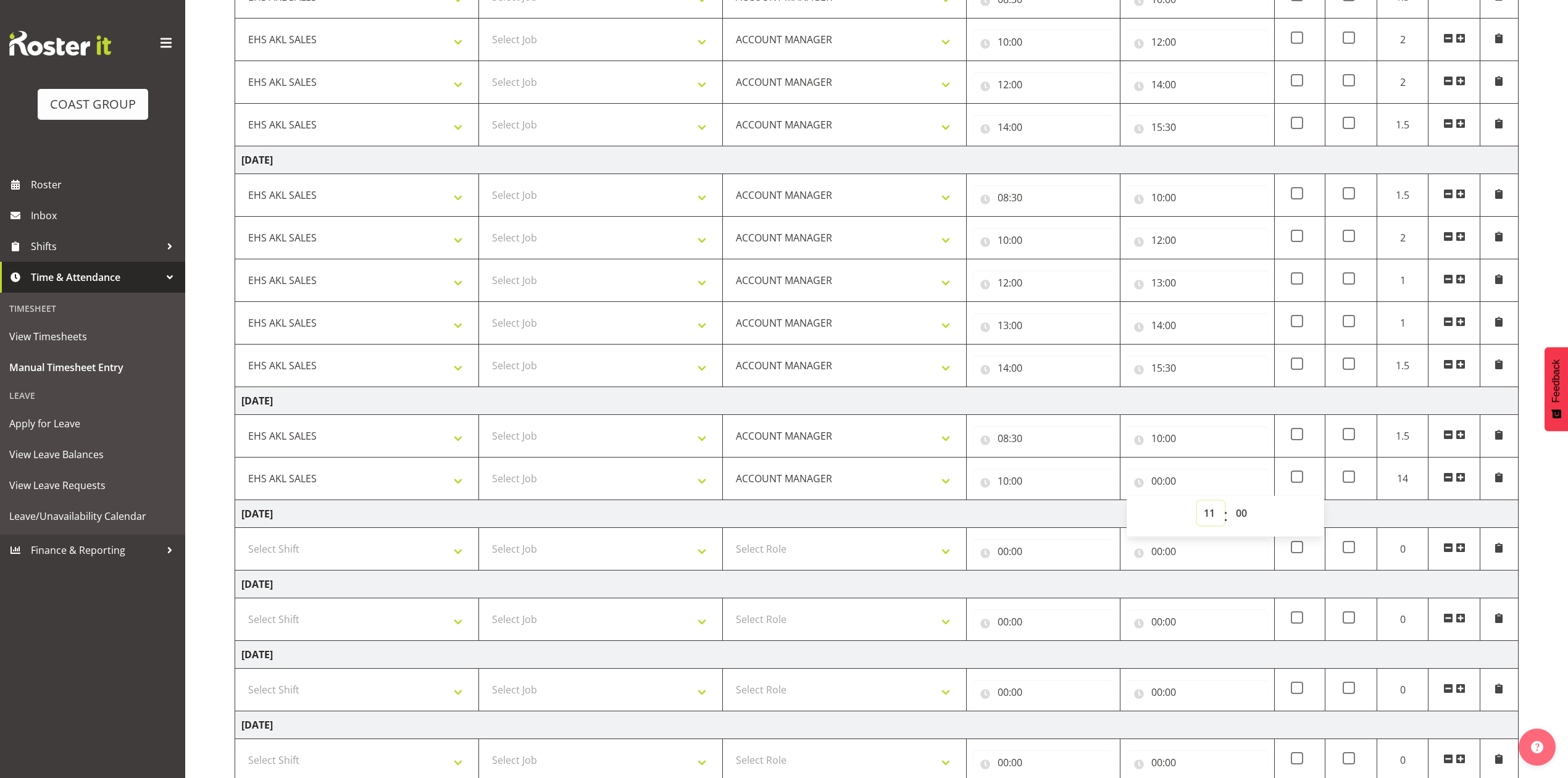
click at [1197, 504] on select "00 01 02 03 04 05 06 07 08 09 10 11 12 13 14 15 16 17 18 19 20 21 22 23" at bounding box center [1211, 513] width 28 height 25
type input "11:00"
click at [1460, 482] on span at bounding box center [1460, 477] width 10 height 10
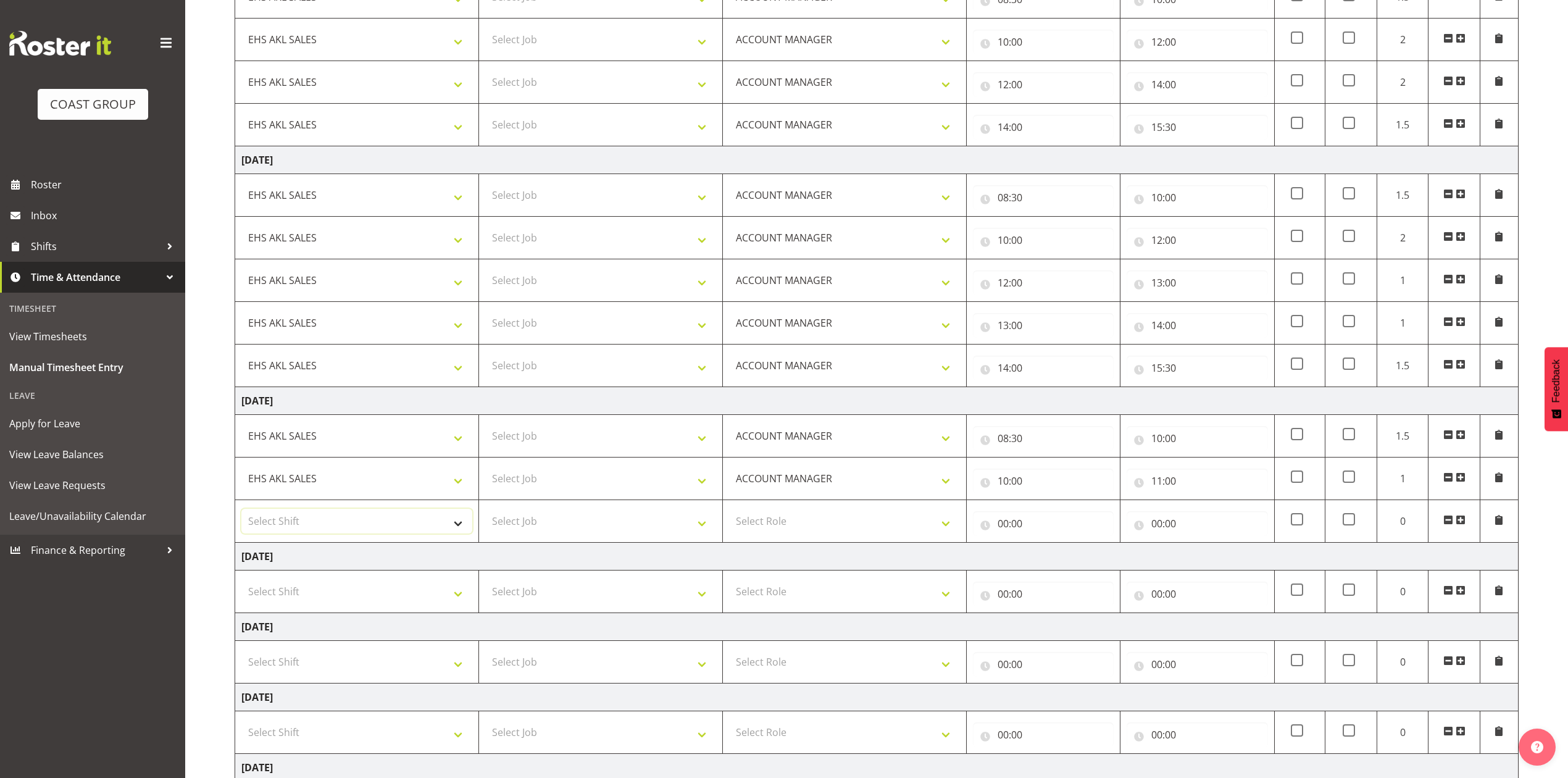
drag, startPoint x: 374, startPoint y: 526, endPoint x: 374, endPoint y: 537, distance: 11.0
click at [374, 526] on select "Select Shift EHS AKL SALES" at bounding box center [357, 521] width 231 height 25
select select "1327"
click at [241, 513] on select "Select Shift EHS AKL SALES" at bounding box center [357, 521] width 231 height 25
click at [793, 533] on select "Select Role ACCOUNT MANAGER Account Manager" at bounding box center [844, 521] width 231 height 25
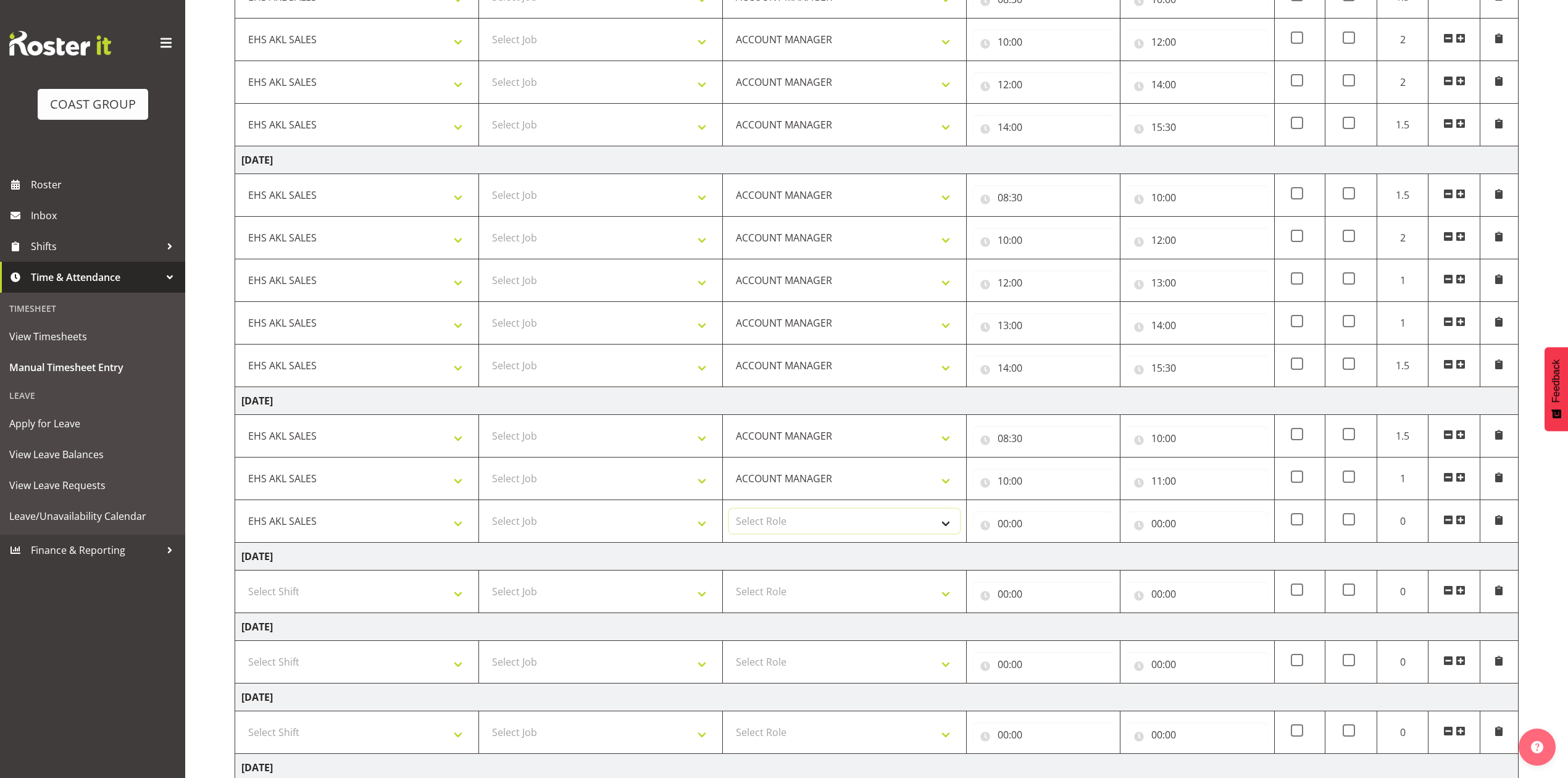
select select "197"
click at [729, 513] on select "Select Role ACCOUNT MANAGER Account Manager" at bounding box center [844, 521] width 231 height 25
drag, startPoint x: 1000, startPoint y: 528, endPoint x: 1008, endPoint y: 530, distance: 8.2
click at [1001, 528] on input "00:00" at bounding box center [1043, 523] width 141 height 25
click at [1055, 558] on select "00 01 02 03 04 05 06 07 08 09 10 11 12 13 14 15 16 17 18 19 20 21 22 23" at bounding box center [1057, 555] width 28 height 25
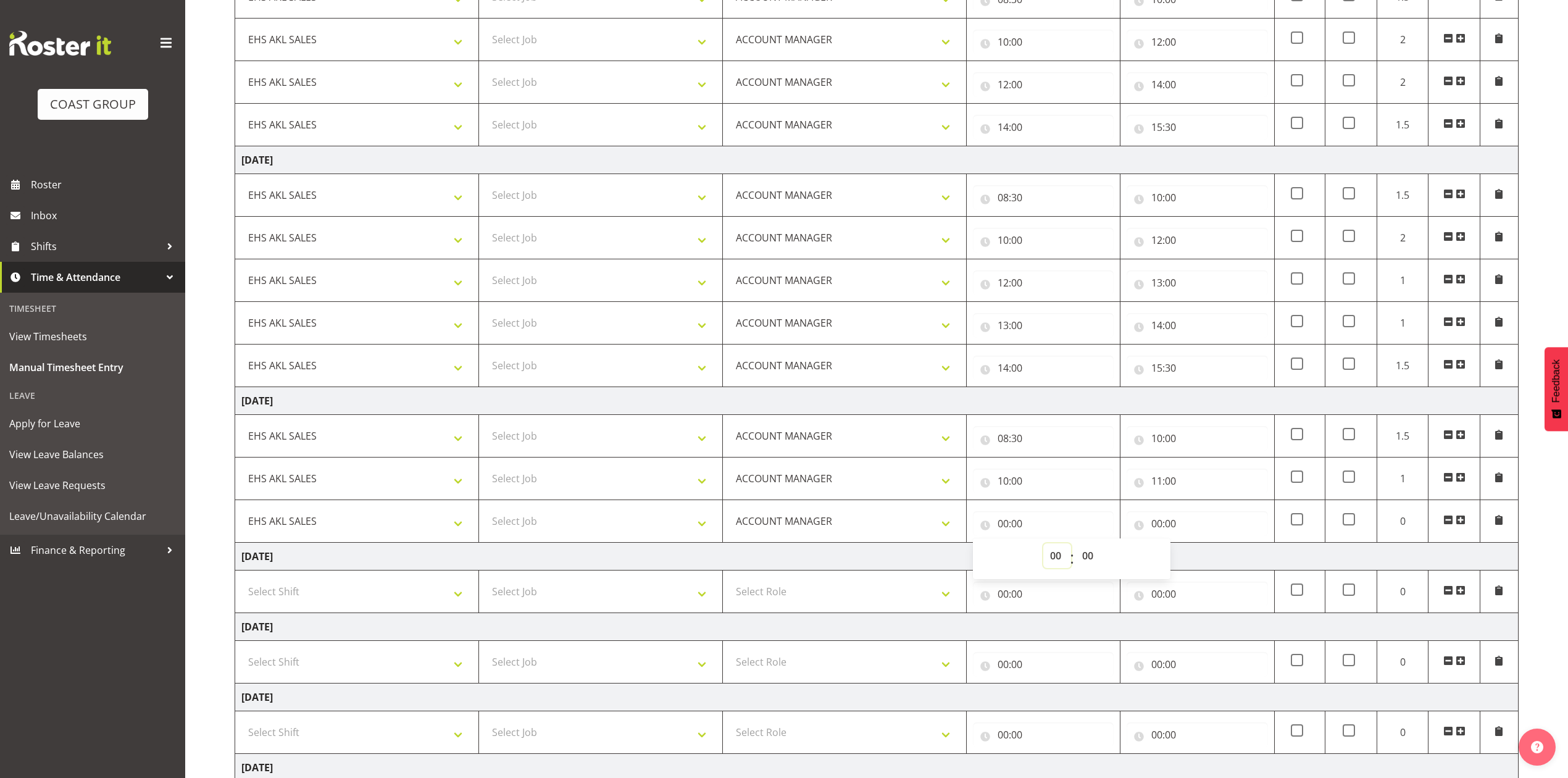
select select "11"
click at [1043, 548] on select "00 01 02 03 04 05 06 07 08 09 10 11 12 13 14 15 16 17 18 19 20 21 22 23" at bounding box center [1057, 555] width 28 height 25
type input "11:00"
click at [1160, 528] on input "00:00" at bounding box center [1197, 523] width 141 height 25
click at [1209, 559] on select "00 01 02 03 04 05 06 07 08 09 10 11 12 13 14 15 16 17 18 19 20 21 22 23" at bounding box center [1211, 555] width 28 height 25
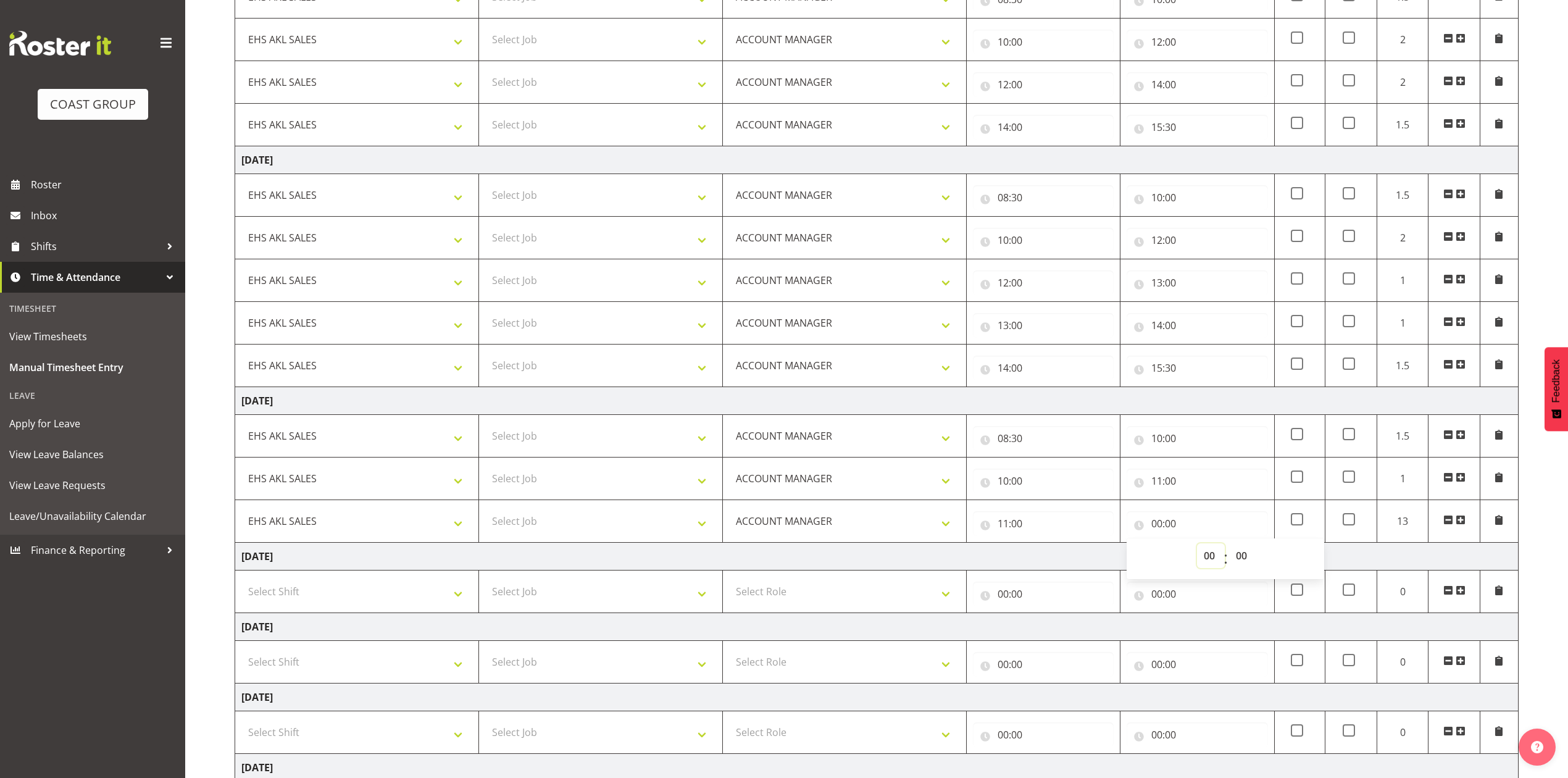
select select "13"
click at [1197, 548] on select "00 01 02 03 04 05 06 07 08 09 10 11 12 13 14 15 16 17 18 19 20 21 22 23" at bounding box center [1211, 555] width 28 height 25
type input "13:00"
click at [1457, 525] on span at bounding box center [1460, 520] width 10 height 10
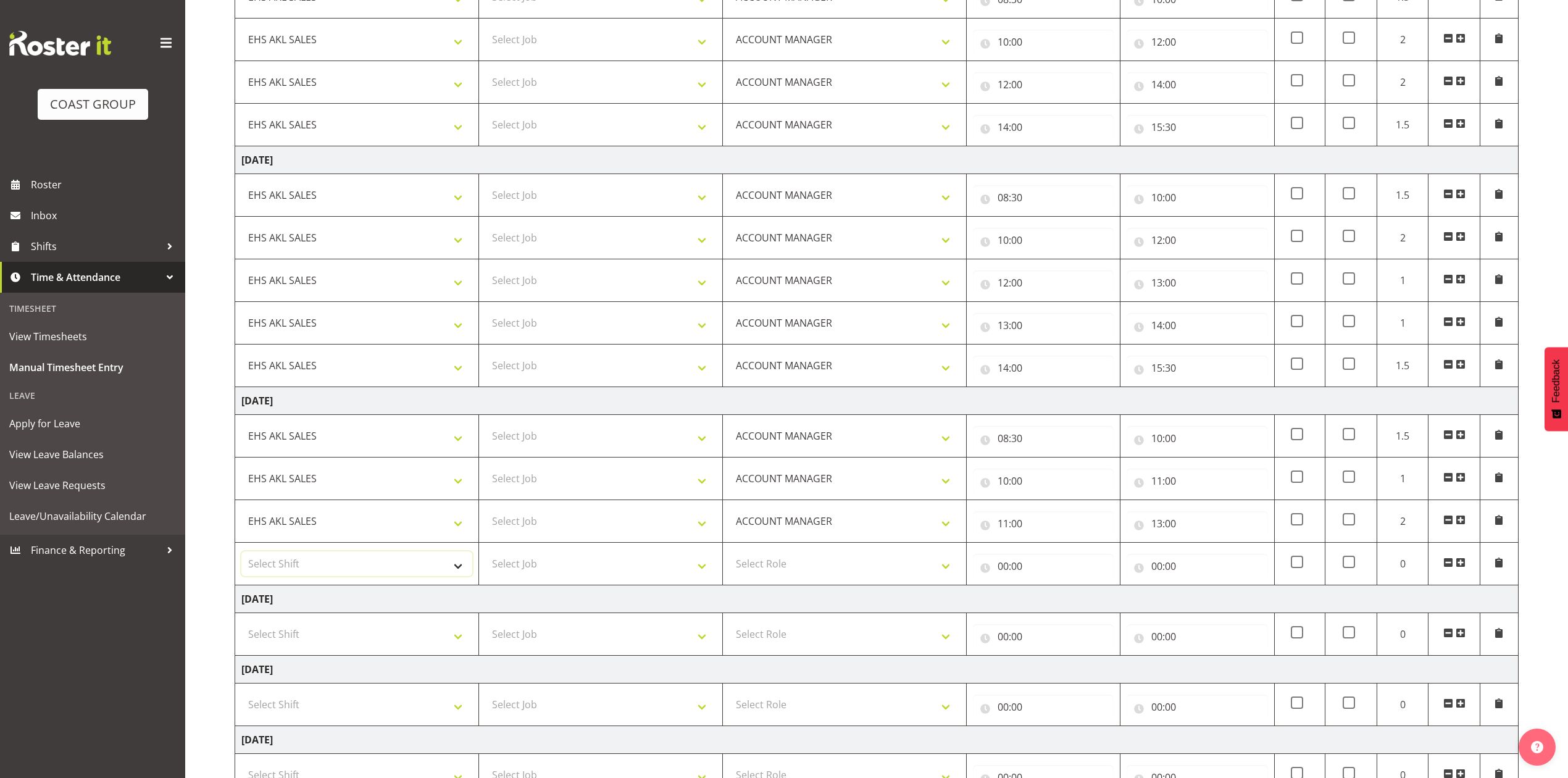
drag, startPoint x: 405, startPoint y: 569, endPoint x: 401, endPoint y: 578, distance: 9.8
click at [405, 569] on select "Select Shift EHS AKL SALES" at bounding box center [357, 564] width 231 height 25
select select "1327"
click at [241, 556] on select "Select Shift EHS AKL SALES" at bounding box center [357, 564] width 231 height 25
click at [821, 572] on select "Select Role ACCOUNT MANAGER Account Manager" at bounding box center [844, 564] width 231 height 25
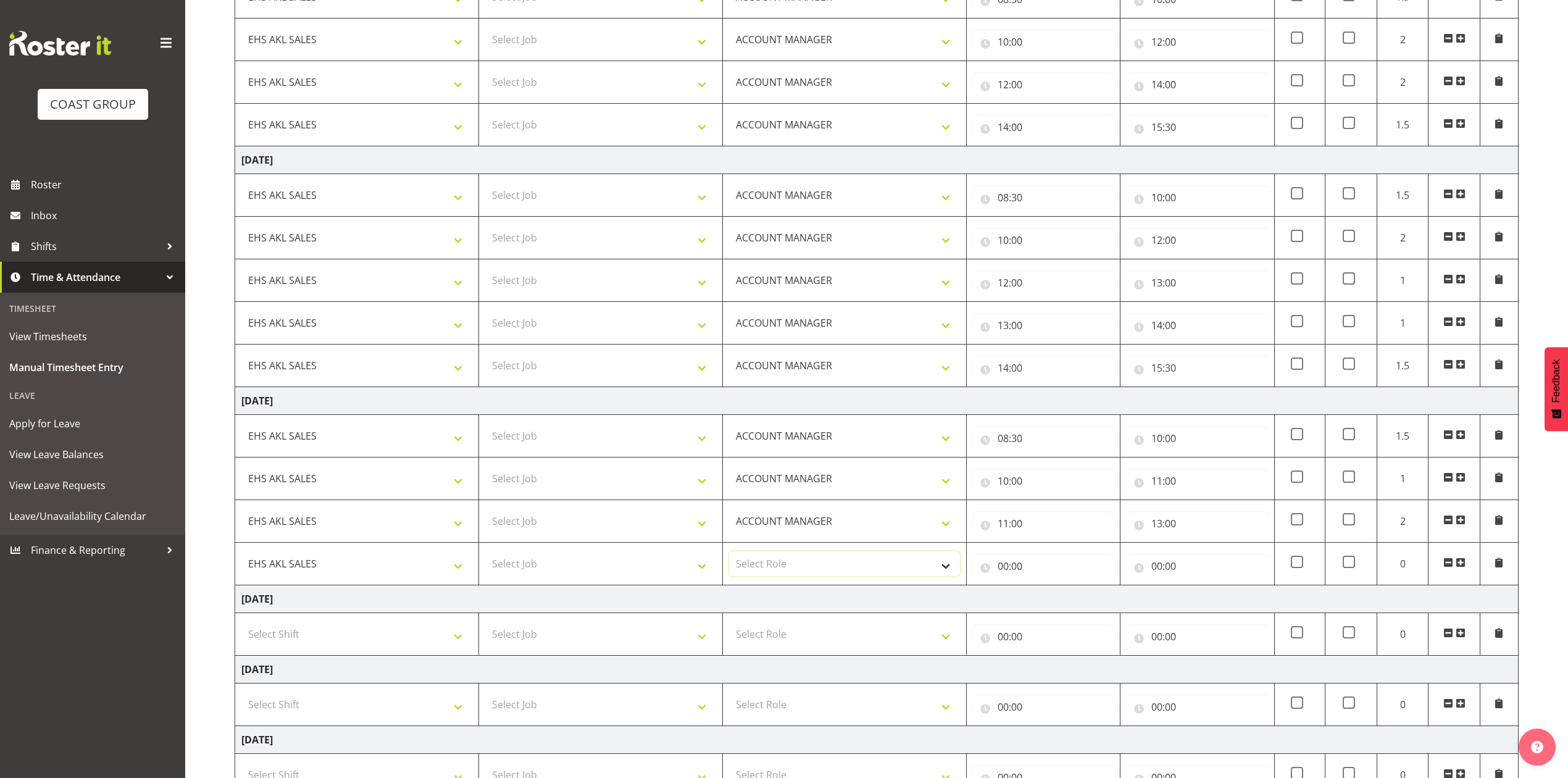
select select "197"
click at [729, 556] on select "Select Role ACCOUNT MANAGER Account Manager" at bounding box center [844, 564] width 231 height 25
click at [1000, 567] on input "00:00" at bounding box center [1043, 566] width 141 height 25
click at [1055, 599] on select "00 01 02 03 04 05 06 07 08 09 10 11 12 13 14 15 16 17 18 19 20 21 22 23" at bounding box center [1057, 598] width 28 height 25
select select "13"
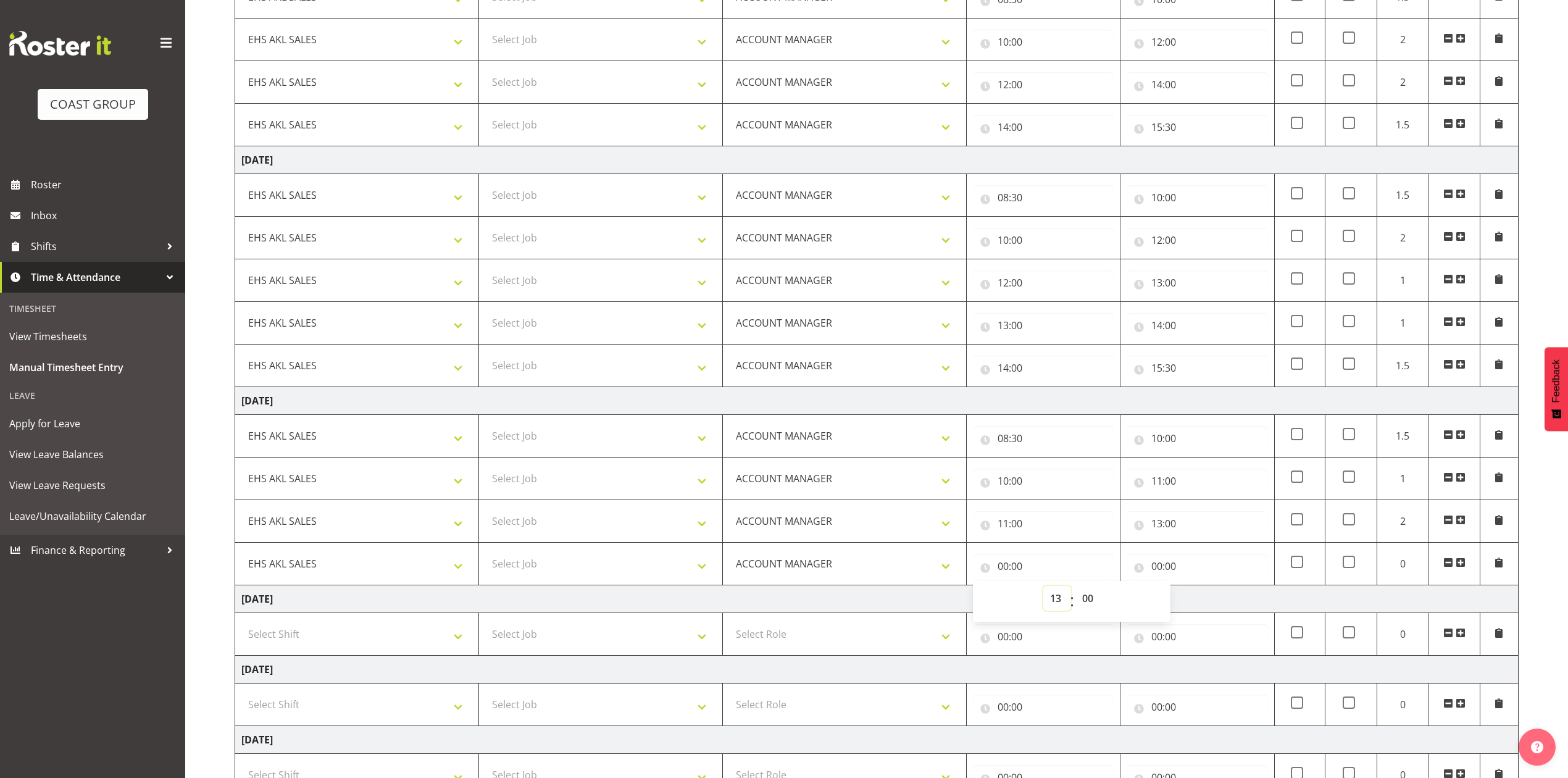
click at [1043, 590] on select "00 01 02 03 04 05 06 07 08 09 10 11 12 13 14 15 16 17 18 19 20 21 22 23" at bounding box center [1057, 598] width 28 height 25
type input "13:00"
click at [1158, 574] on input "00:00" at bounding box center [1197, 566] width 141 height 25
click at [1209, 605] on select "00 01 02 03 04 05 06 07 08 09 10 11 12 13 14 15 16 17 18 19 20 21 22 23" at bounding box center [1211, 598] width 28 height 25
select select "14"
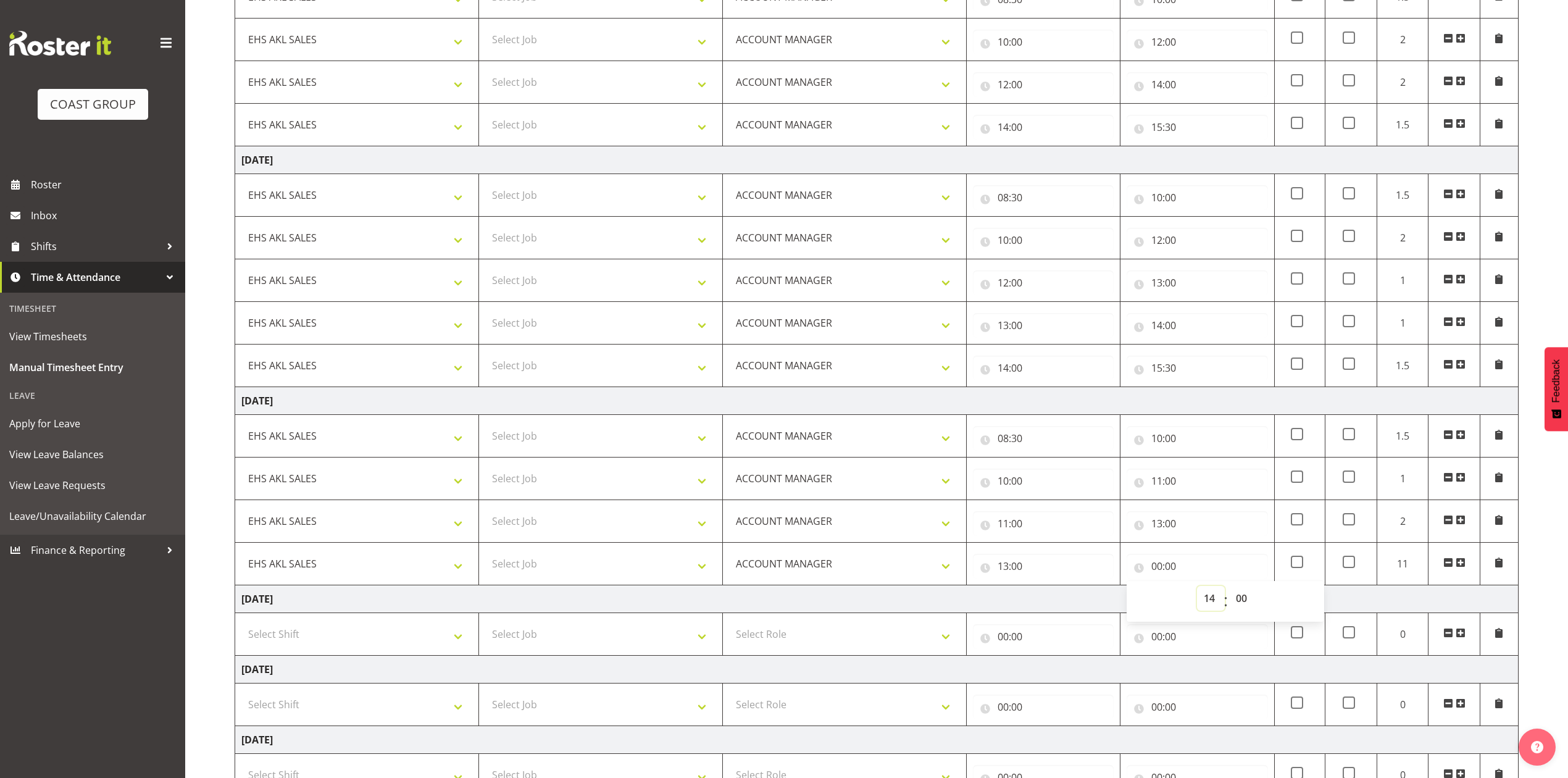
click at [1197, 590] on select "00 01 02 03 04 05 06 07 08 09 10 11 12 13 14 15 16 17 18 19 20 21 22 23" at bounding box center [1211, 598] width 28 height 25
type input "14:00"
click at [1243, 604] on select "00 01 02 03 04 05 06 07 08 09 10 11 12 13 14 15 16 17 18 19 20 21 22 23 24 25 2…" at bounding box center [1243, 598] width 28 height 25
click at [1465, 566] on span at bounding box center [1460, 562] width 10 height 10
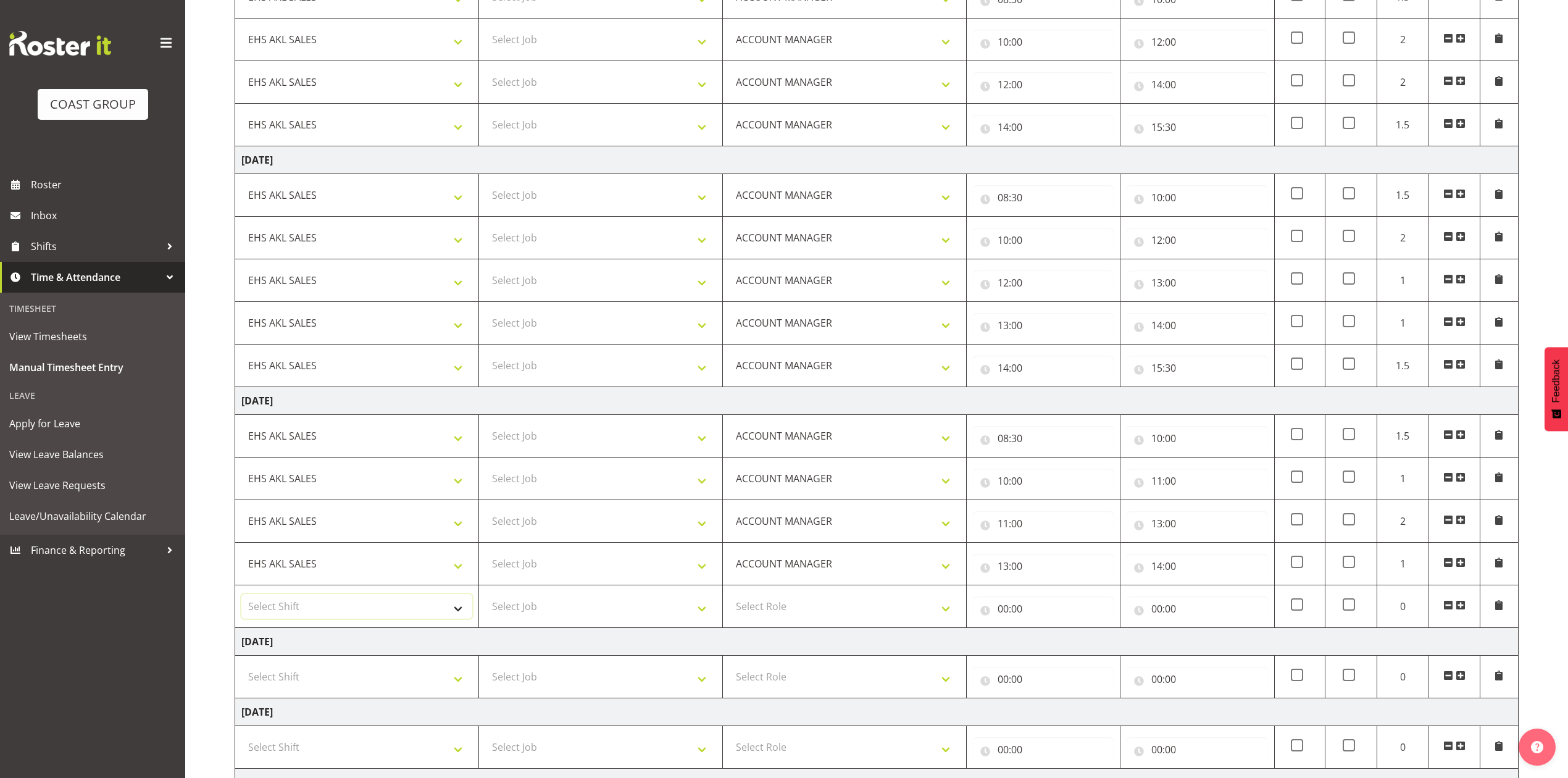
click at [422, 614] on select "Select Shift EHS AKL SALES" at bounding box center [357, 606] width 231 height 25
select select "1327"
click at [241, 599] on select "Select Shift EHS AKL SALES" at bounding box center [357, 606] width 231 height 25
click at [554, 611] on select "Select Job 1 Carlton Events 1 [PERSON_NAME][GEOGRAPHIC_DATA] 1 [PERSON_NAME][GE…" at bounding box center [600, 606] width 231 height 25
select select "69"
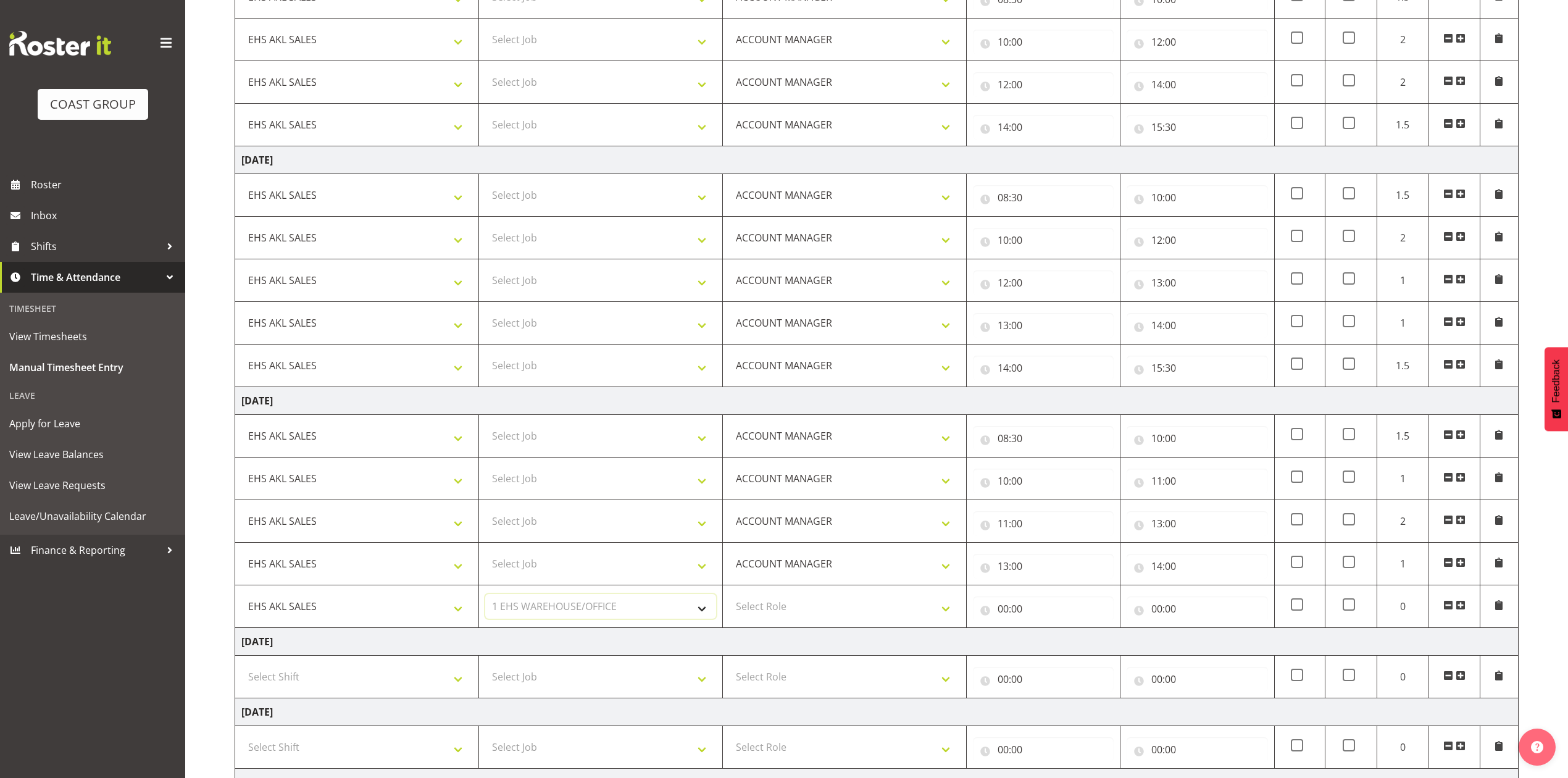
click at [485, 599] on select "Select Job 1 Carlton Events 1 [PERSON_NAME][GEOGRAPHIC_DATA] 1 [PERSON_NAME][GE…" at bounding box center [600, 606] width 231 height 25
click at [576, 430] on select "Select Job 1 Carlton Events 1 [PERSON_NAME][GEOGRAPHIC_DATA] 1 [PERSON_NAME][GE…" at bounding box center [600, 435] width 231 height 25
select select "69"
click at [485, 428] on select "Select Job 1 Carlton Events 1 [PERSON_NAME][GEOGRAPHIC_DATA] 1 [PERSON_NAME][GE…" at bounding box center [600, 435] width 231 height 25
click at [773, 609] on select "Select Role ACCOUNT MANAGER Account Manager" at bounding box center [844, 606] width 231 height 25
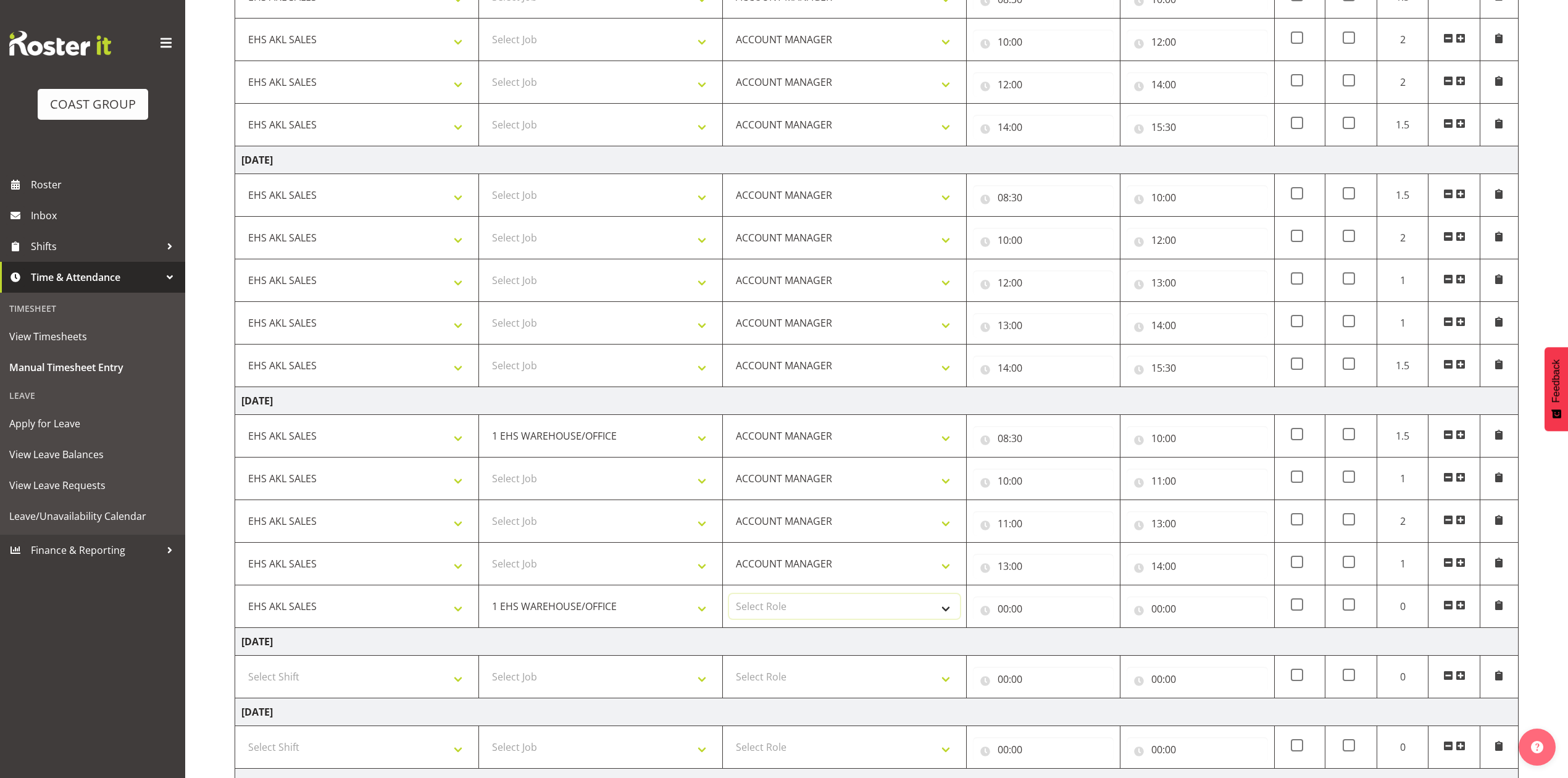
select select "197"
click at [729, 599] on select "Select Role ACCOUNT MANAGER Account Manager" at bounding box center [844, 606] width 231 height 25
click at [1000, 615] on input "00:00" at bounding box center [1043, 608] width 141 height 25
drag, startPoint x: 1059, startPoint y: 643, endPoint x: 1060, endPoint y: 635, distance: 8.1
click at [1059, 640] on select "00 01 02 03 04 05 06 07 08 09 10 11 12 13 14 15 16 17 18 19 20 21 22 23" at bounding box center [1057, 640] width 28 height 25
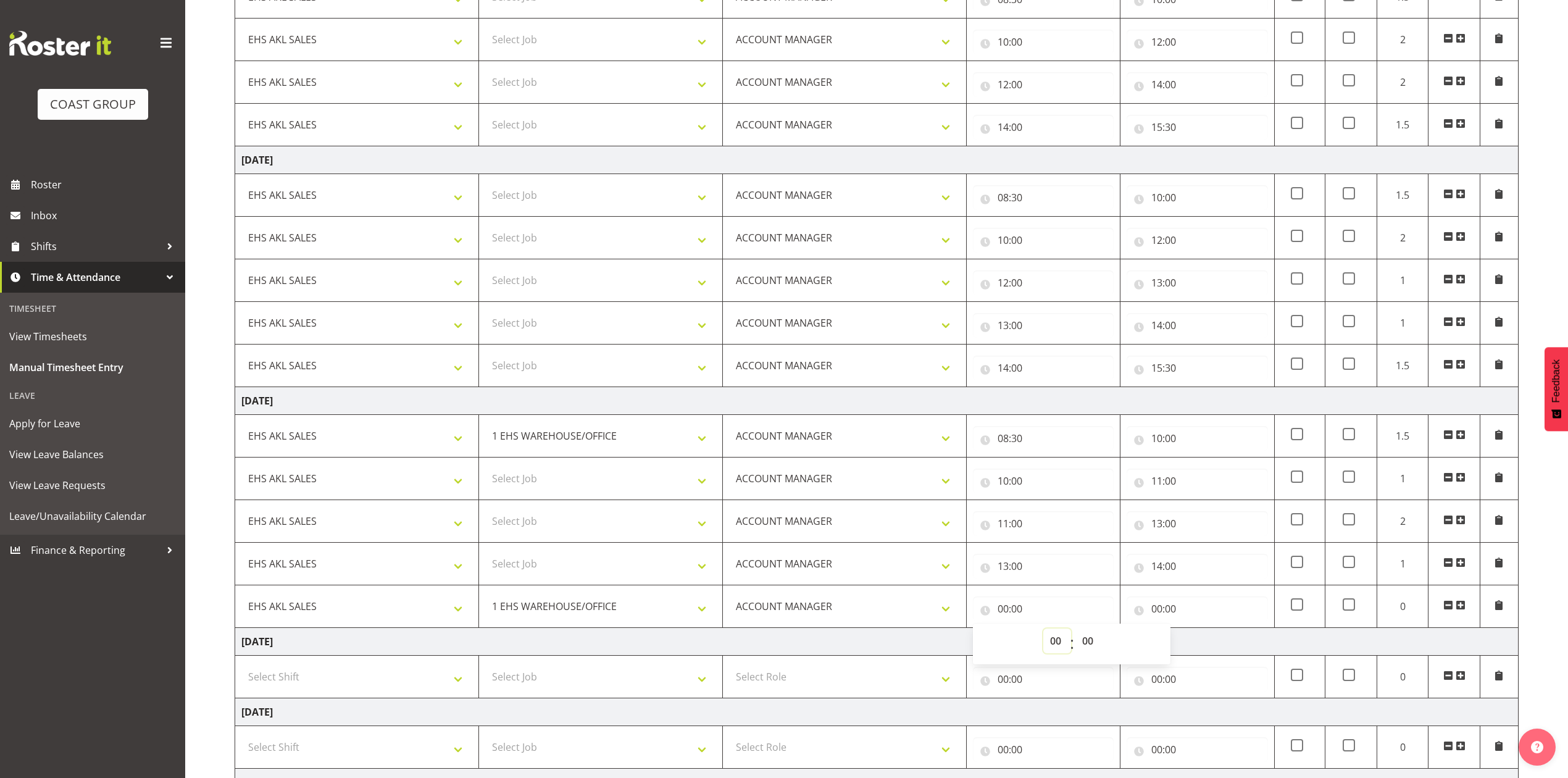
select select "14"
click at [1043, 633] on select "00 01 02 03 04 05 06 07 08 09 10 11 12 13 14 15 16 17 18 19 20 21 22 23" at bounding box center [1057, 640] width 28 height 25
type input "14:00"
click at [1155, 613] on input "00:00" at bounding box center [1197, 608] width 141 height 25
click at [1202, 641] on select "00 01 02 03 04 05 06 07 08 09 10 11 12 13 14 15 16 17 18 19 20 21 22 23" at bounding box center [1211, 640] width 28 height 25
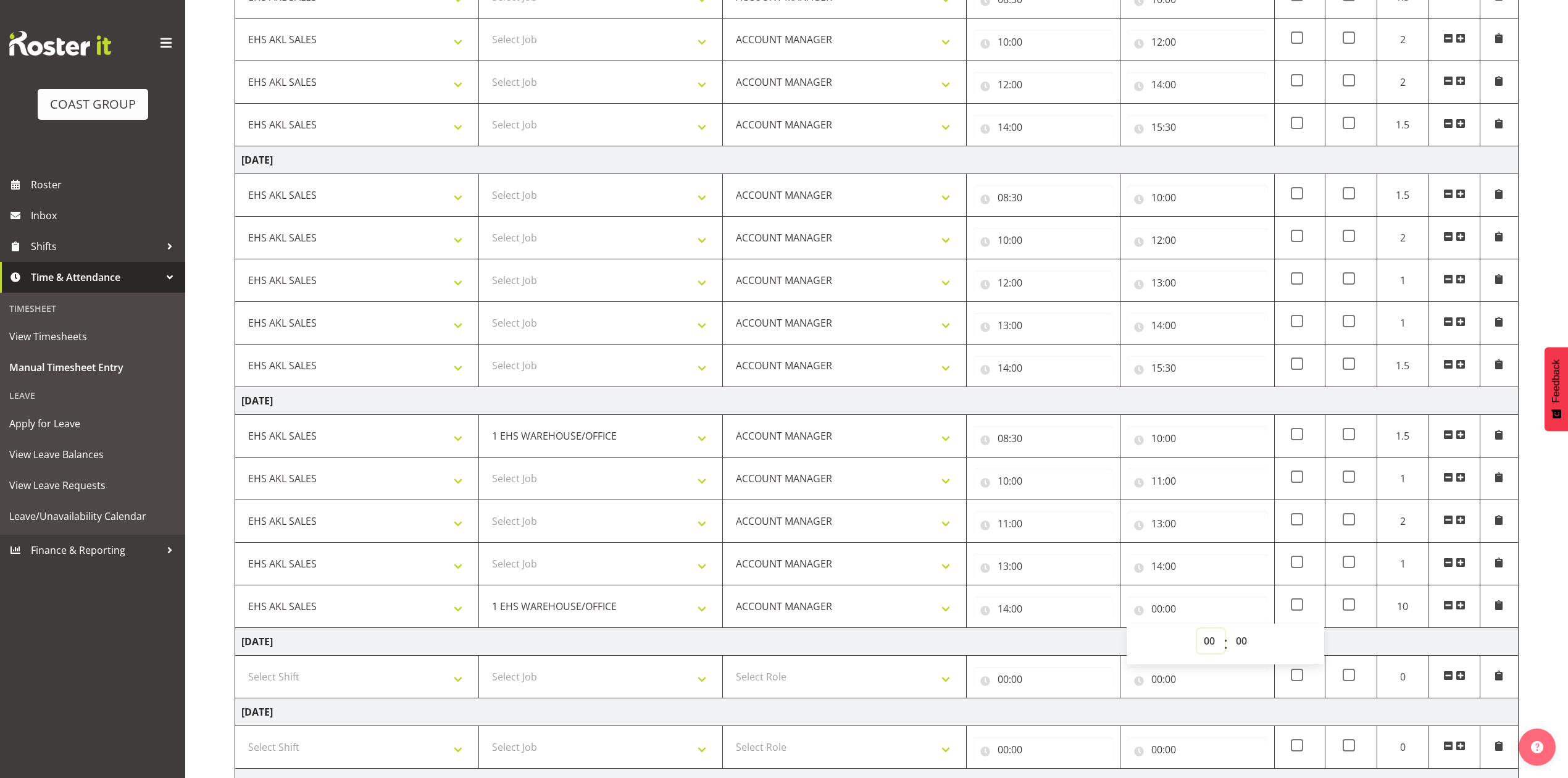
select select "15"
click at [1197, 633] on select "00 01 02 03 04 05 06 07 08 09 10 11 12 13 14 15 16 17 18 19 20 21 22 23" at bounding box center [1211, 640] width 28 height 25
type input "15:00"
drag, startPoint x: 1242, startPoint y: 651, endPoint x: 1240, endPoint y: 635, distance: 16.1
click at [1241, 648] on select "00 01 02 03 04 05 06 07 08 09 10 11 12 13 14 15 16 17 18 19 20 21 22 23 24 25 2…" at bounding box center [1243, 640] width 28 height 25
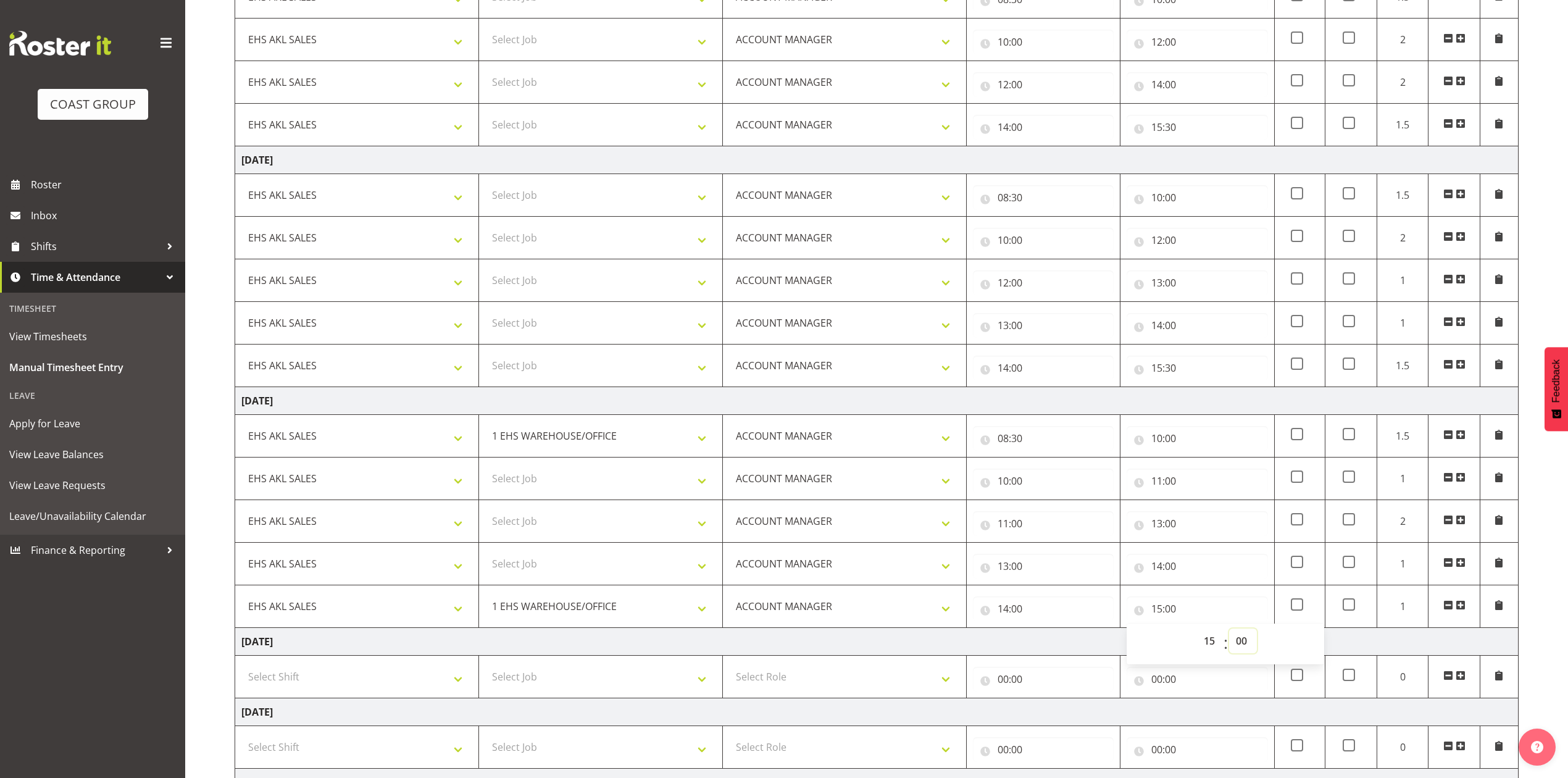
select select "30"
click at [1229, 633] on select "00 01 02 03 04 05 06 07 08 09 10 11 12 13 14 15 16 17 18 19 20 21 22 23 24 25 2…" at bounding box center [1243, 640] width 28 height 25
type input "15:30"
click at [1067, 641] on td "[DATE]" at bounding box center [877, 642] width 1283 height 28
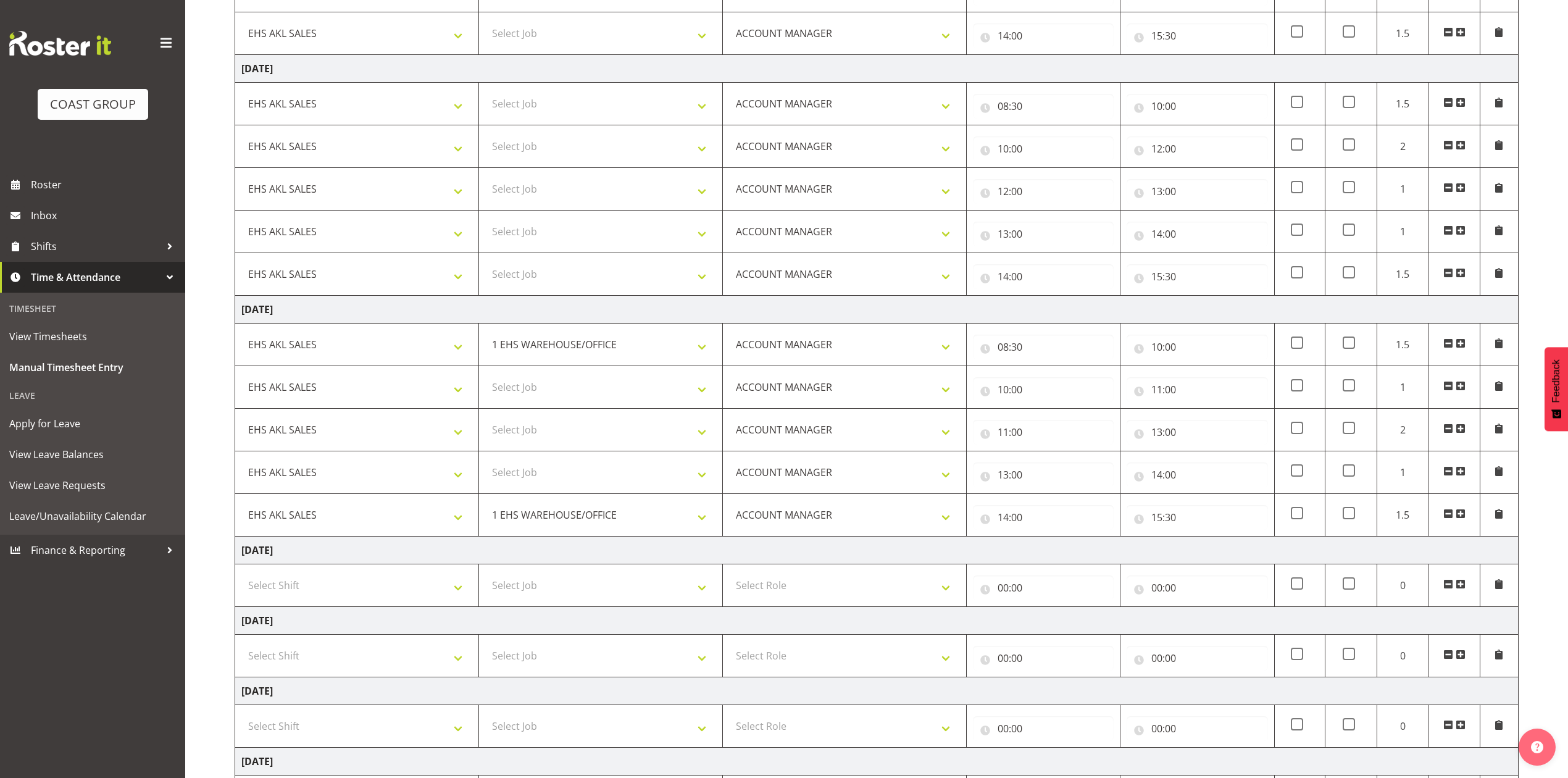
scroll to position [467, 0]
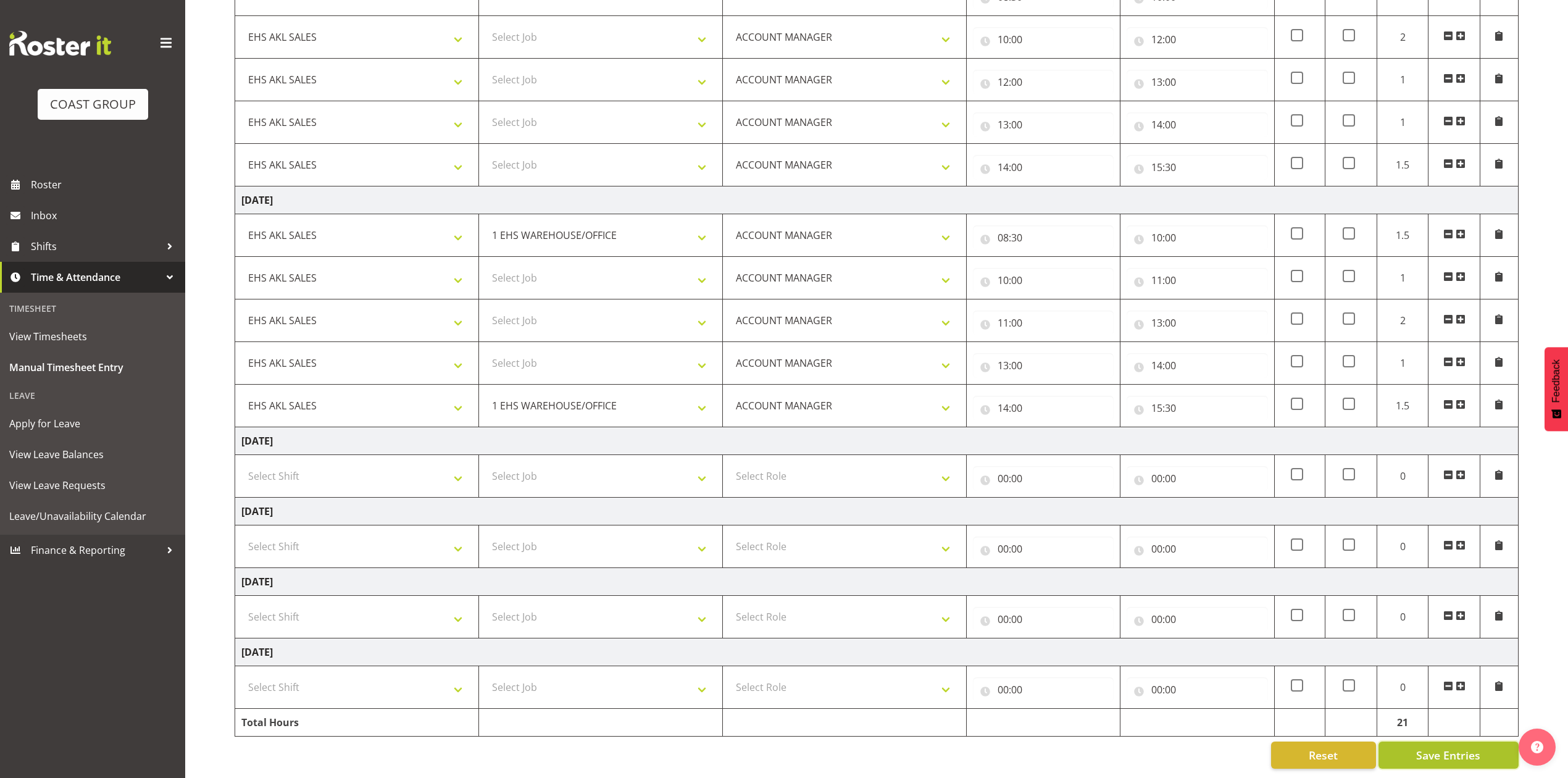
click at [1435, 748] on span "Save Entries" at bounding box center [1448, 755] width 65 height 16
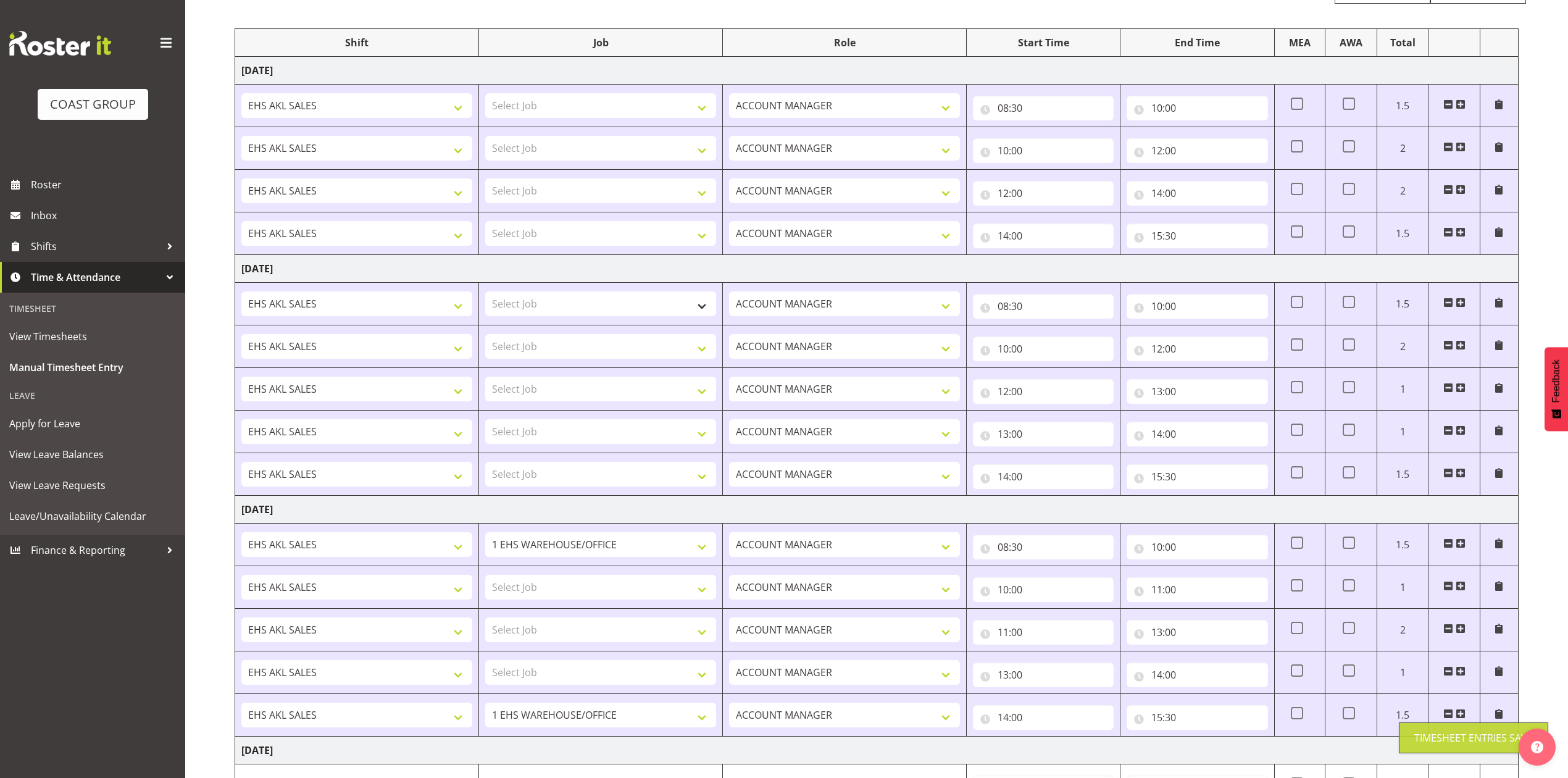
scroll to position [137, 0]
click at [586, 304] on select "Select Job 1 Carlton Events 1 [PERSON_NAME][GEOGRAPHIC_DATA] 1 [PERSON_NAME][GE…" at bounding box center [600, 305] width 231 height 25
select select "69"
click at [485, 294] on select "Select Job 1 Carlton Events 1 [PERSON_NAME][GEOGRAPHIC_DATA] 1 [PERSON_NAME][GE…" at bounding box center [600, 305] width 231 height 25
click at [621, 109] on select "Select Job 1 Carlton Events 1 [PERSON_NAME][GEOGRAPHIC_DATA] 1 [PERSON_NAME][GE…" at bounding box center [600, 106] width 231 height 25
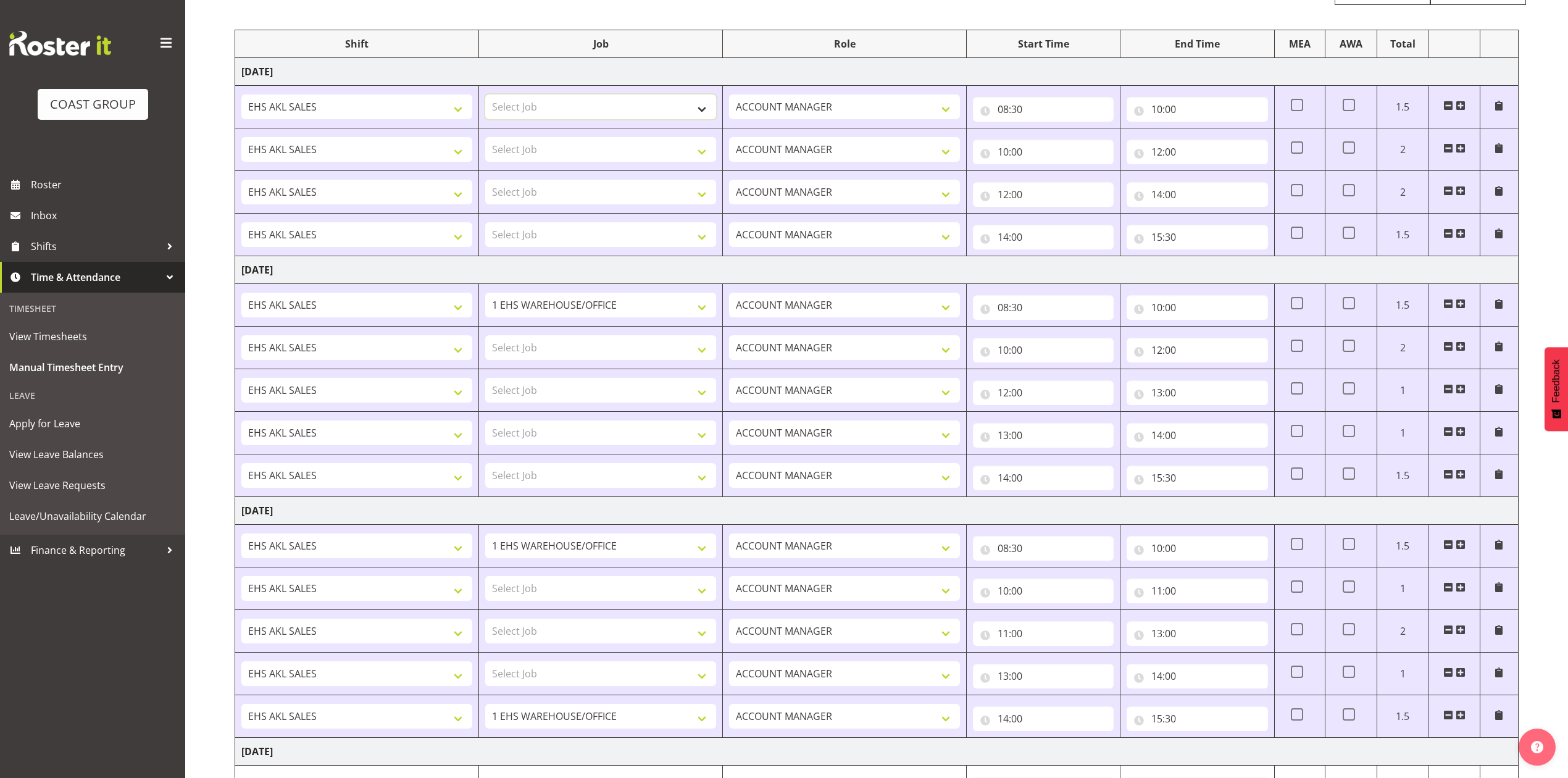
select select "69"
click at [485, 95] on select "Select Job 1 Carlton Events 1 [PERSON_NAME][GEOGRAPHIC_DATA] 1 [PERSON_NAME][GE…" at bounding box center [600, 106] width 231 height 25
click at [682, 282] on td "[DATE]" at bounding box center [877, 269] width 1283 height 28
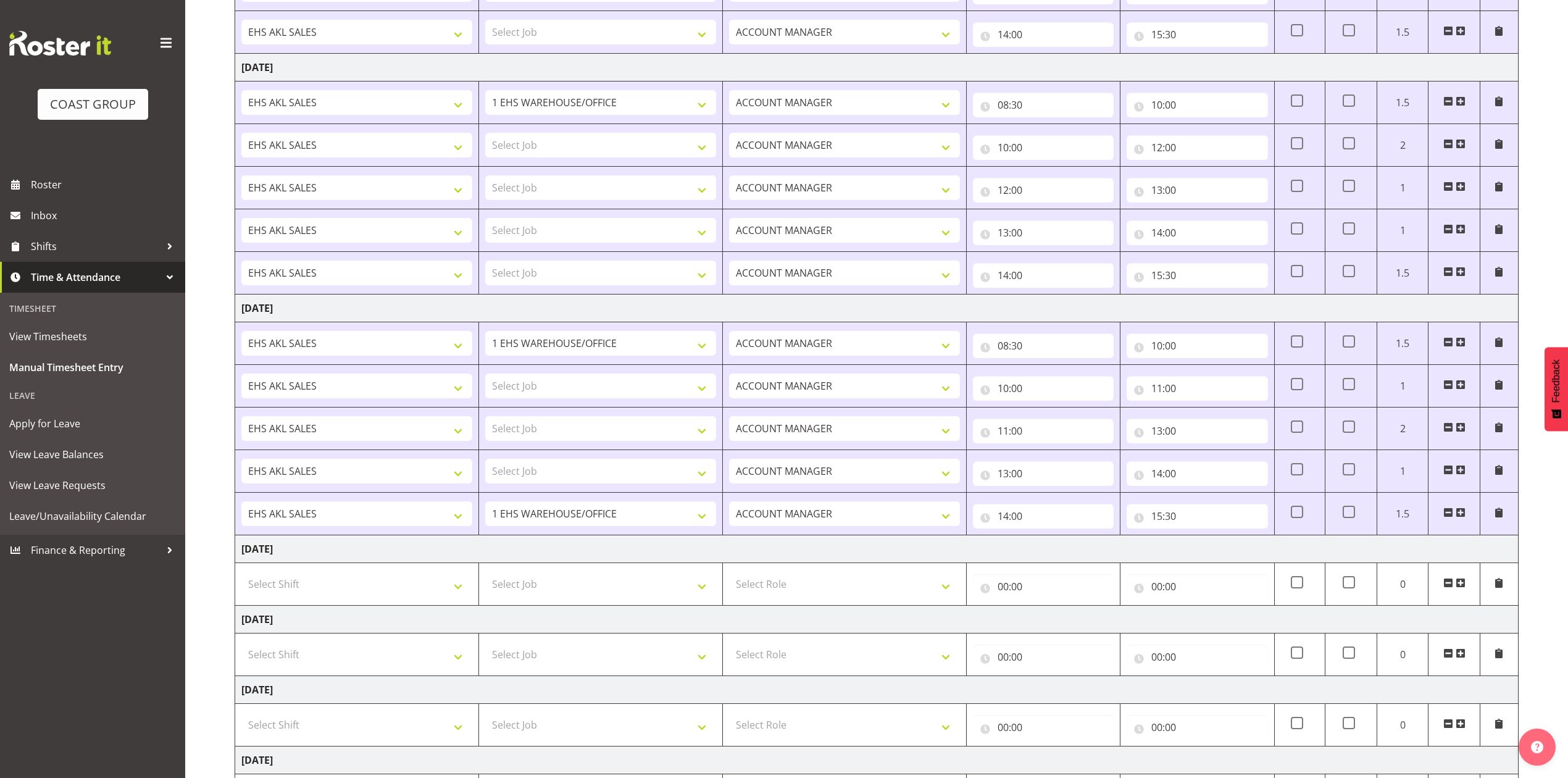
scroll to position [384, 0]
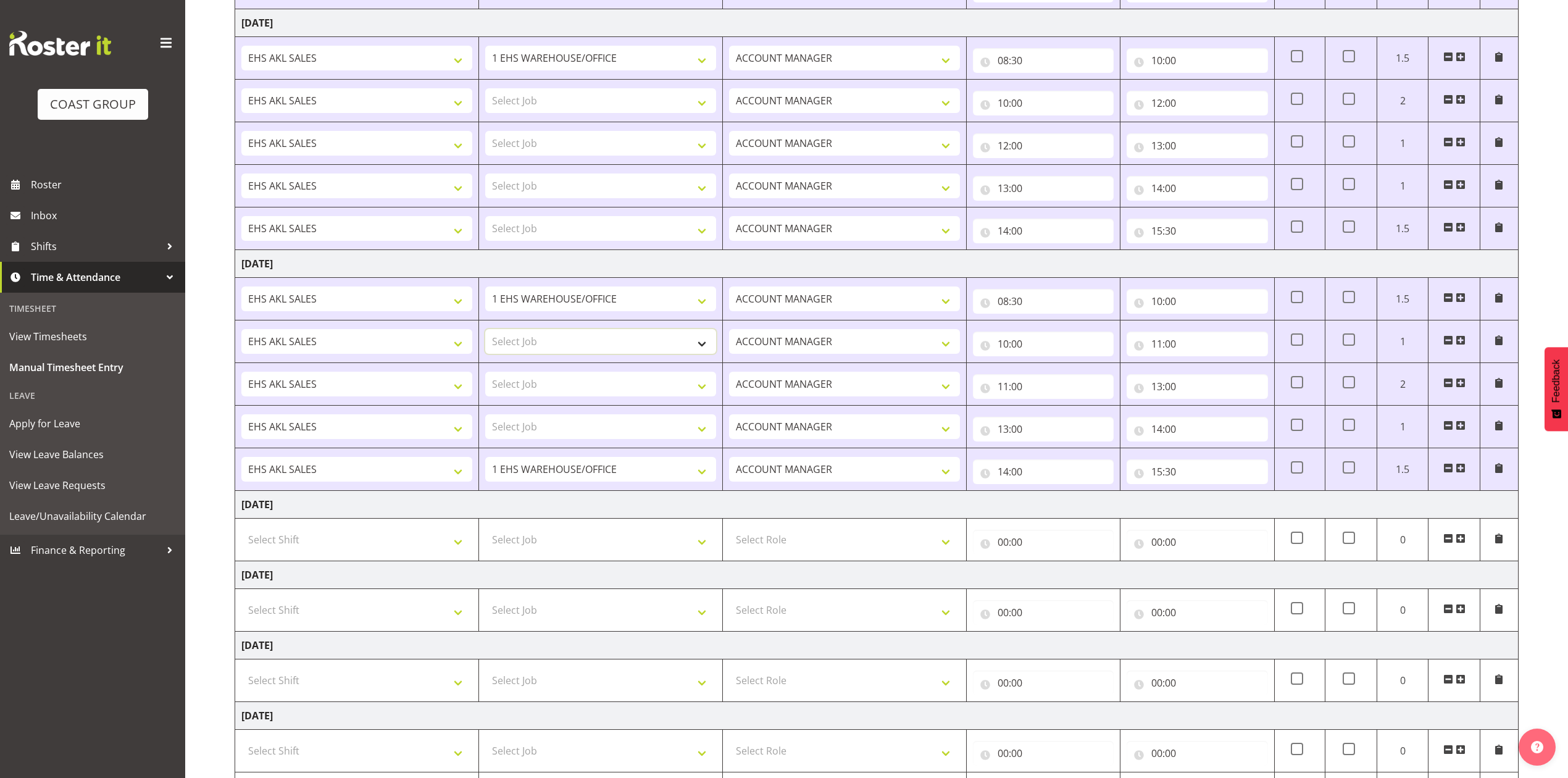
click at [662, 352] on select "Select Job 1 Carlton Events 1 [PERSON_NAME][GEOGRAPHIC_DATA] 1 [PERSON_NAME][GE…" at bounding box center [600, 341] width 231 height 25
select select "10489"
click at [485, 332] on select "Select Job 1 Carlton Events 1 [PERSON_NAME][GEOGRAPHIC_DATA] 1 [PERSON_NAME][GE…" at bounding box center [600, 341] width 231 height 25
click at [661, 390] on select "Select Job 1 Carlton Events 1 [PERSON_NAME][GEOGRAPHIC_DATA] 1 [PERSON_NAME][GE…" at bounding box center [600, 384] width 231 height 25
select select "8960"
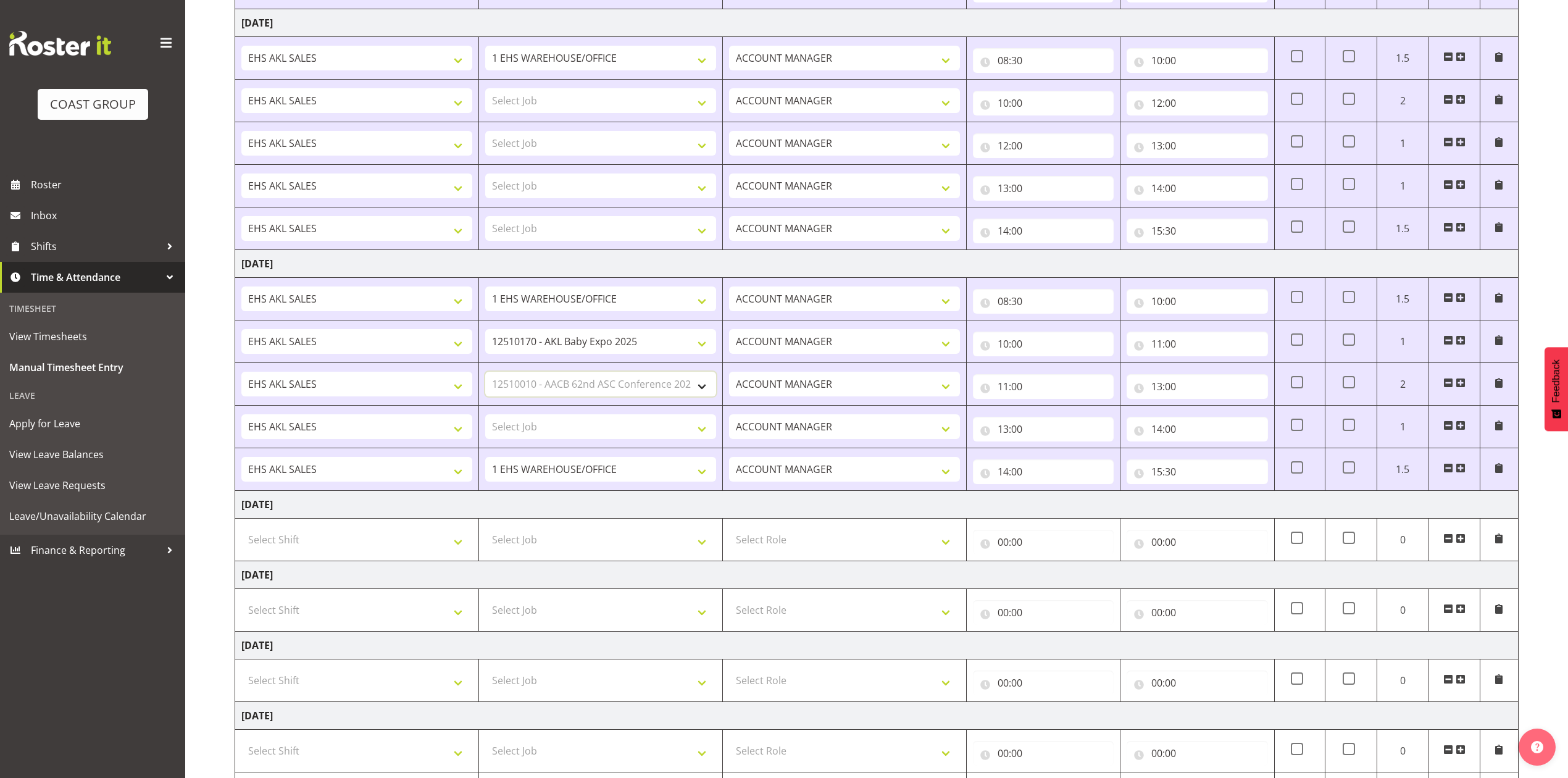
click at [485, 375] on select "Select Job 1 Carlton Events 1 [PERSON_NAME][GEOGRAPHIC_DATA] 1 [PERSON_NAME][GE…" at bounding box center [600, 384] width 231 height 25
click at [668, 426] on select "Select Job 1 Carlton Events 1 [PERSON_NAME][GEOGRAPHIC_DATA] 1 [PERSON_NAME][GE…" at bounding box center [600, 426] width 231 height 25
select select "10640"
click at [485, 418] on select "Select Job 1 Carlton Events 1 [PERSON_NAME][GEOGRAPHIC_DATA] 1 [PERSON_NAME][GE…" at bounding box center [600, 426] width 231 height 25
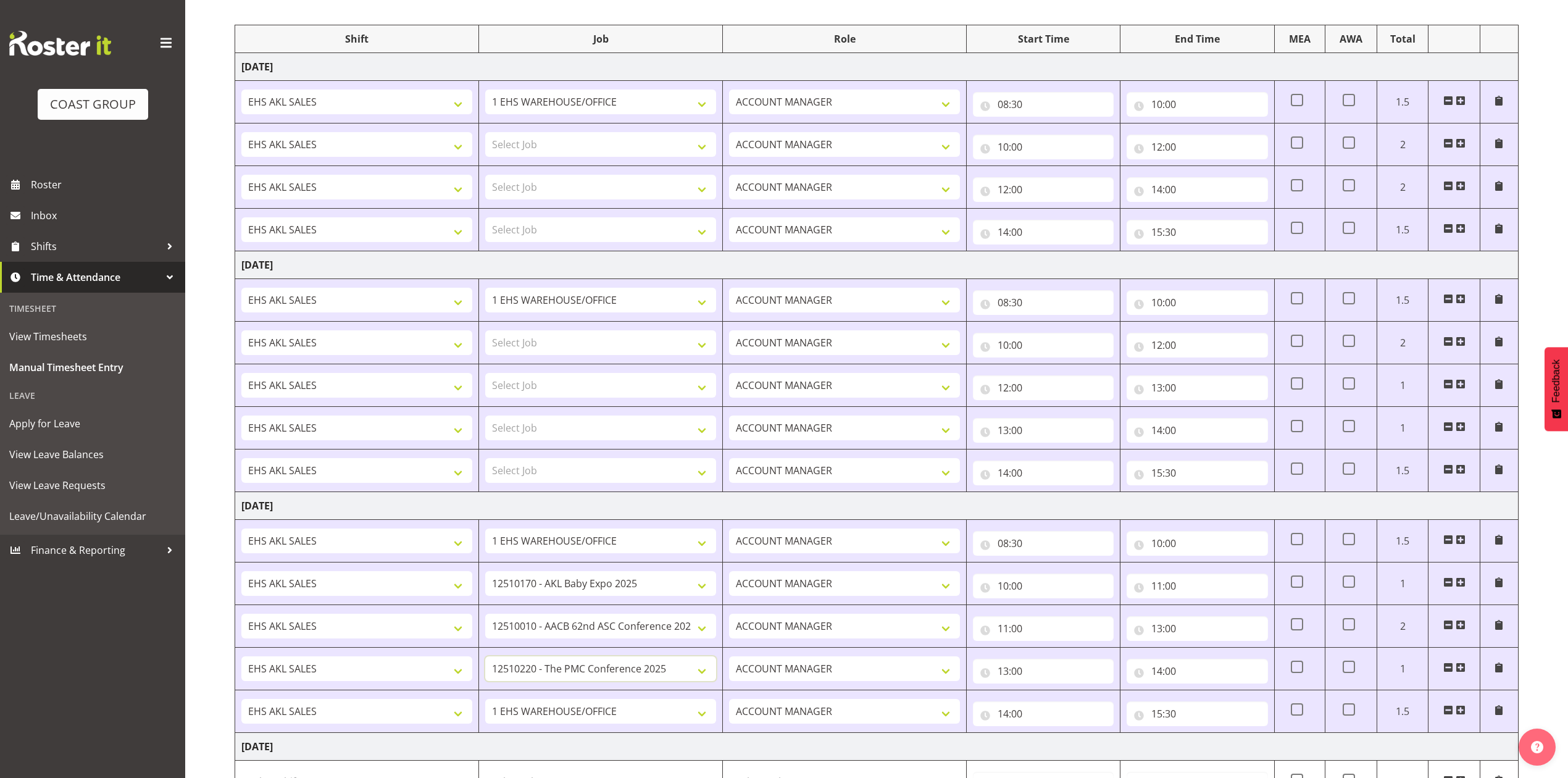
scroll to position [137, 0]
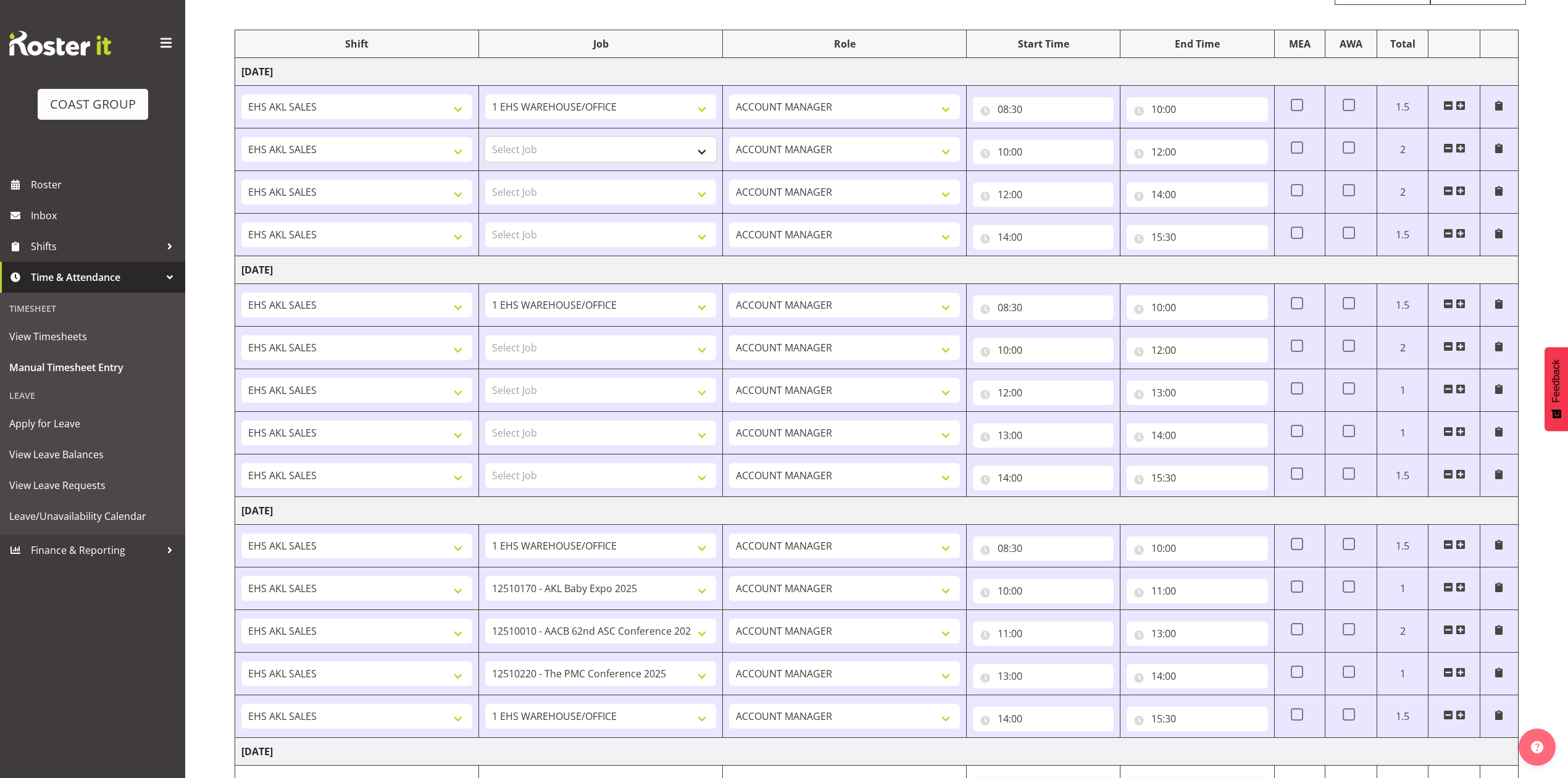
click at [671, 150] on select "Select Job 1 Carlton Events 1 [PERSON_NAME][GEOGRAPHIC_DATA] 1 [PERSON_NAME][GE…" at bounding box center [600, 149] width 231 height 25
select select "10489"
click at [485, 138] on select "Select Job 1 Carlton Events 1 [PERSON_NAME][GEOGRAPHIC_DATA] 1 [PERSON_NAME][GE…" at bounding box center [600, 149] width 231 height 25
click at [655, 195] on select "Select Job 1 Carlton Events 1 [PERSON_NAME][GEOGRAPHIC_DATA] 1 [PERSON_NAME][GE…" at bounding box center [600, 191] width 231 height 25
select select "9906"
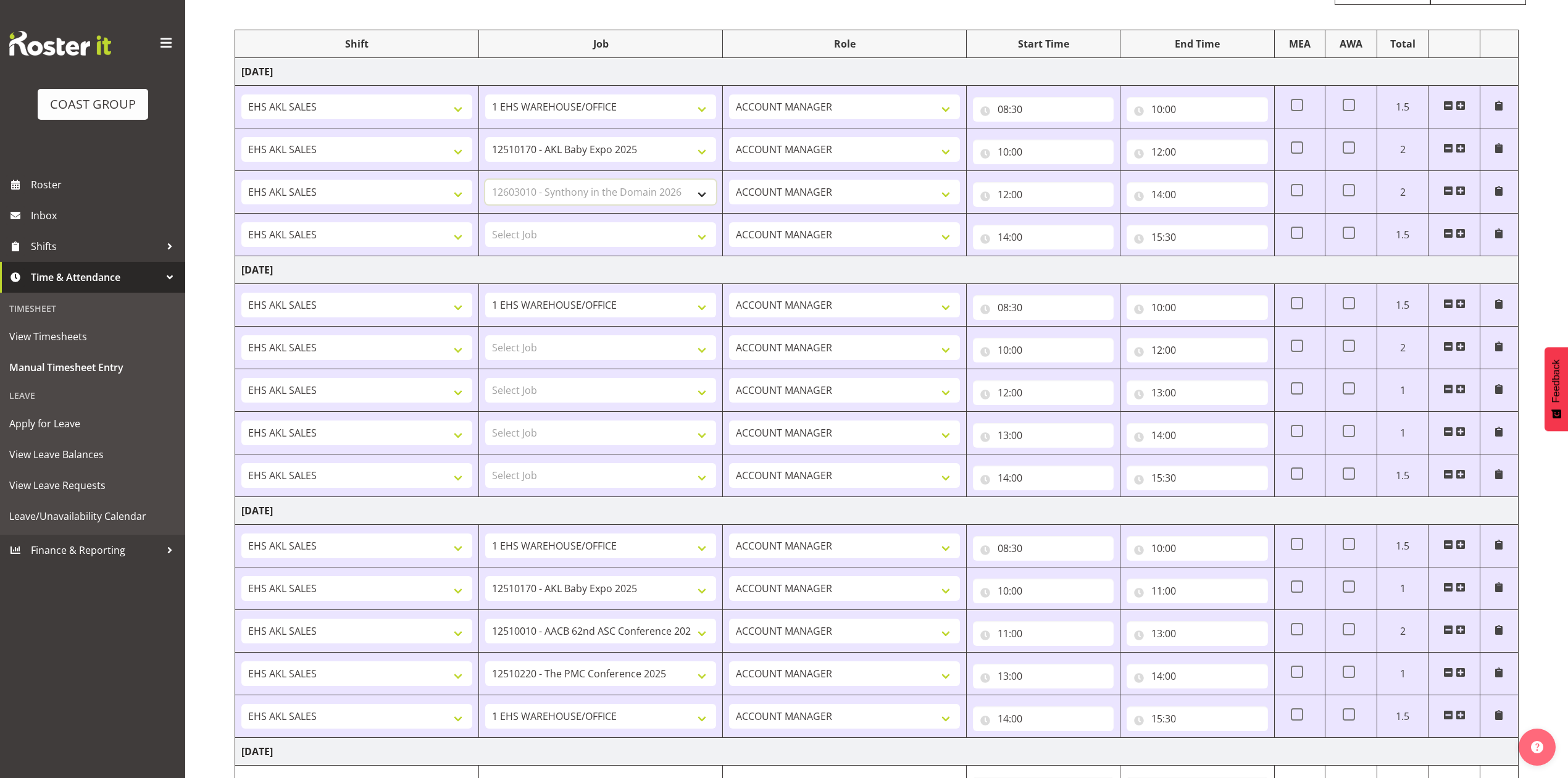
click at [485, 181] on select "Select Job 1 Carlton Events 1 [PERSON_NAME][GEOGRAPHIC_DATA] 1 [PERSON_NAME][GE…" at bounding box center [600, 191] width 231 height 25
click at [667, 233] on select "Select Job 1 Carlton Events 1 [PERSON_NAME][GEOGRAPHIC_DATA] 1 [PERSON_NAME][GE…" at bounding box center [600, 234] width 231 height 25
select select "8654"
click at [485, 223] on select "Select Job 1 Carlton Events 1 [PERSON_NAME][GEOGRAPHIC_DATA] 1 [PERSON_NAME][GE…" at bounding box center [600, 234] width 231 height 25
click at [633, 482] on select "Select Job 1 Carlton Events 1 [PERSON_NAME][GEOGRAPHIC_DATA] 1 [PERSON_NAME][GE…" at bounding box center [600, 475] width 231 height 25
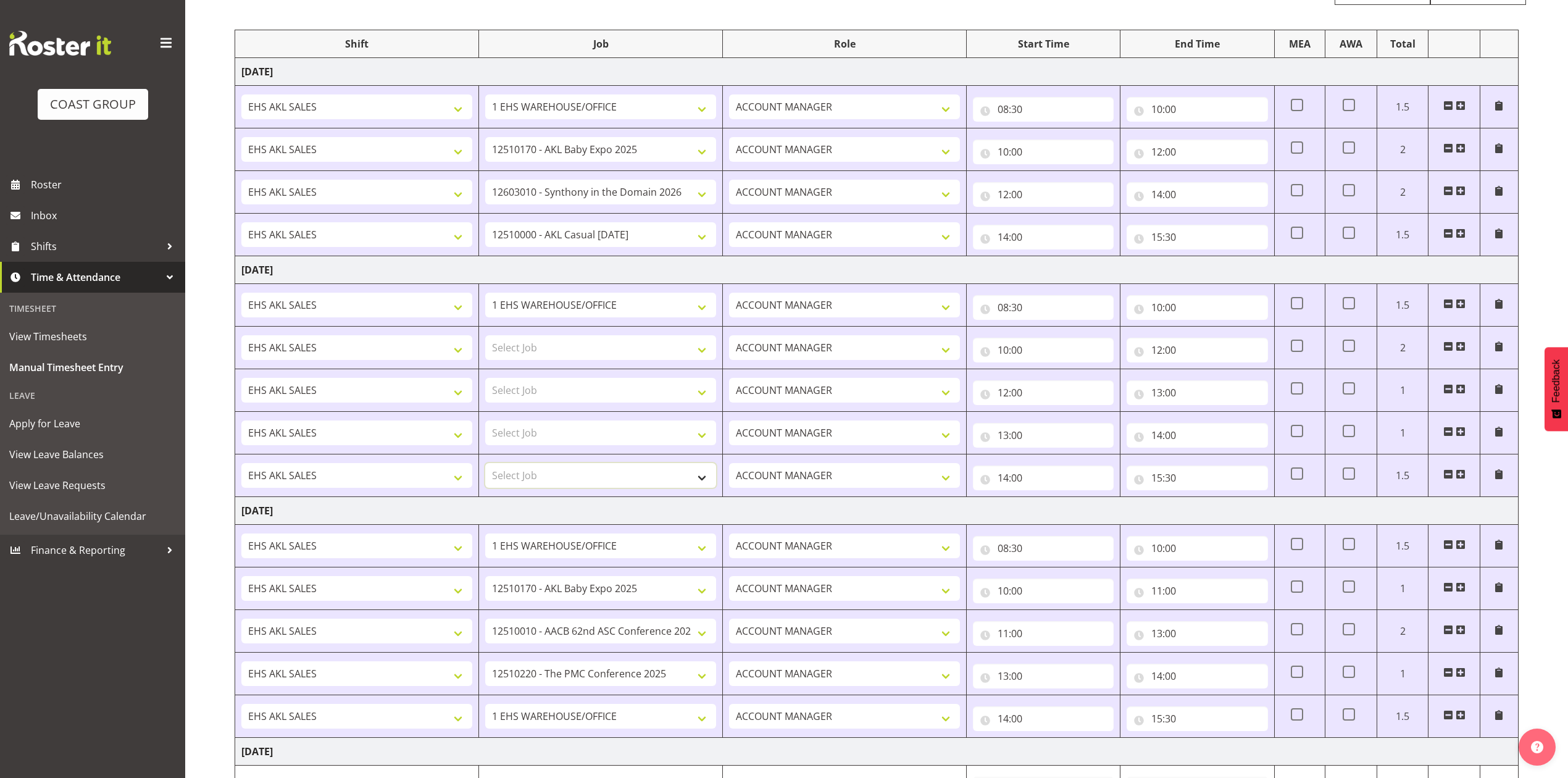
select select "8655"
click at [485, 466] on select "Select Job 1 Carlton Events 1 [PERSON_NAME][GEOGRAPHIC_DATA] 1 [PERSON_NAME][GE…" at bounding box center [600, 475] width 231 height 25
click at [639, 426] on select "Select Job 1 Carlton Events 1 [PERSON_NAME][GEOGRAPHIC_DATA] 1 [PERSON_NAME][GE…" at bounding box center [600, 433] width 231 height 25
select select "9906"
click at [485, 423] on select "Select Job 1 Carlton Events 1 [PERSON_NAME][GEOGRAPHIC_DATA] 1 [PERSON_NAME][GE…" at bounding box center [600, 433] width 231 height 25
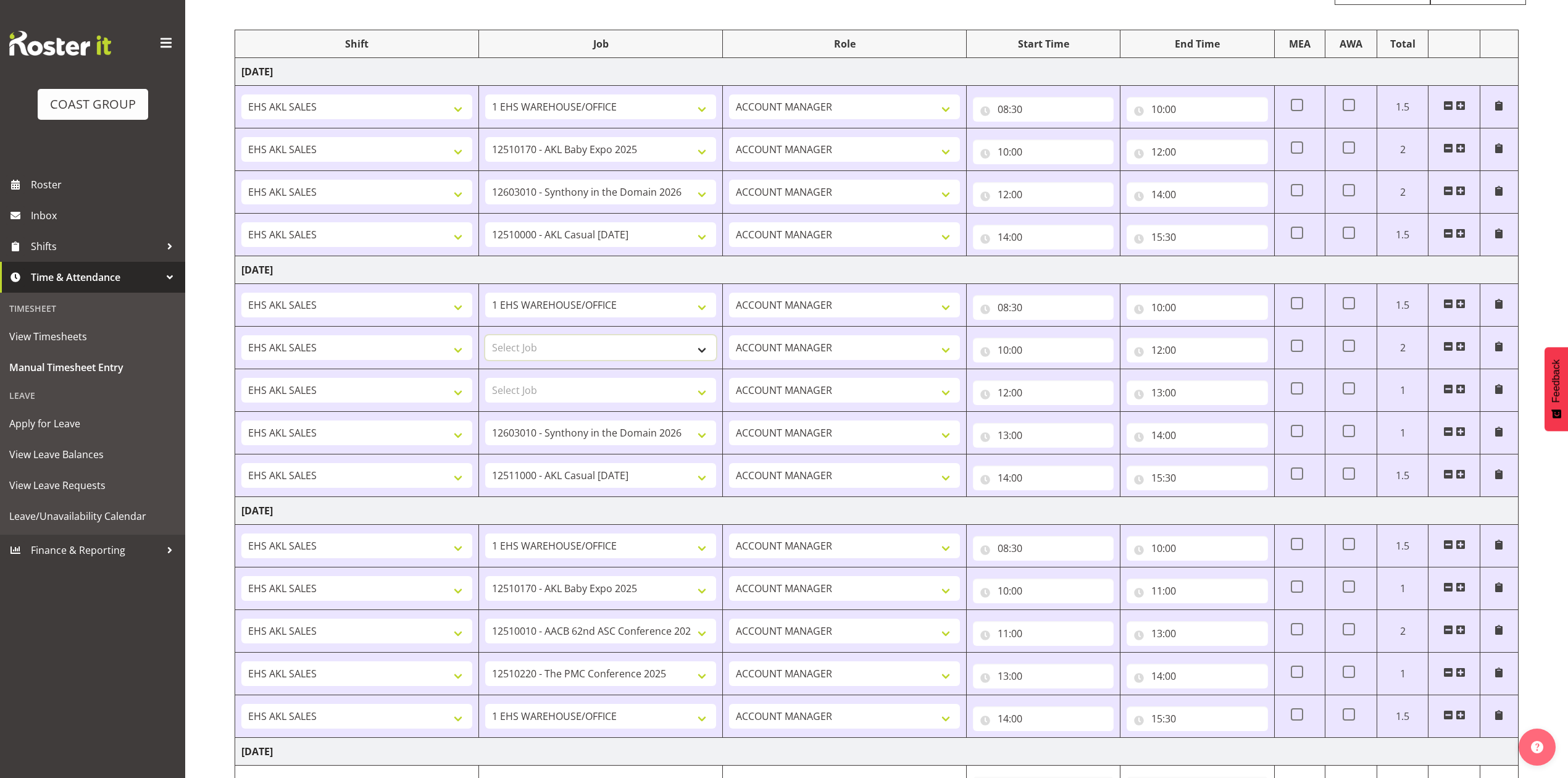
click at [648, 349] on select "Select Job 1 Carlton Events 1 [PERSON_NAME][GEOGRAPHIC_DATA] 1 [PERSON_NAME][GE…" at bounding box center [600, 348] width 231 height 25
select select "10489"
click at [485, 337] on select "Select Job 1 Carlton Events 1 [PERSON_NAME][GEOGRAPHIC_DATA] 1 [PERSON_NAME][GE…" at bounding box center [600, 348] width 231 height 25
click at [651, 387] on select "Select Job 1 Carlton Events 1 [PERSON_NAME][GEOGRAPHIC_DATA] 1 [PERSON_NAME][GE…" at bounding box center [600, 390] width 231 height 25
select select "10489"
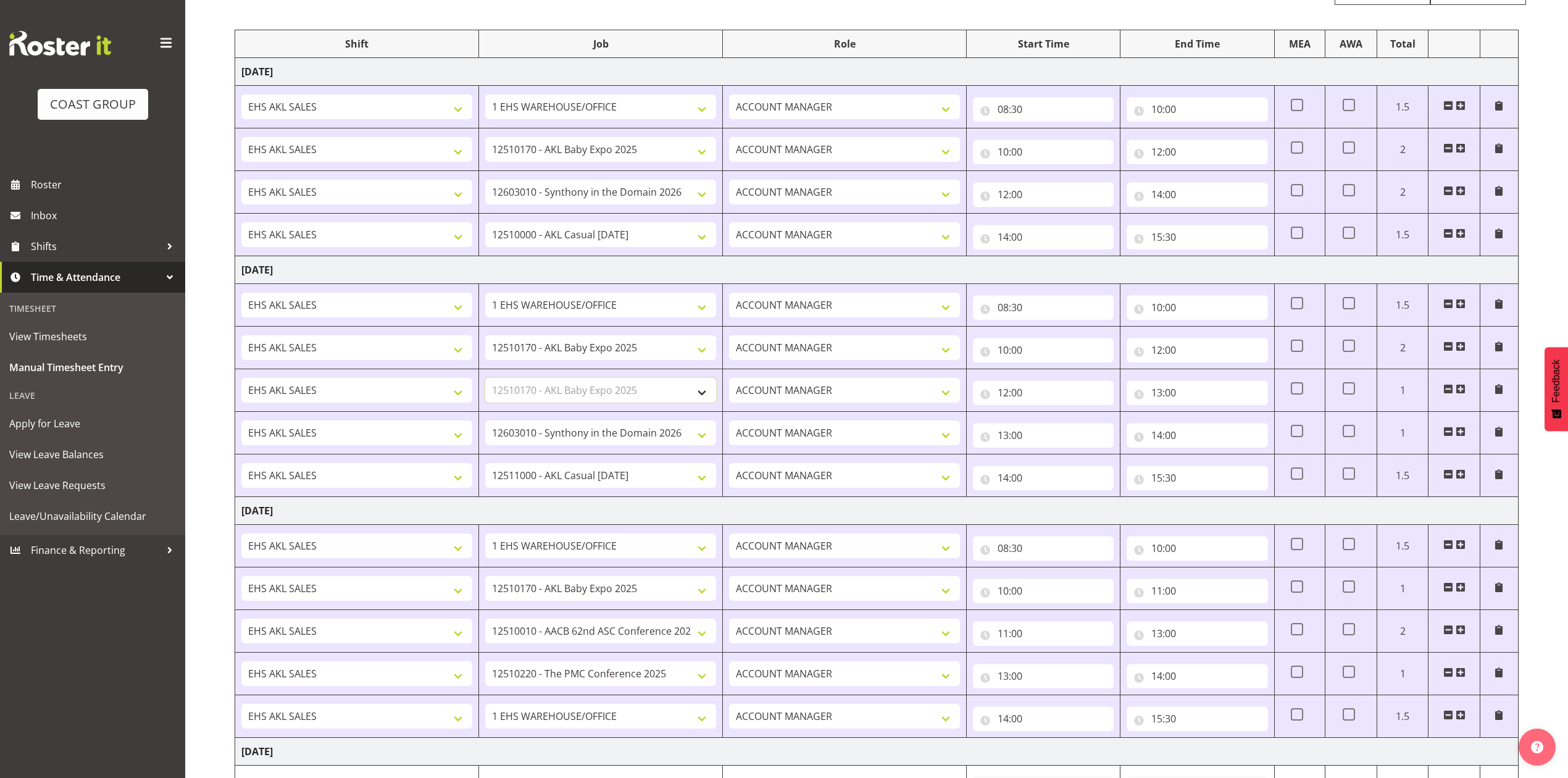
click at [485, 380] on select "Select Job 1 Carlton Events 1 [PERSON_NAME][GEOGRAPHIC_DATA] 1 [PERSON_NAME][GE…" at bounding box center [600, 390] width 231 height 25
click at [661, 350] on select "1 Carlton Events 1 [PERSON_NAME] 1 [PERSON_NAME][GEOGRAPHIC_DATA] 1 EHS WAREHOU…" at bounding box center [600, 348] width 231 height 25
select select "10613"
click at [485, 337] on select "1 Carlton Events 1 [PERSON_NAME] 1 [PERSON_NAME][GEOGRAPHIC_DATA] 1 EHS WAREHOU…" at bounding box center [600, 348] width 231 height 25
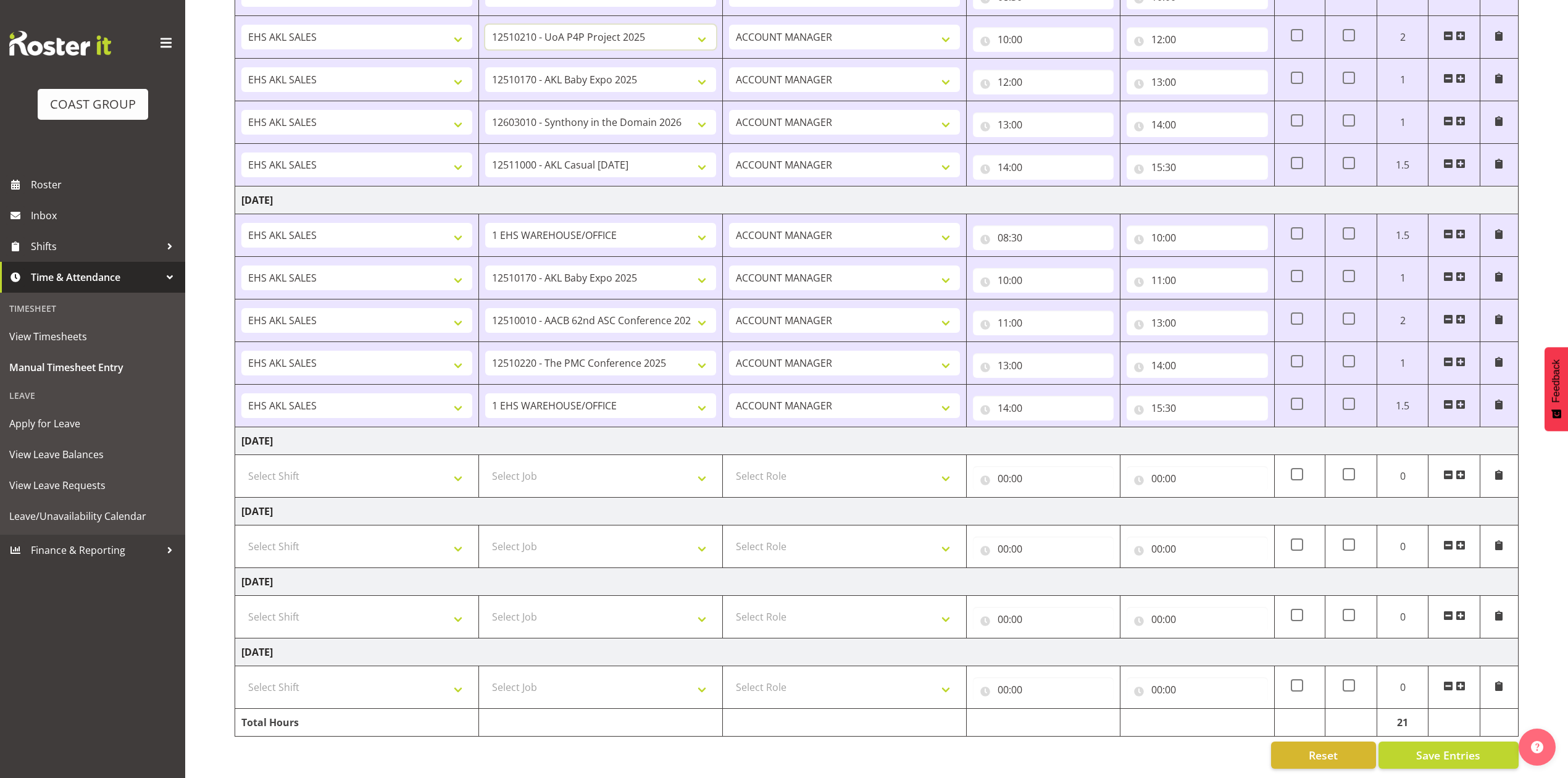
scroll to position [467, 0]
click at [1463, 748] on span "Save Entries" at bounding box center [1448, 755] width 65 height 16
